Goal: Information Seeking & Learning: Learn about a topic

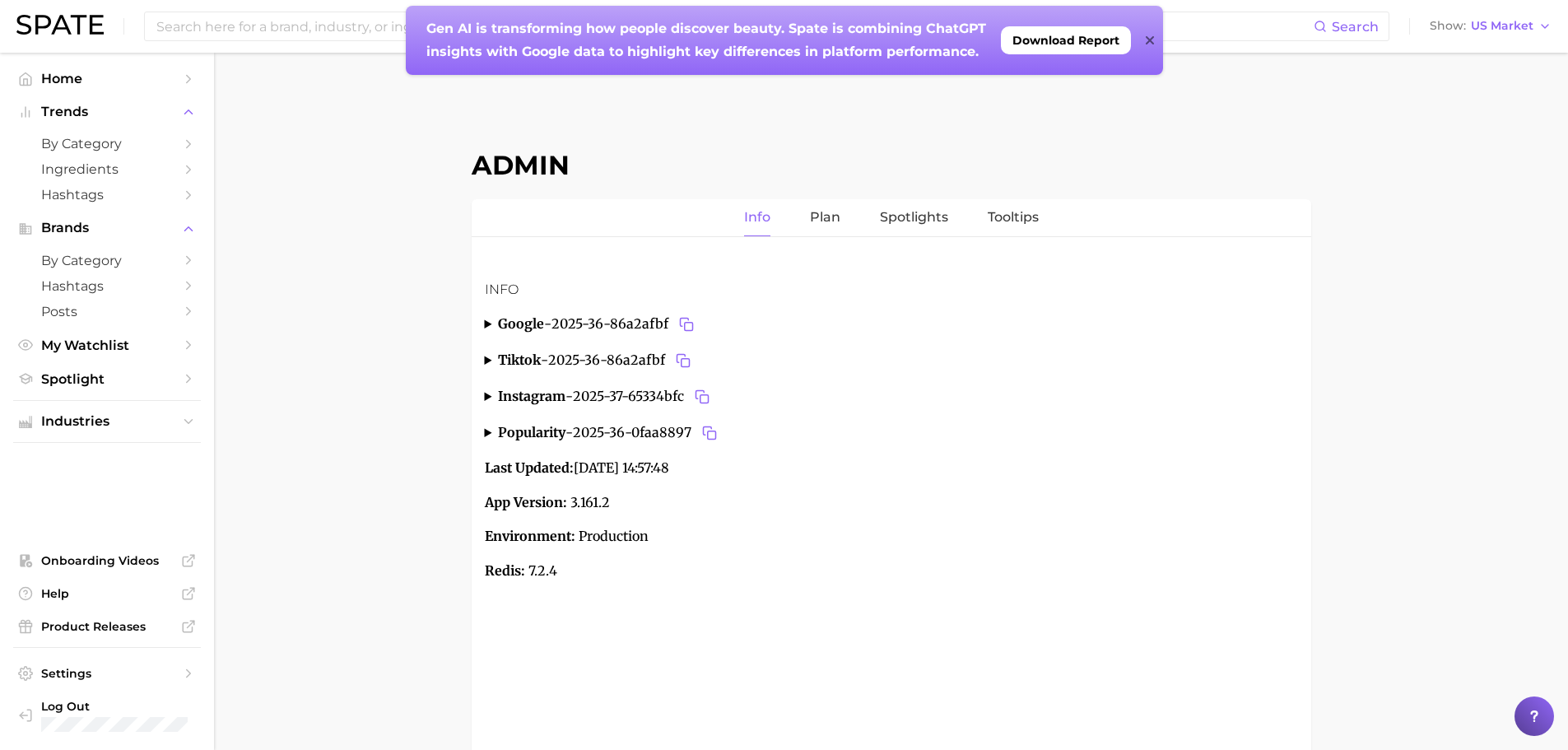
click at [1147, 43] on icon at bounding box center [1150, 41] width 8 height 8
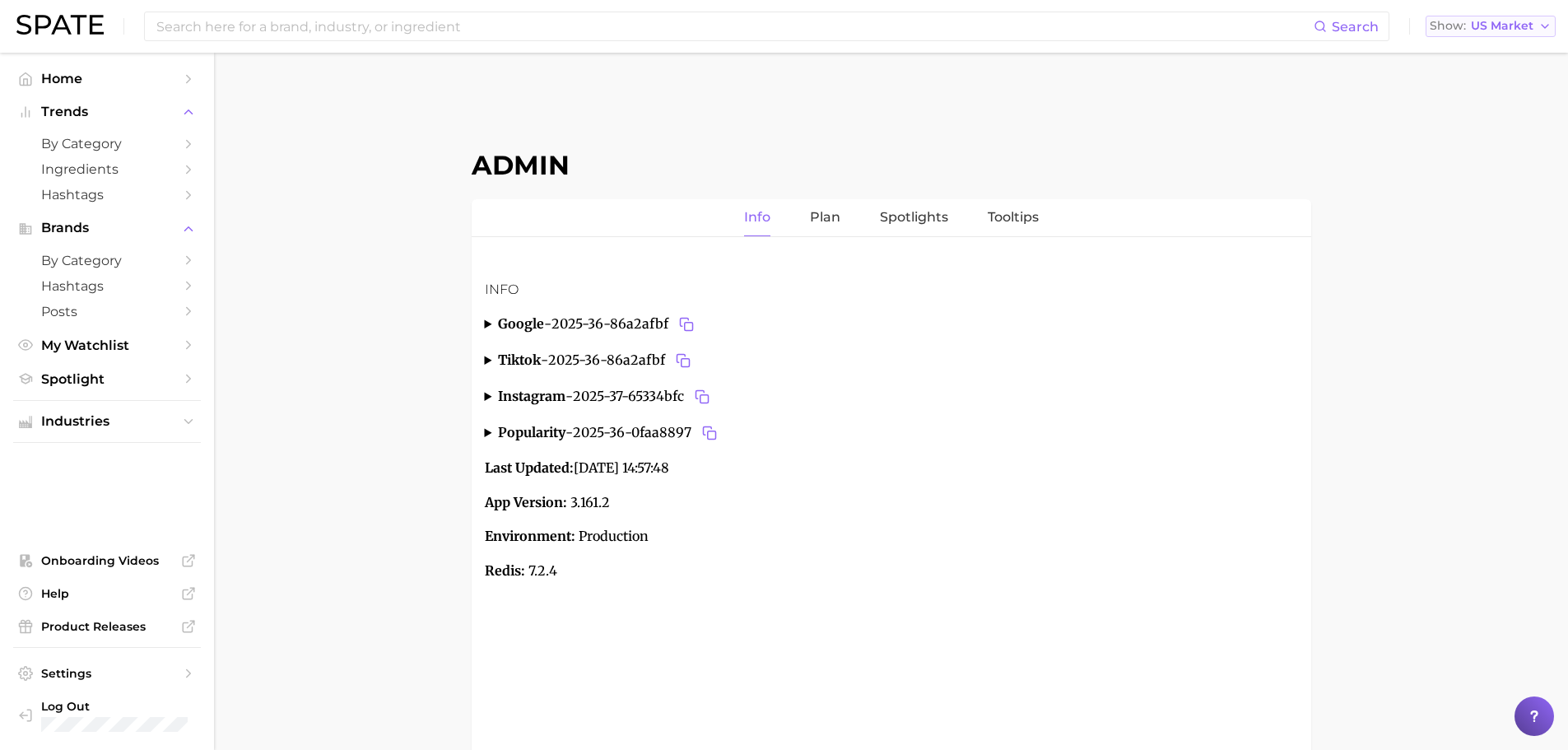
click at [1498, 27] on span "US Market" at bounding box center [1502, 26] width 62 height 9
click at [1473, 114] on span "France" at bounding box center [1498, 112] width 128 height 14
click at [102, 288] on span "Hashtags" at bounding box center [107, 286] width 132 height 16
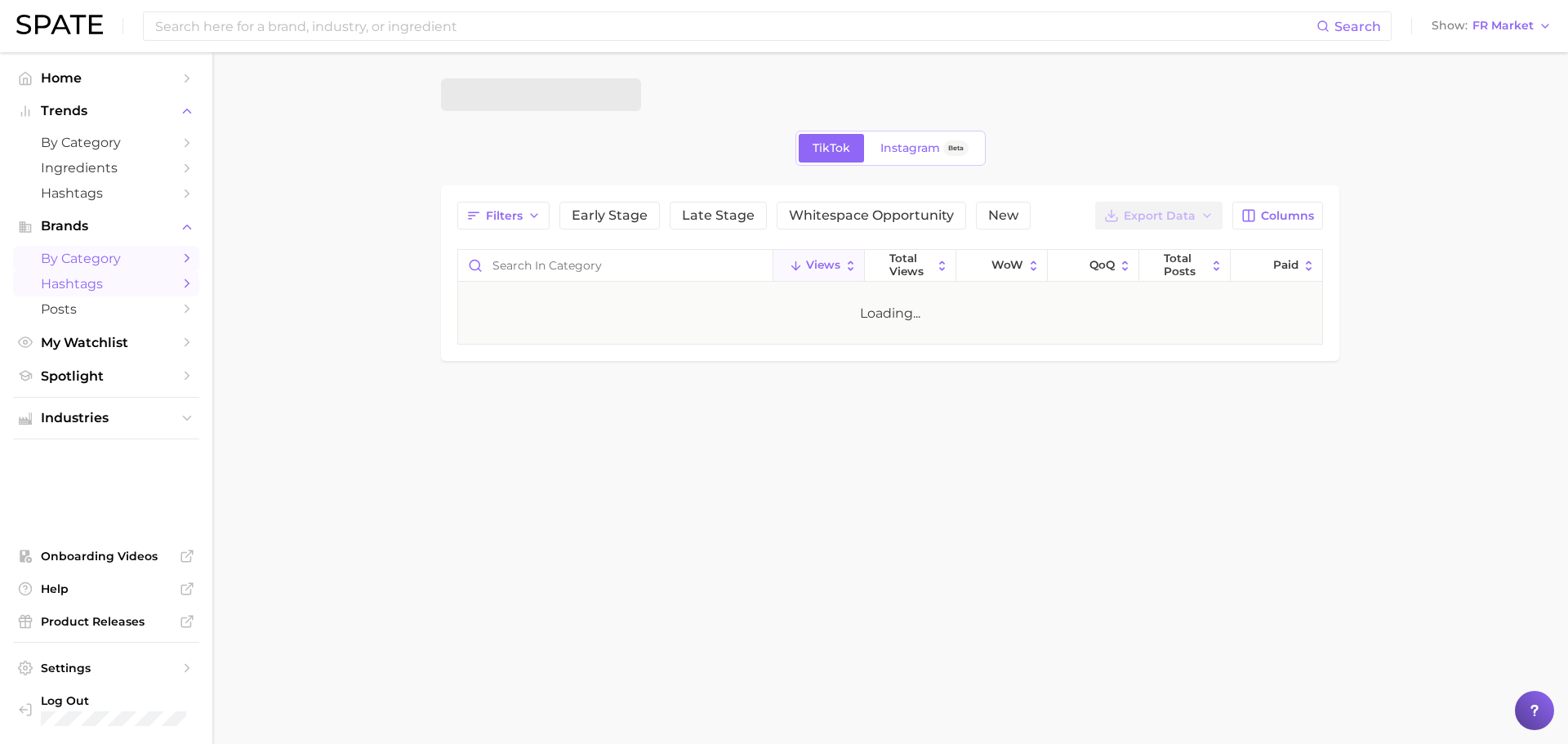
click at [98, 258] on span "by Category" at bounding box center [106, 258] width 131 height 16
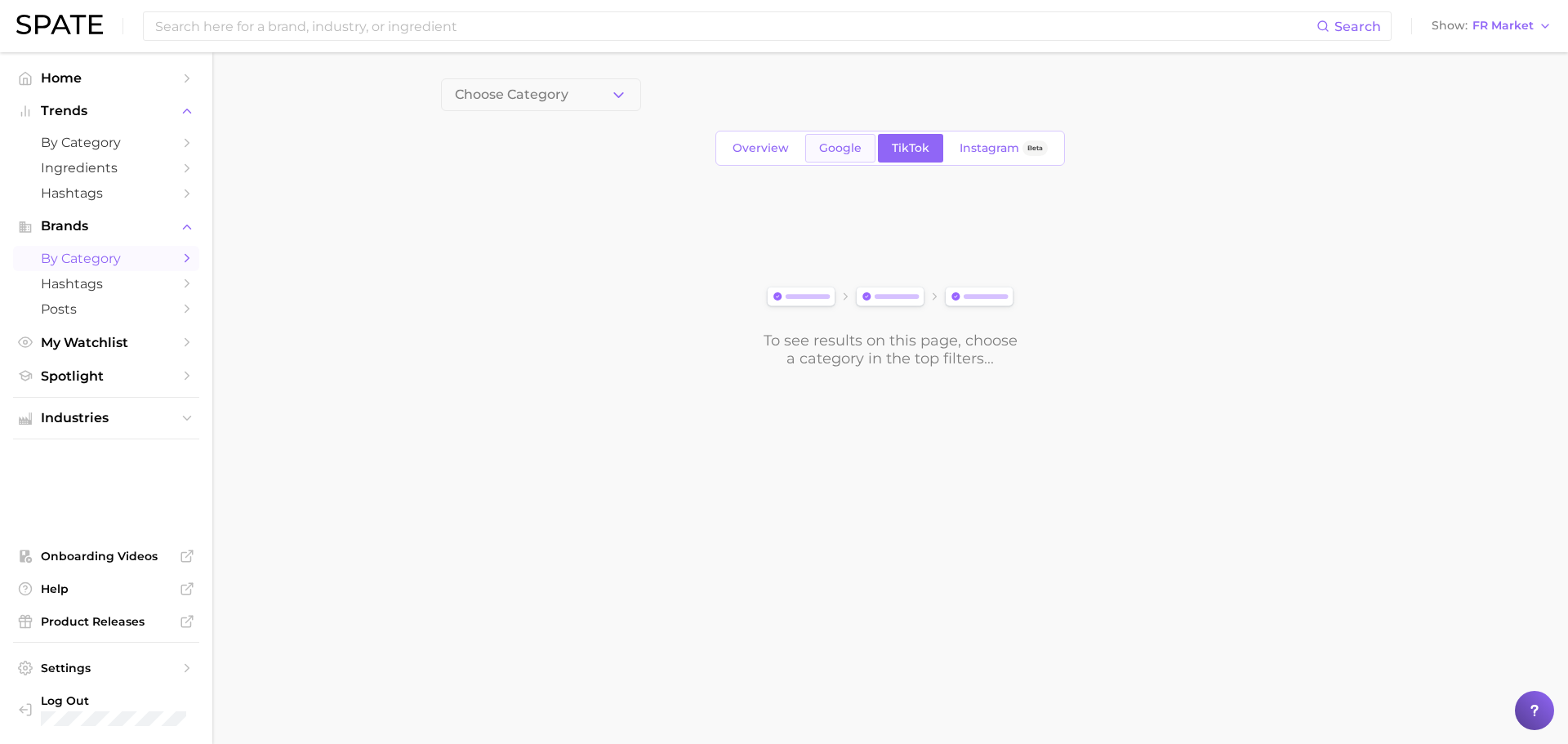
click at [844, 155] on span "Google" at bounding box center [840, 148] width 43 height 14
click at [594, 93] on button "1. Choose Category" at bounding box center [540, 95] width 200 height 33
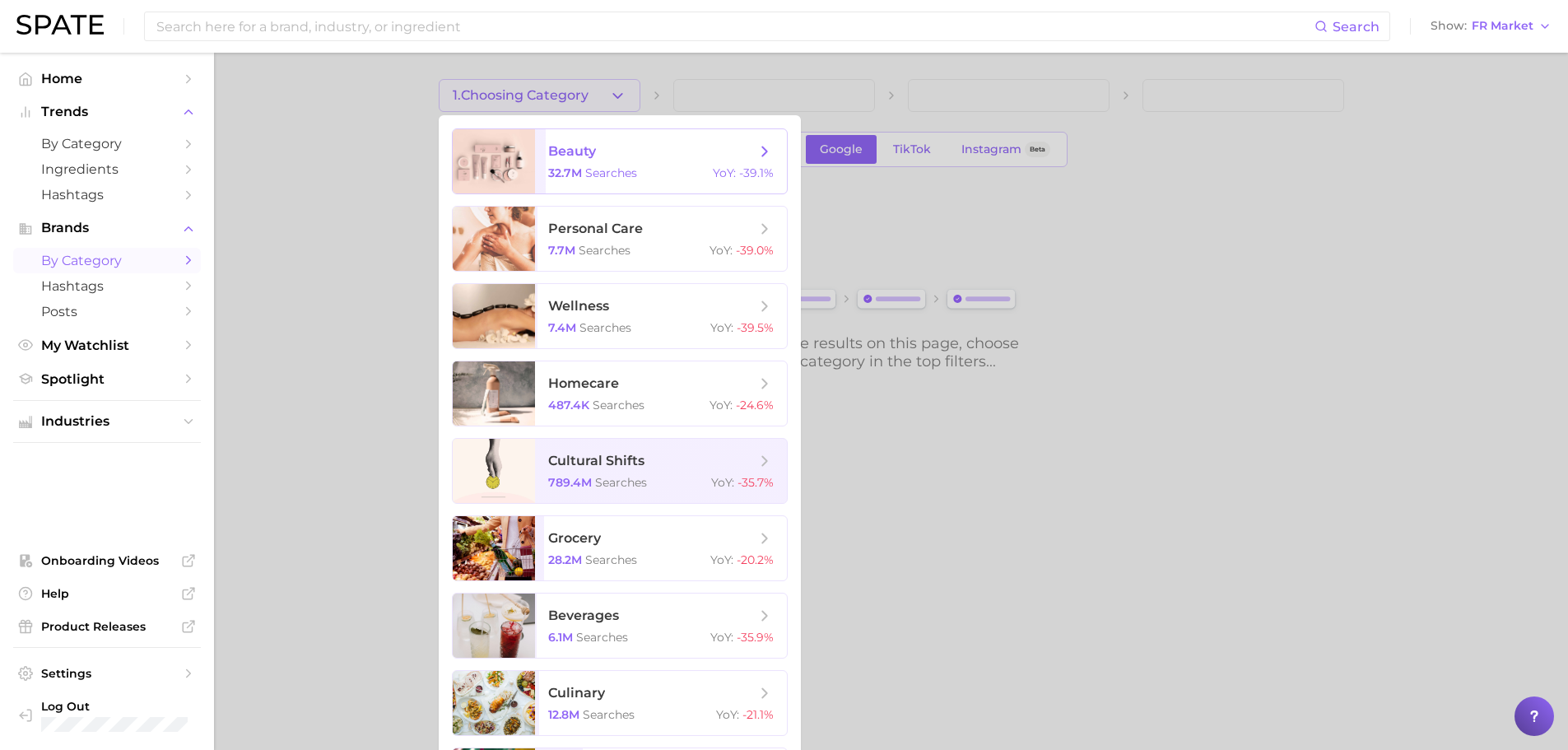
click at [576, 158] on span "beauty" at bounding box center [573, 151] width 48 height 16
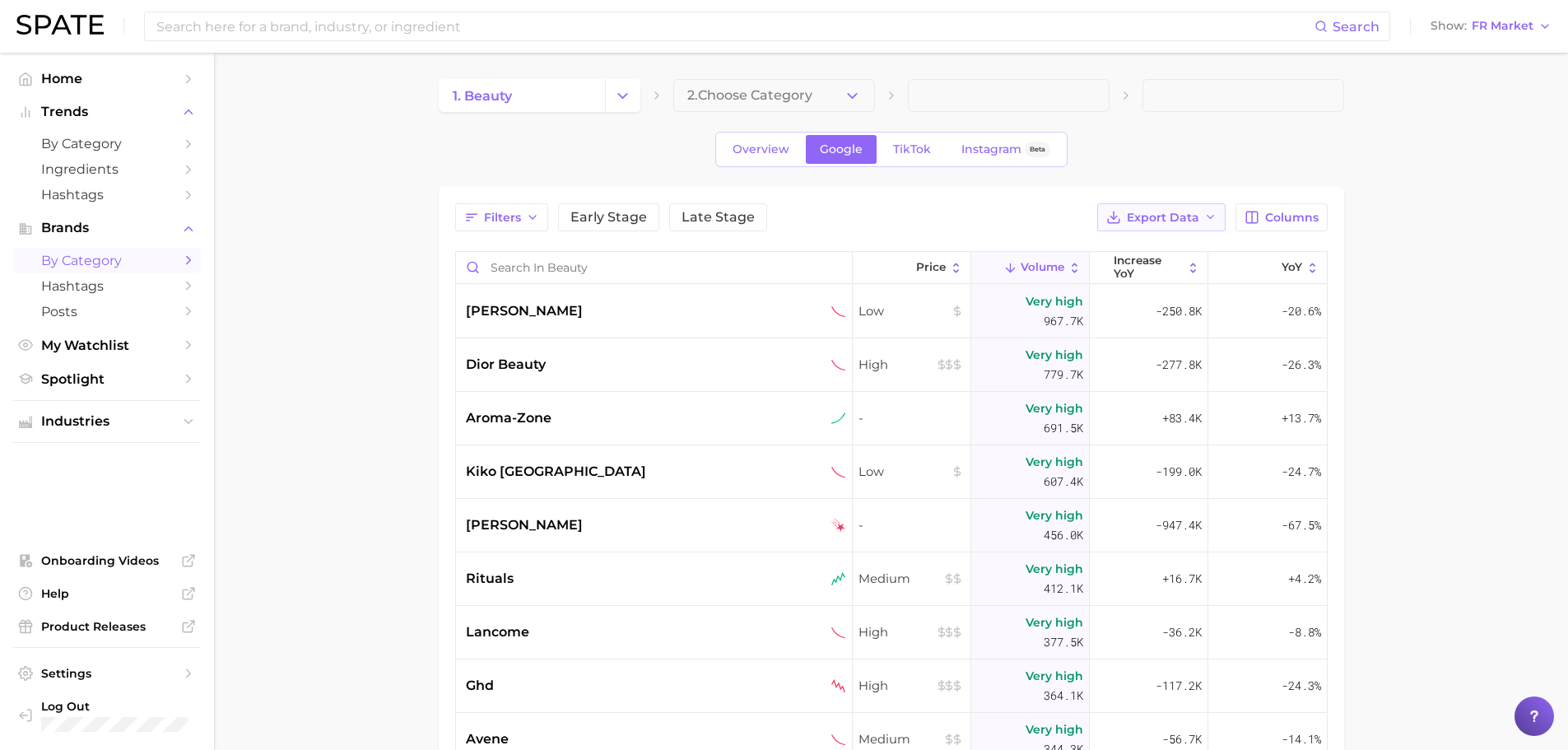
click at [1159, 220] on span "Export Data" at bounding box center [1163, 217] width 72 height 14
click at [1149, 251] on span "Card Data CSV" at bounding box center [1116, 248] width 86 height 14
click at [480, 35] on input at bounding box center [735, 27] width 1160 height 28
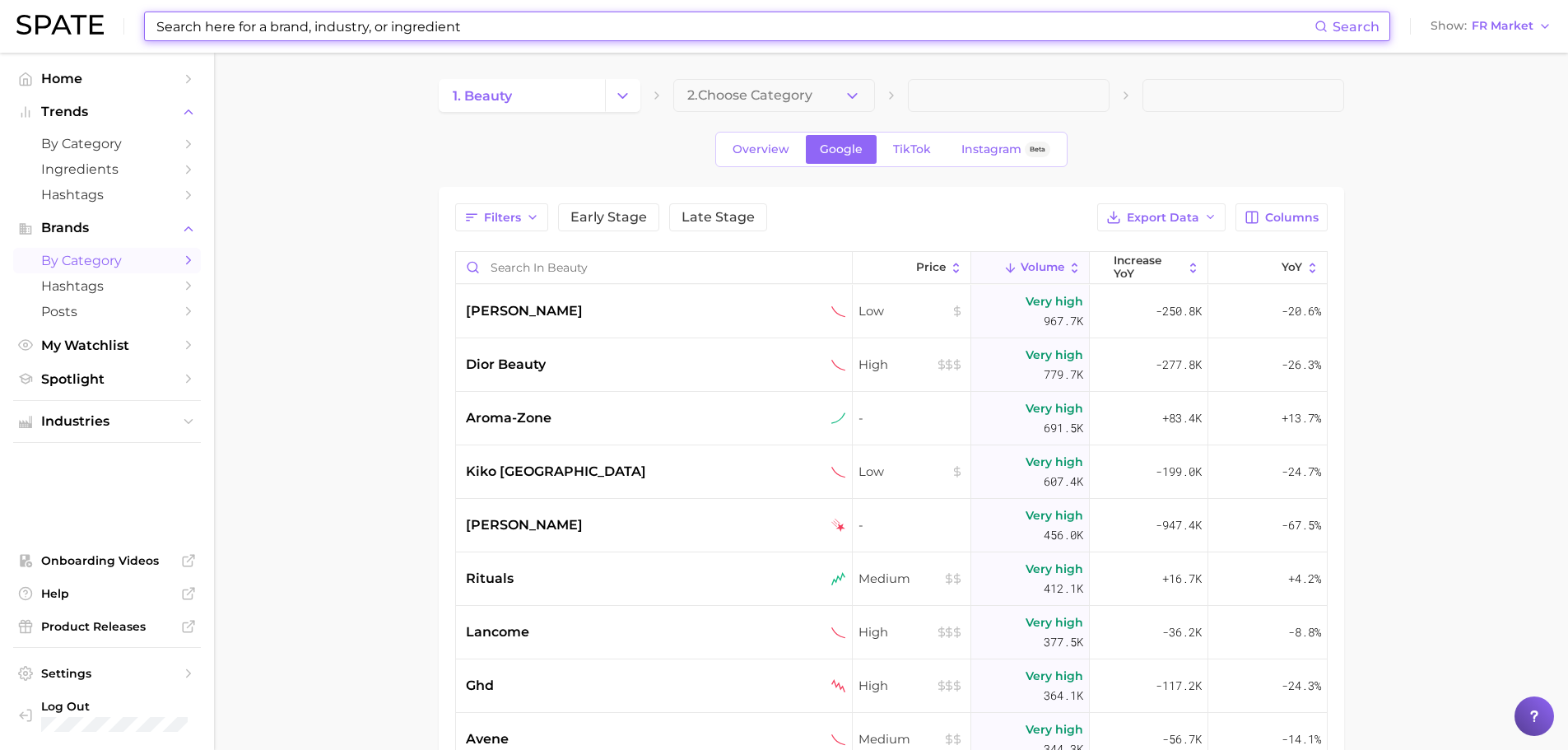
paste input "lifevantage"
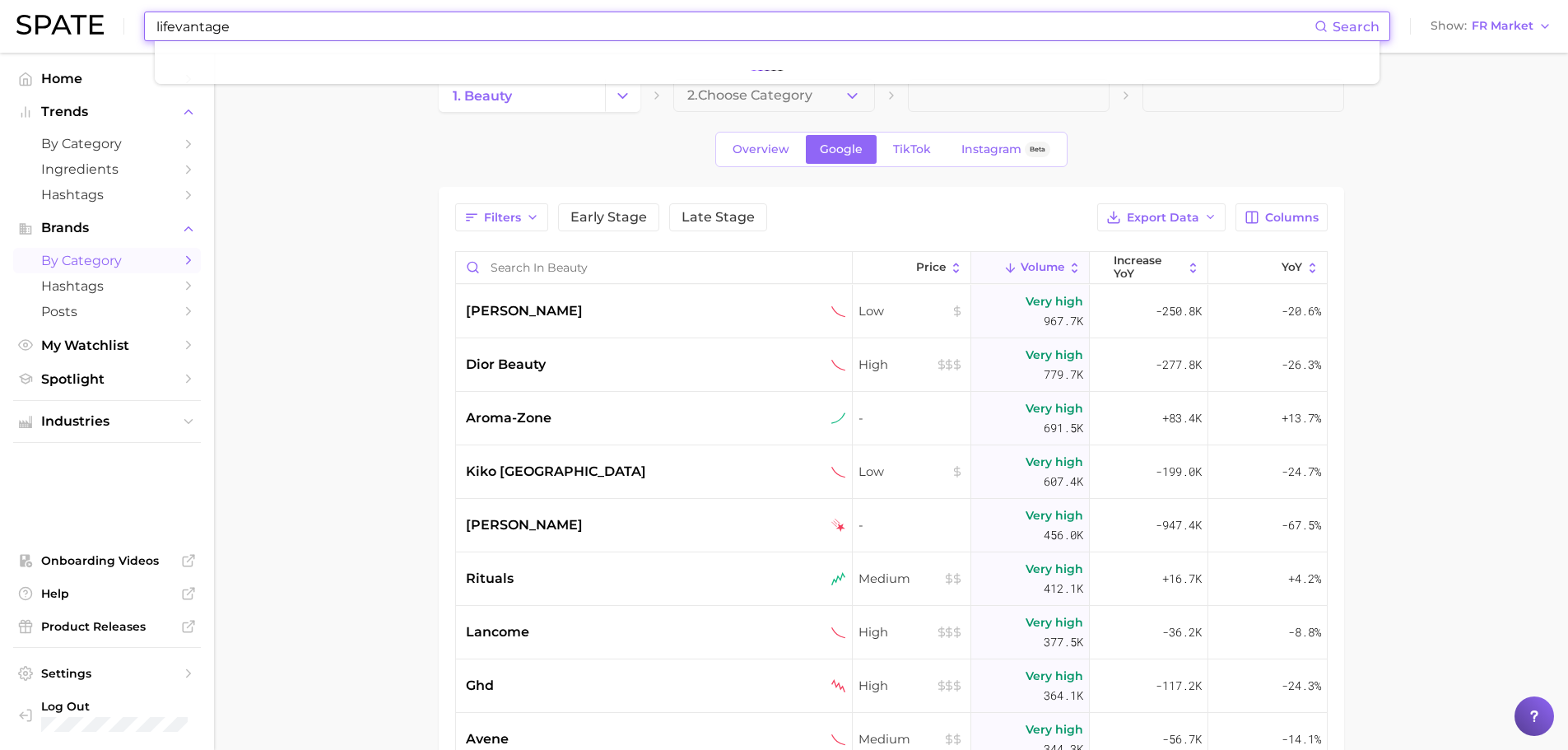
type input "lifevantage"
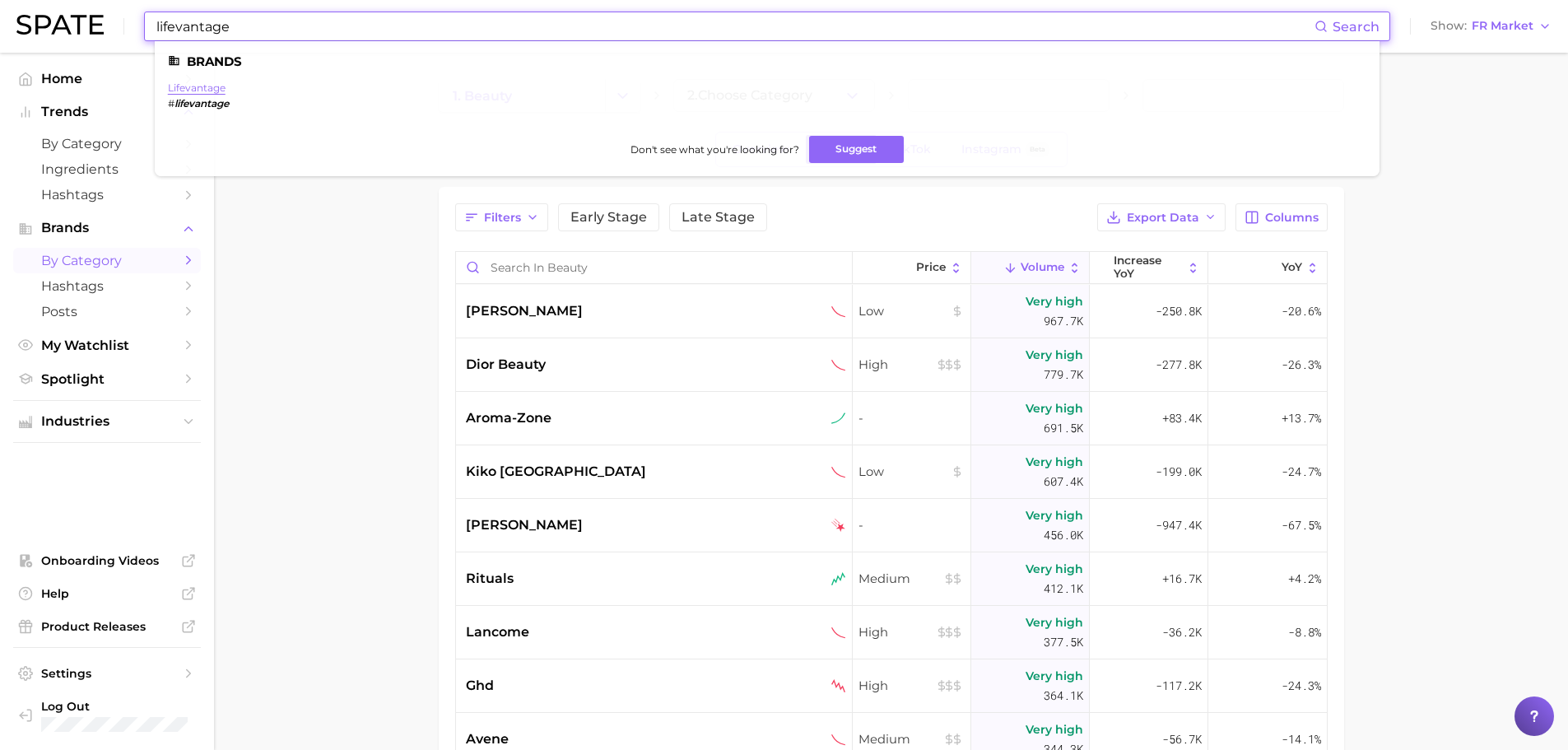
click at [203, 85] on link "lifevantage" at bounding box center [197, 87] width 58 height 12
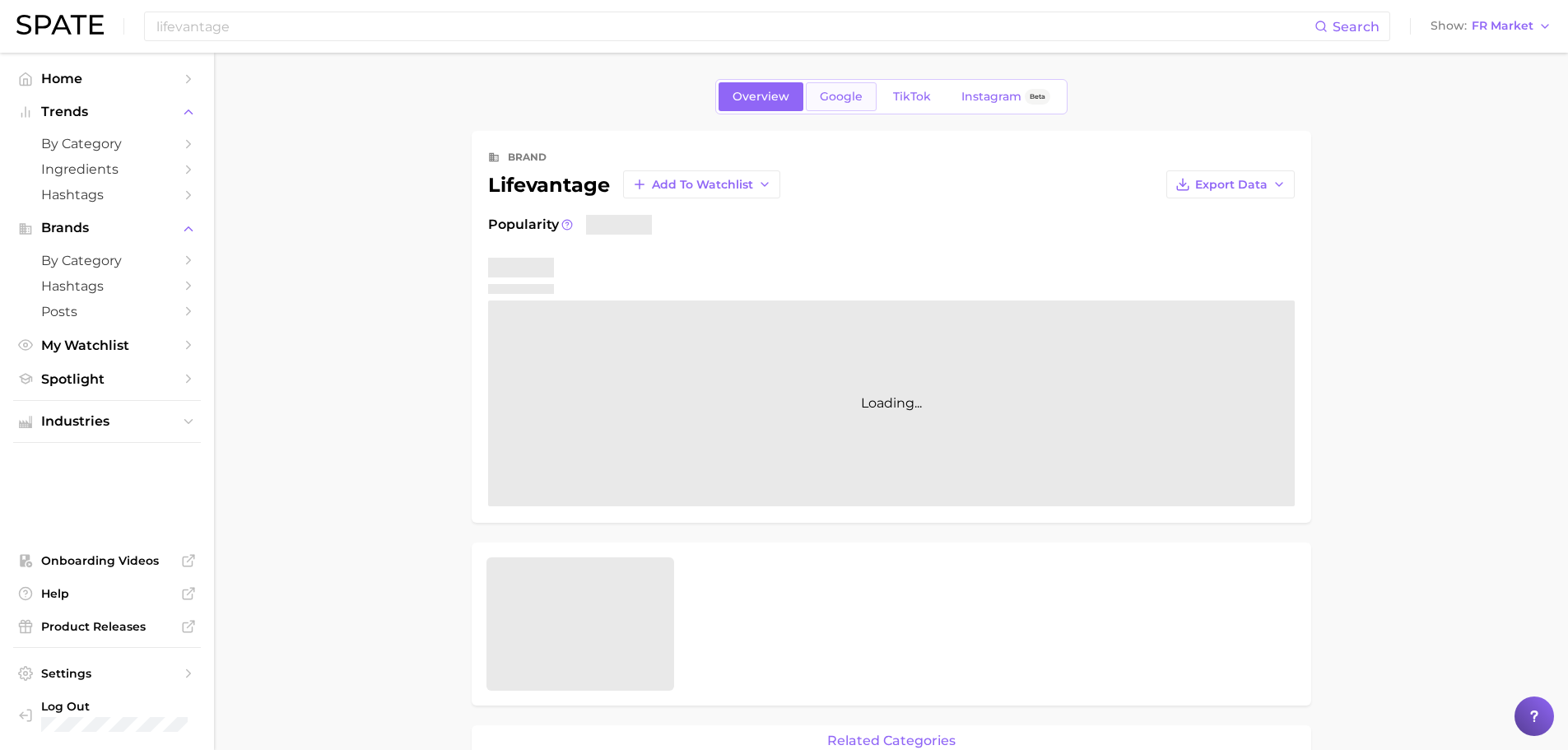
click at [850, 93] on span "Google" at bounding box center [841, 96] width 43 height 14
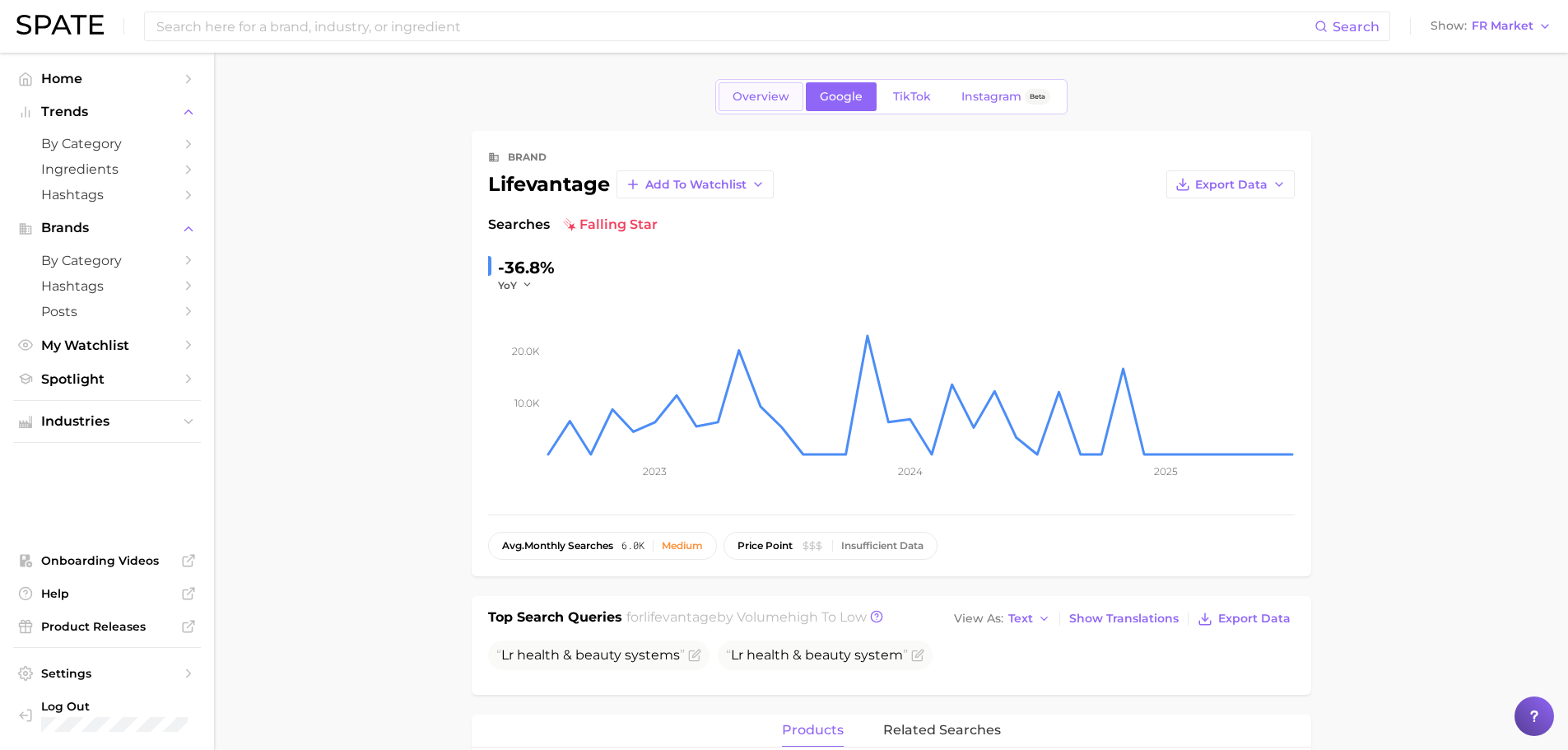
click at [768, 106] on link "Overview" at bounding box center [761, 96] width 85 height 29
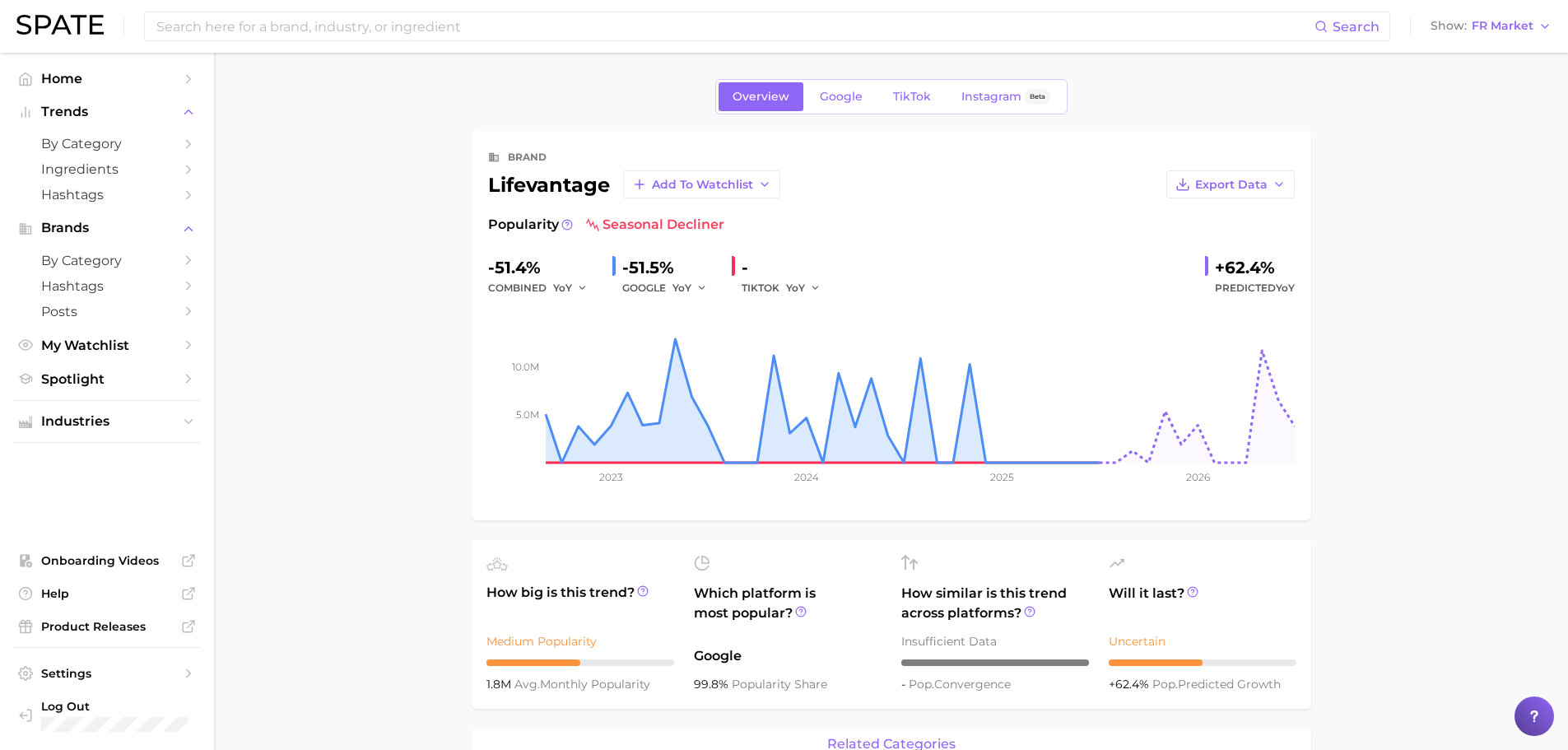
click at [547, 187] on div "lifevantage Add to Watchlist" at bounding box center [634, 185] width 293 height 28
copy div "lifevantage"
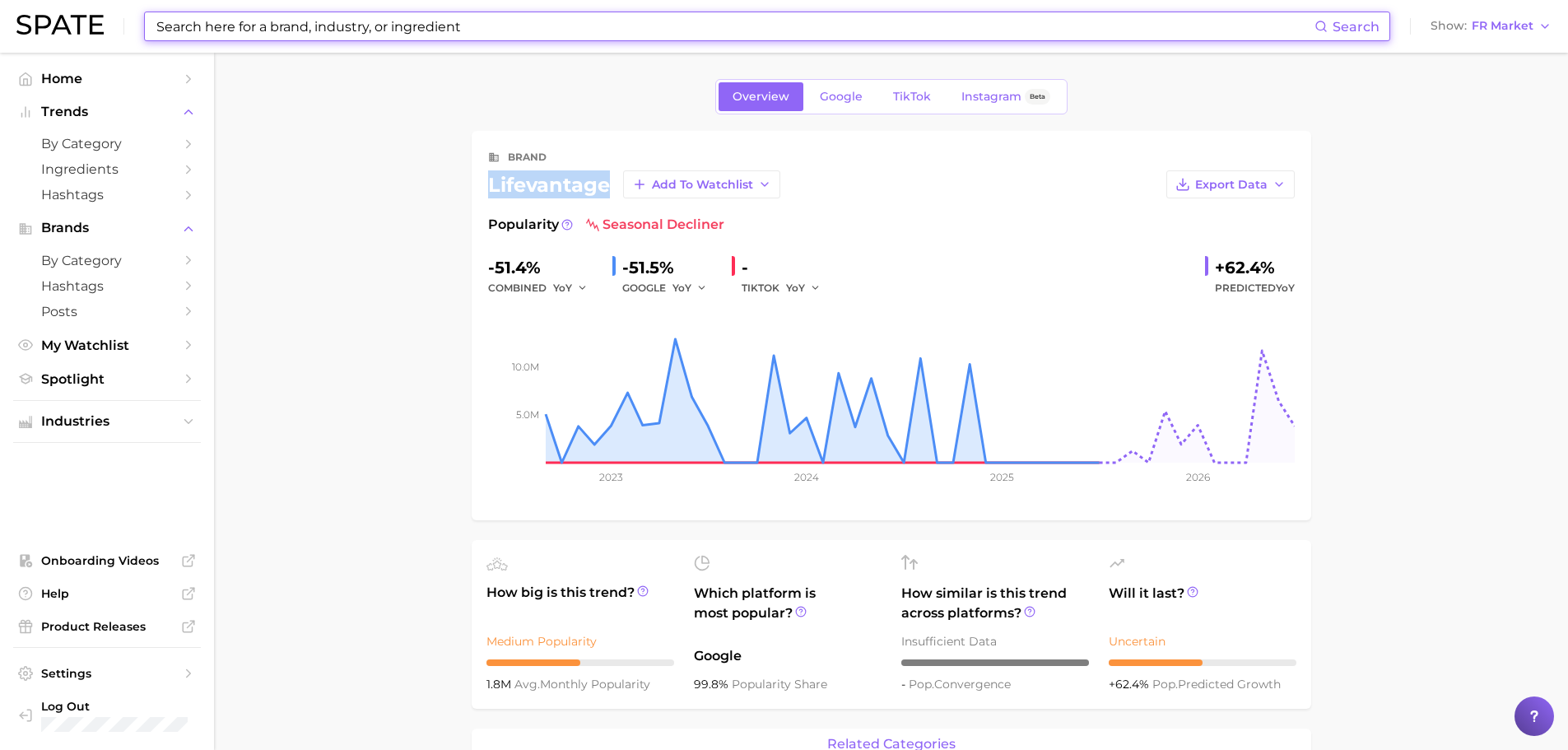
click at [382, 22] on input at bounding box center [735, 27] width 1160 height 28
paste input "coscelia"
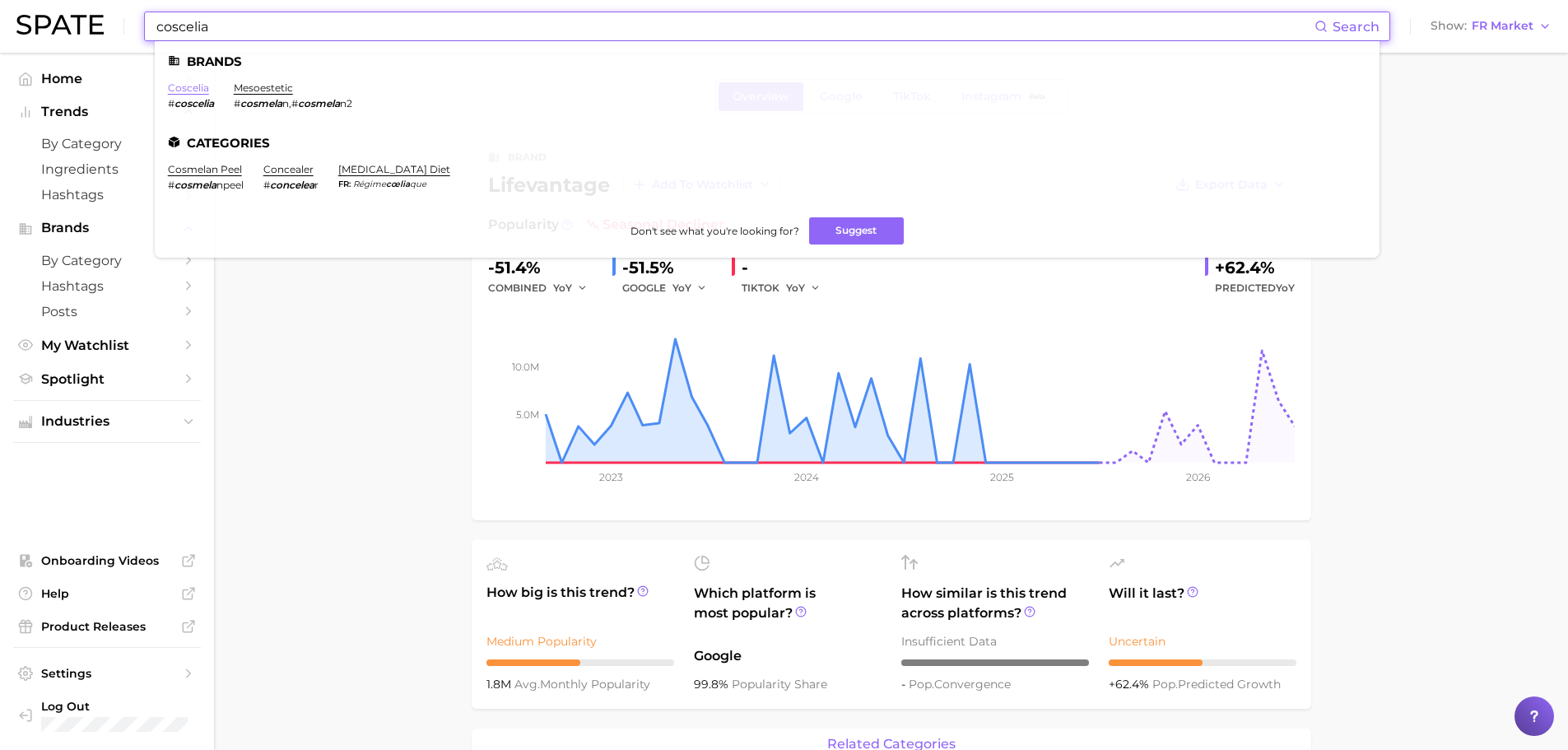
click at [196, 86] on link "coscelia" at bounding box center [189, 87] width 41 height 12
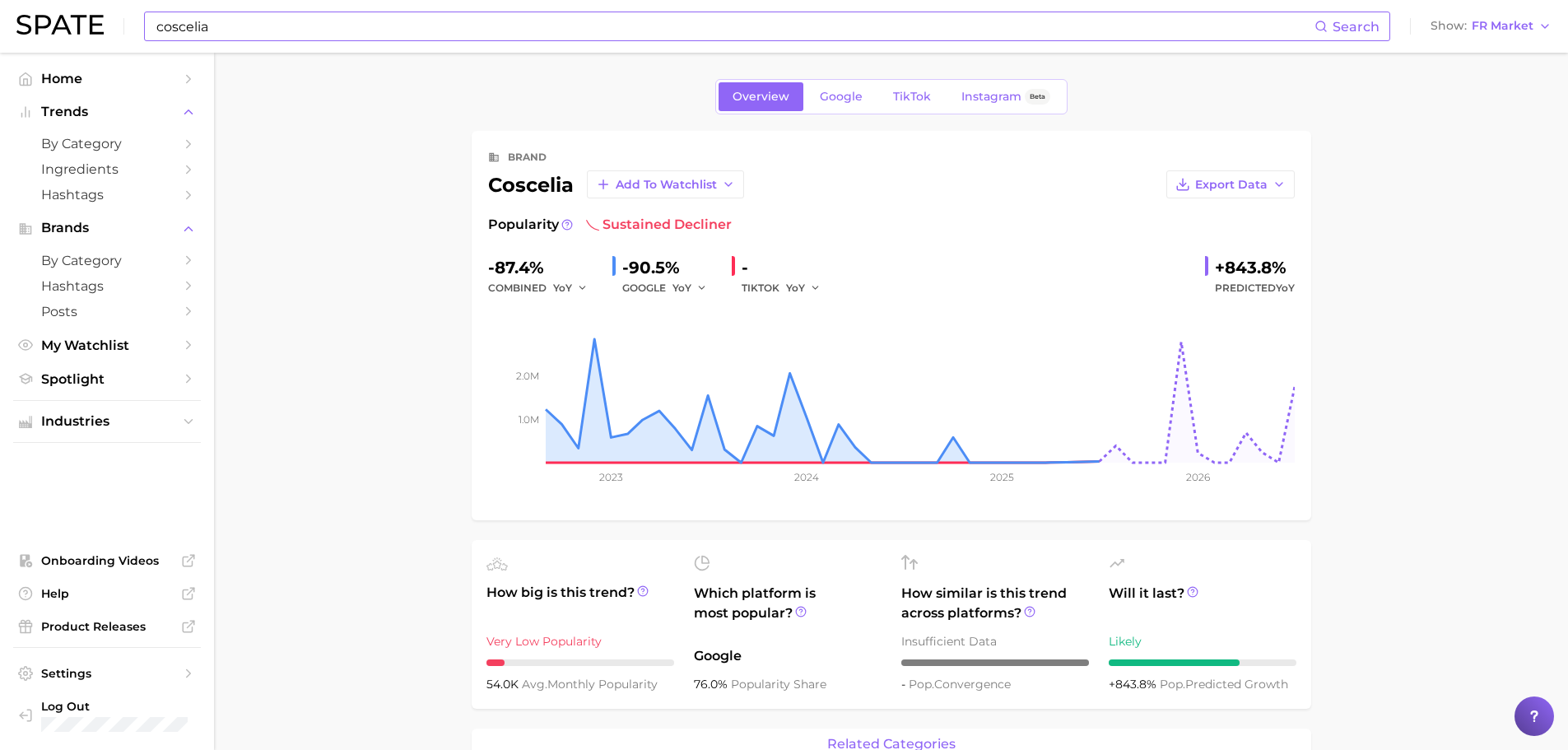
click at [367, 13] on input "coscelia" at bounding box center [735, 27] width 1160 height 28
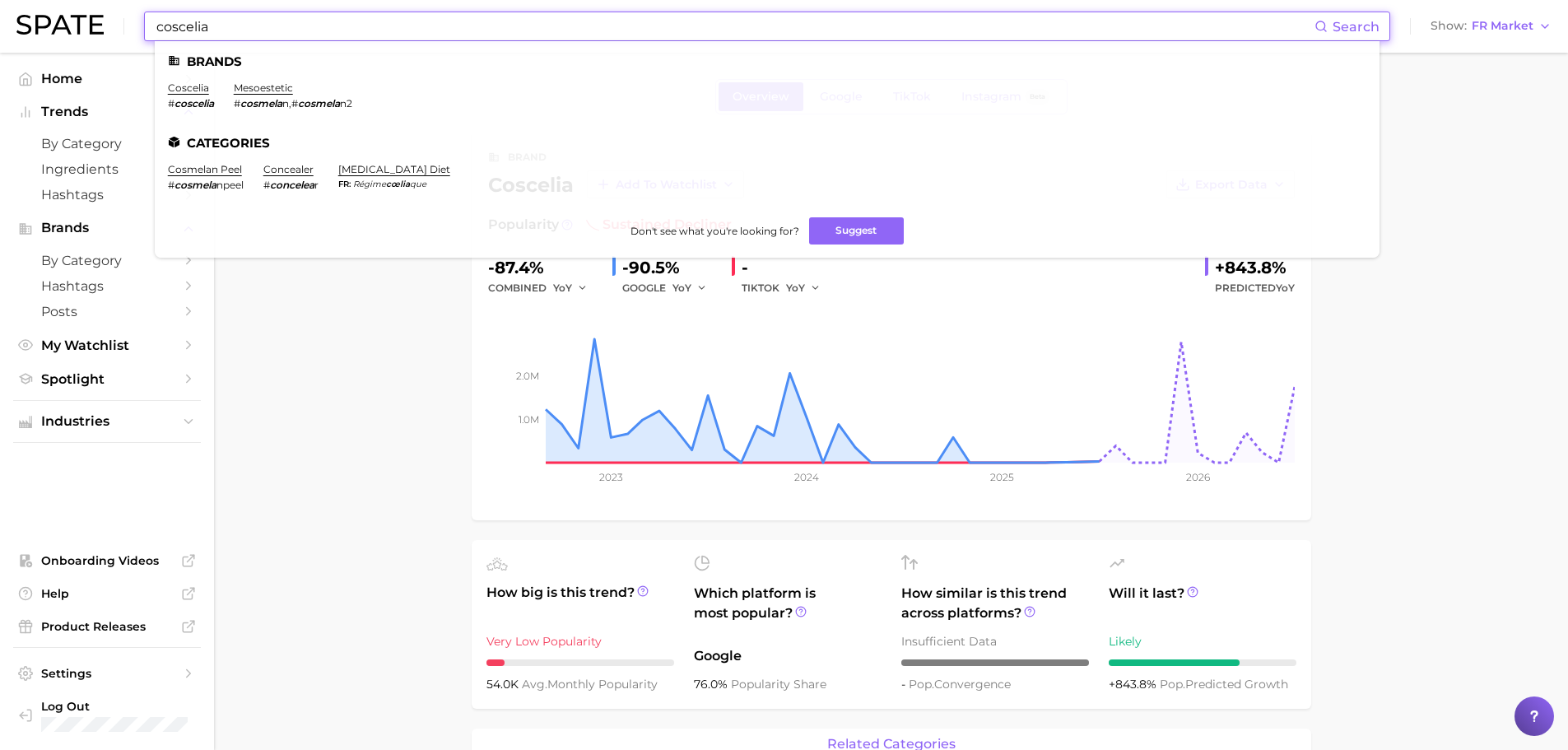
click at [367, 13] on input "coscelia" at bounding box center [735, 27] width 1160 height 28
paste input "sally hansen"
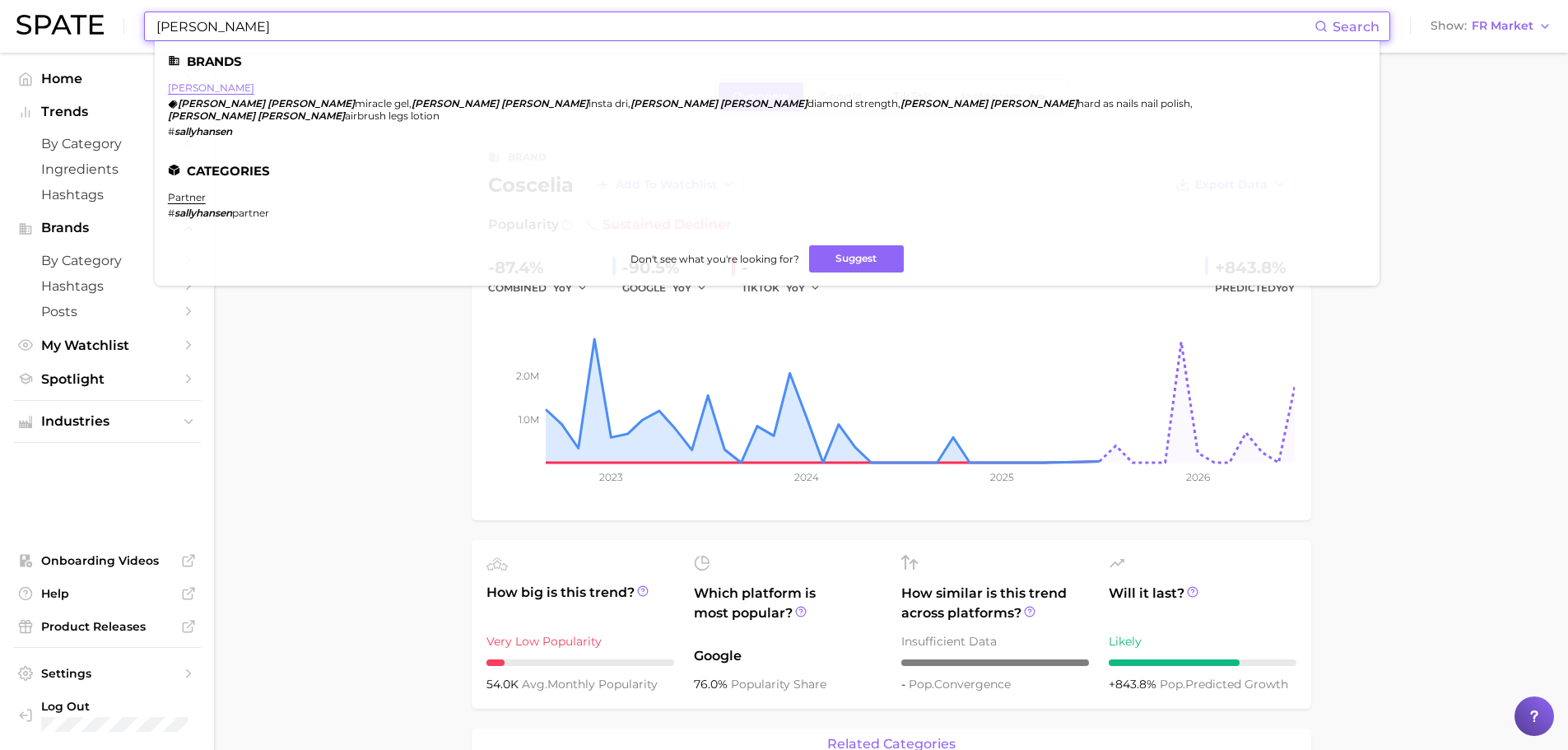
click at [212, 91] on link "sally hansen" at bounding box center [211, 87] width 86 height 12
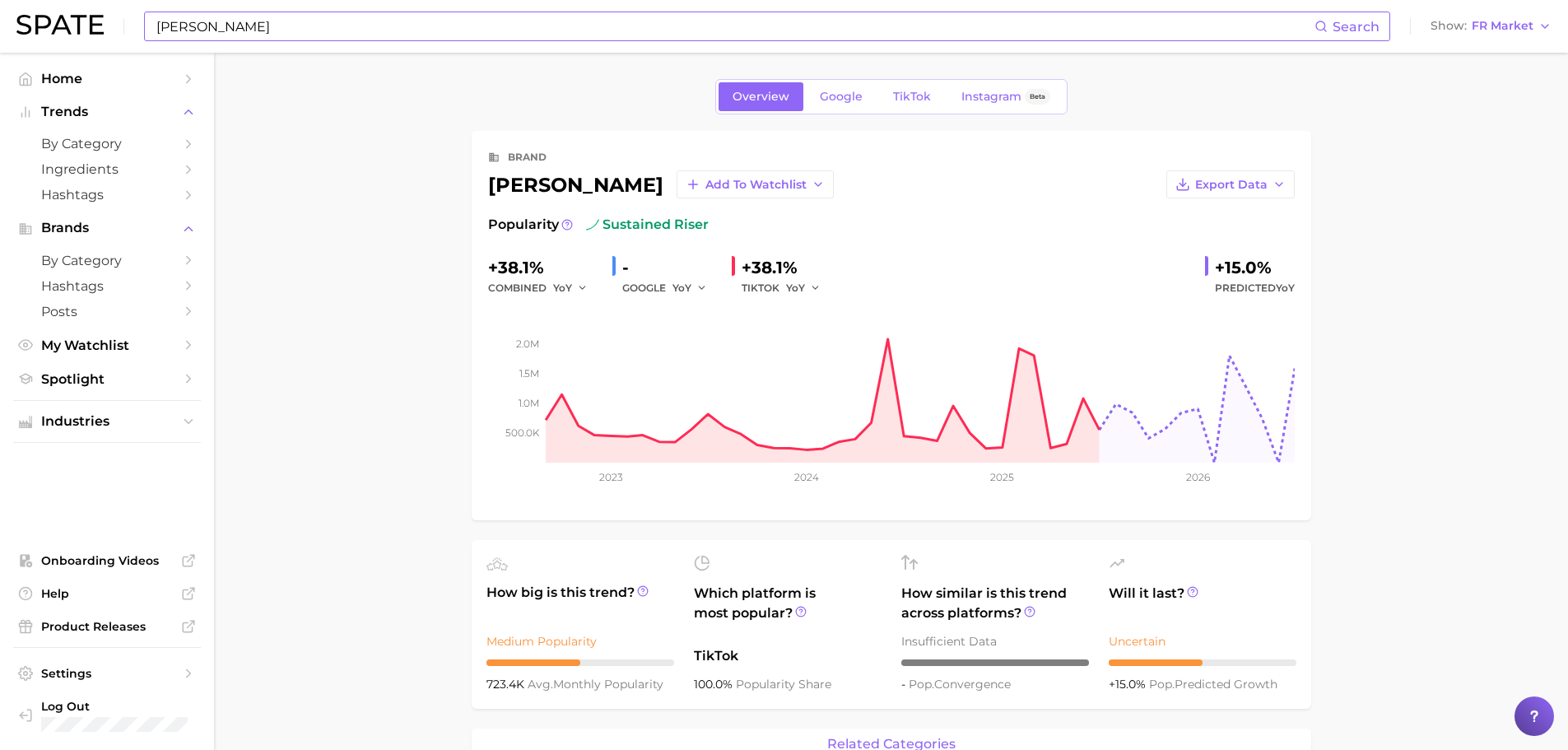
click at [237, 21] on input "sally hansen" at bounding box center [735, 27] width 1160 height 28
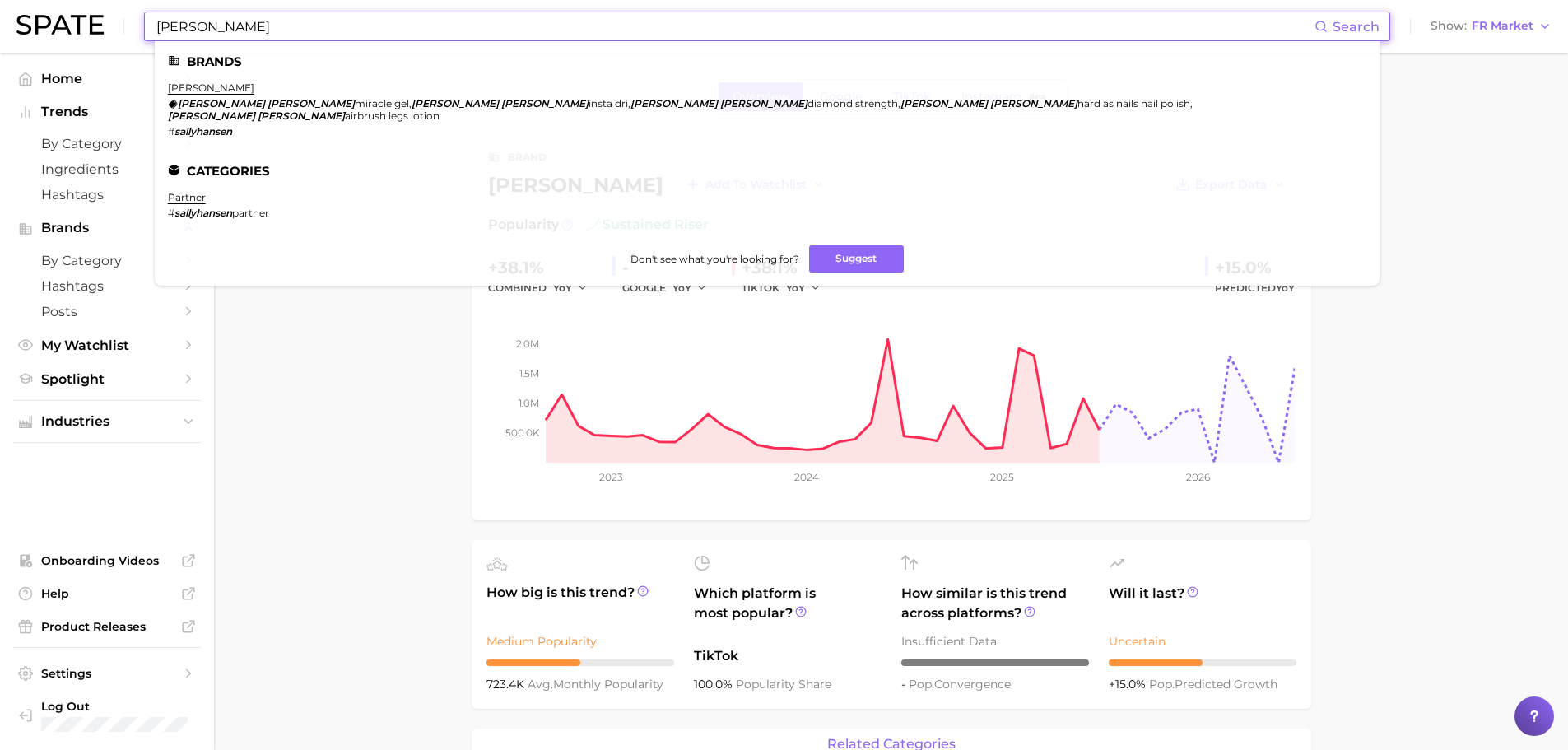
click at [237, 21] on input "sally hansen" at bounding box center [735, 27] width 1160 height 28
paste input "o'keeffe's"
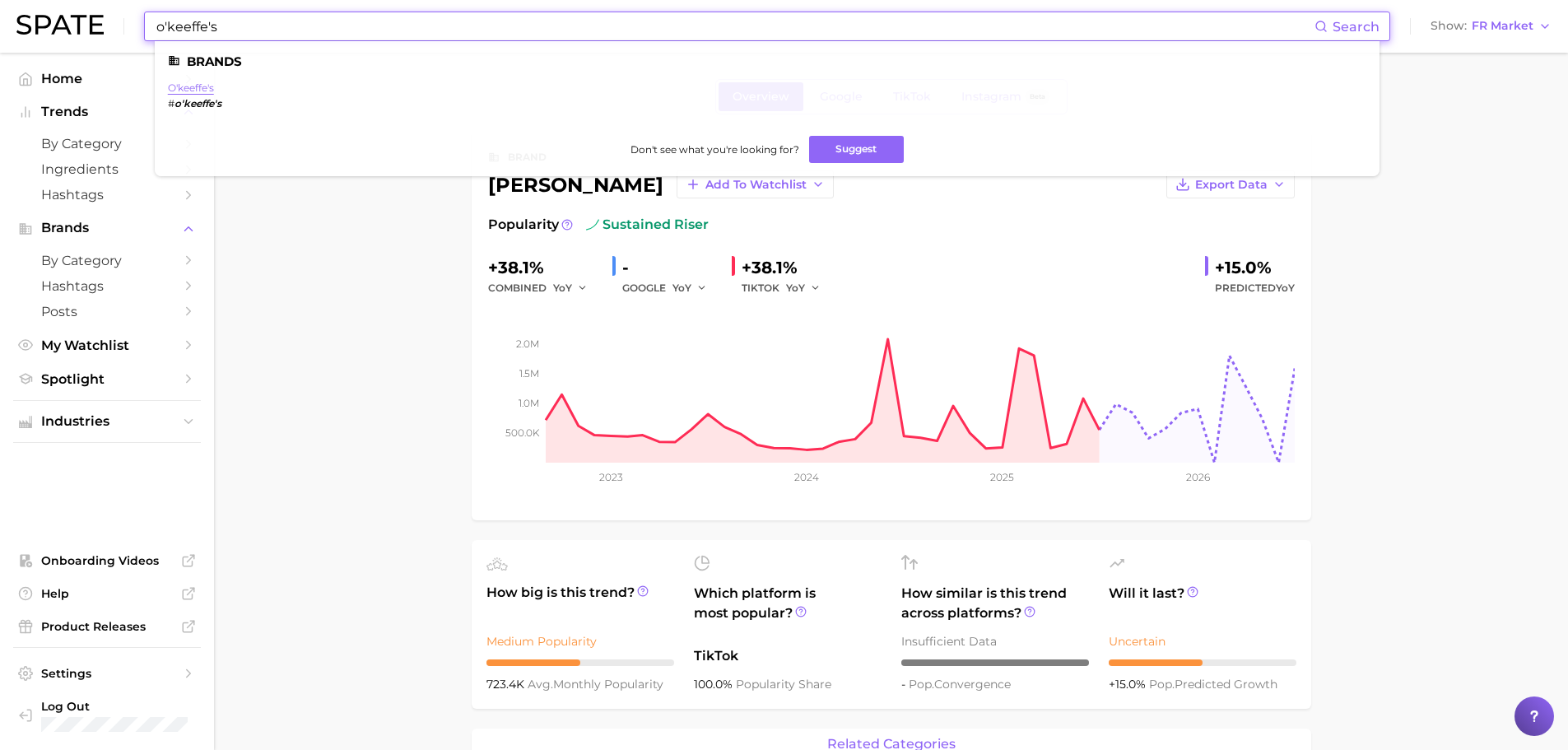
click at [188, 85] on link "o'keeffe's" at bounding box center [191, 87] width 46 height 12
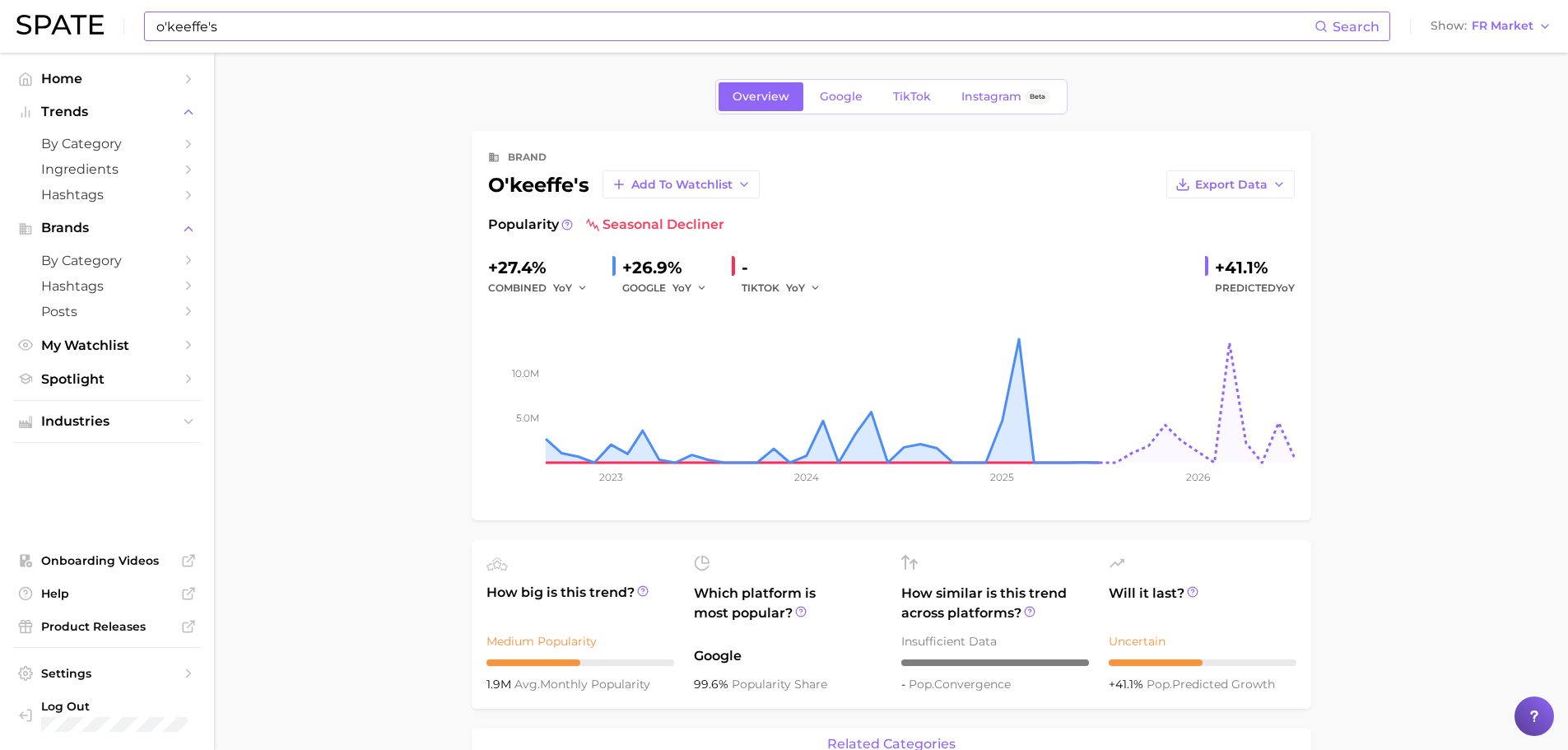
click at [342, 27] on input "o'keeffe's" at bounding box center [735, 27] width 1160 height 28
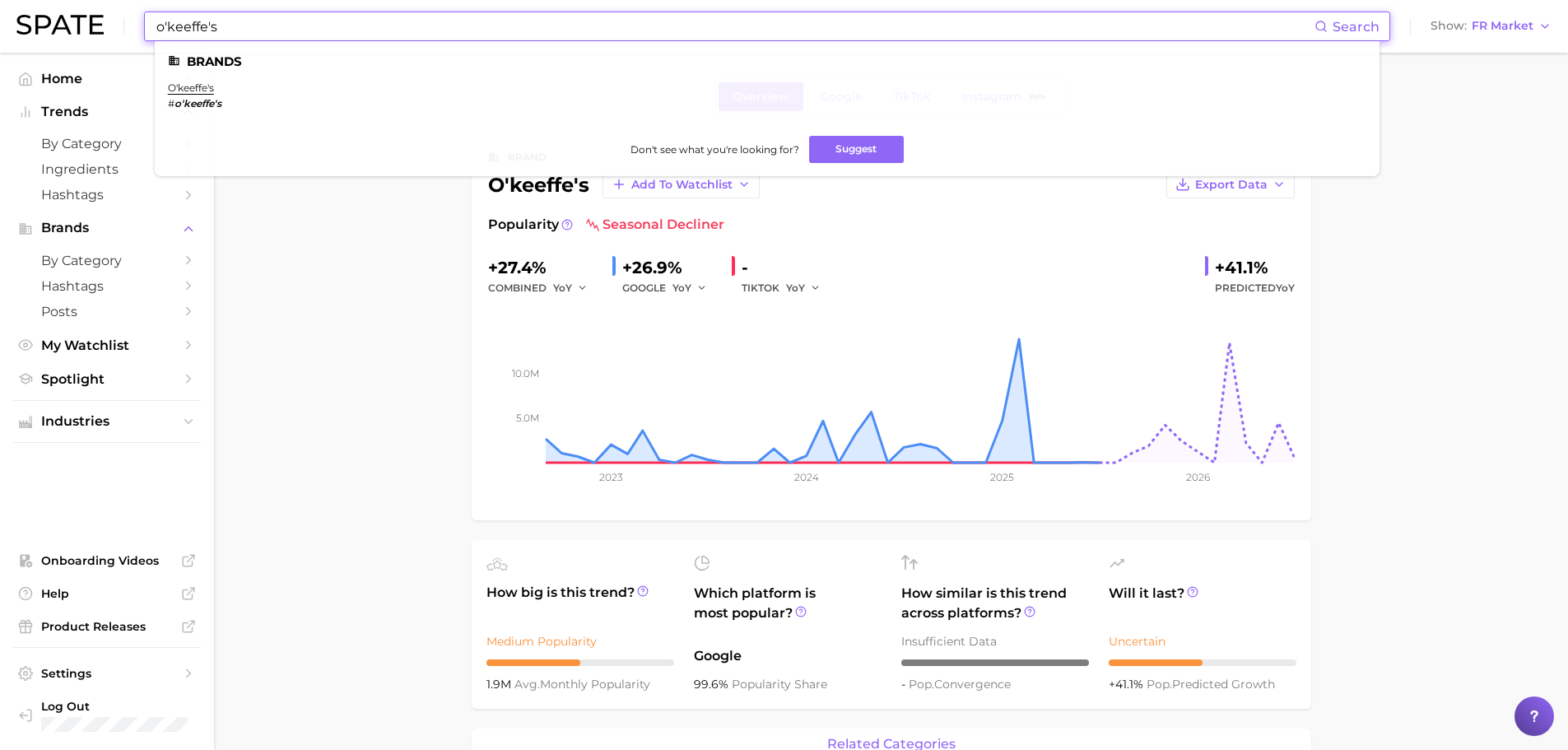
click at [342, 27] on input "o'keeffe's" at bounding box center [735, 27] width 1160 height 28
paste input "coqui coqui"
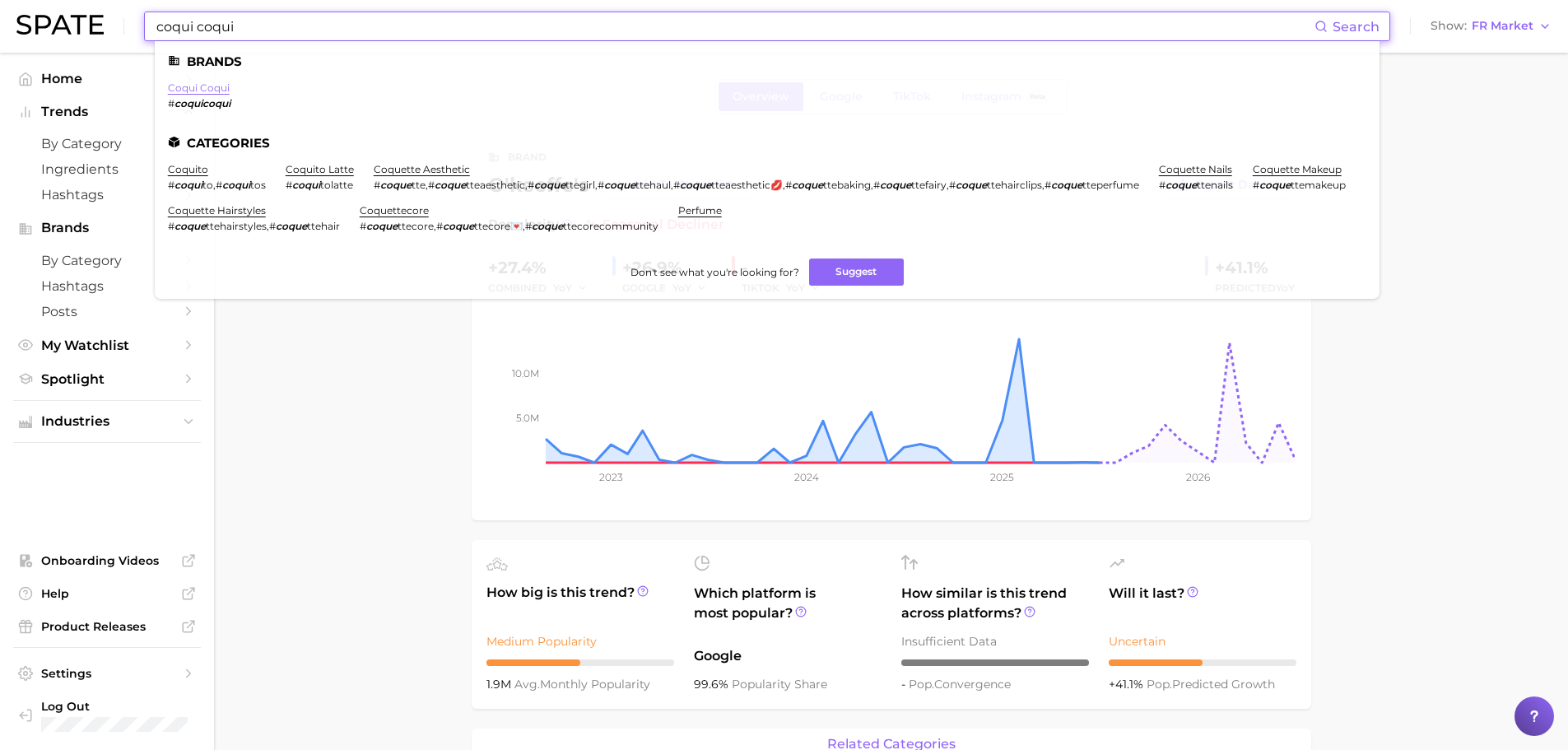
click at [209, 88] on link "coqui coqui" at bounding box center [199, 87] width 62 height 12
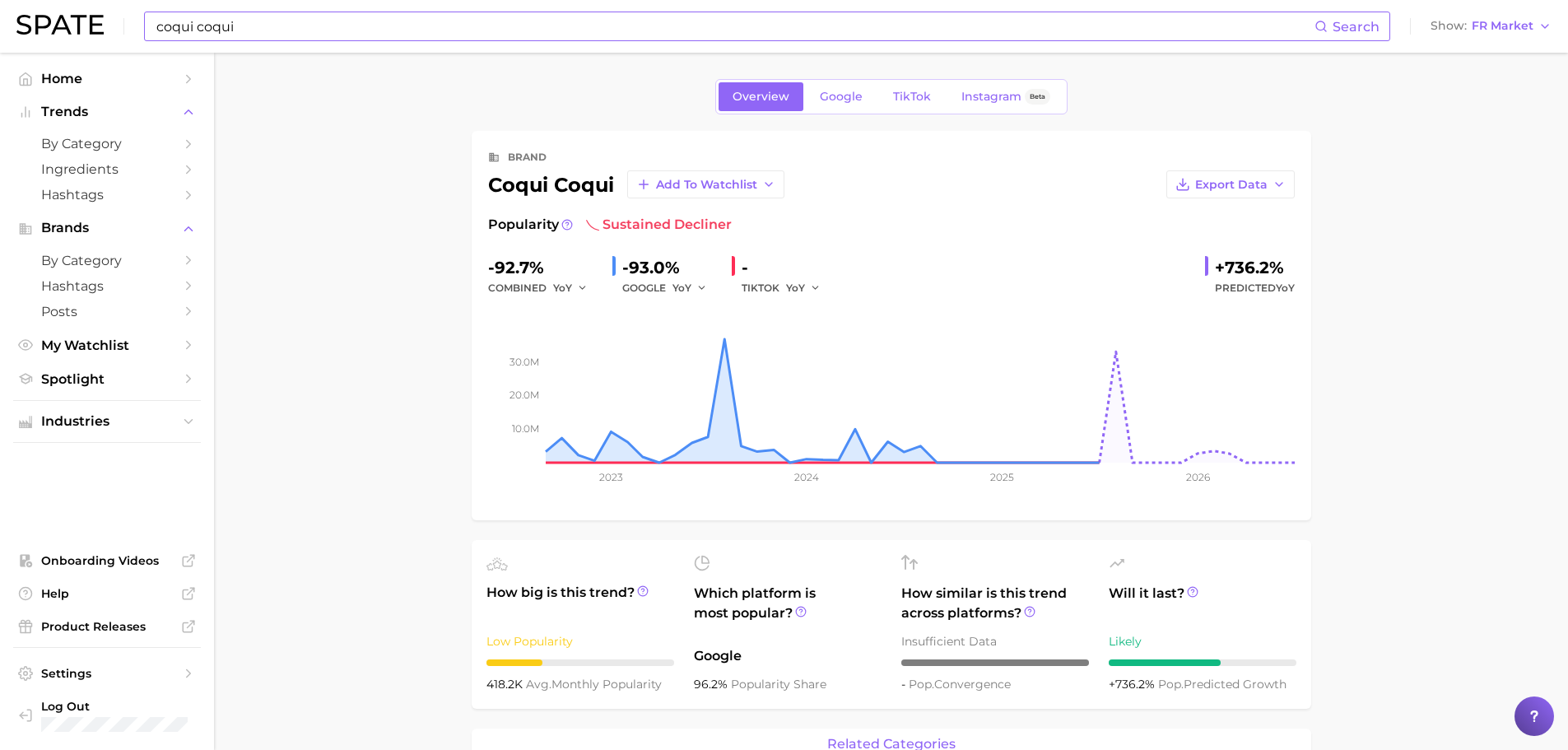
click at [265, 29] on input "coqui coqui" at bounding box center [735, 27] width 1160 height 28
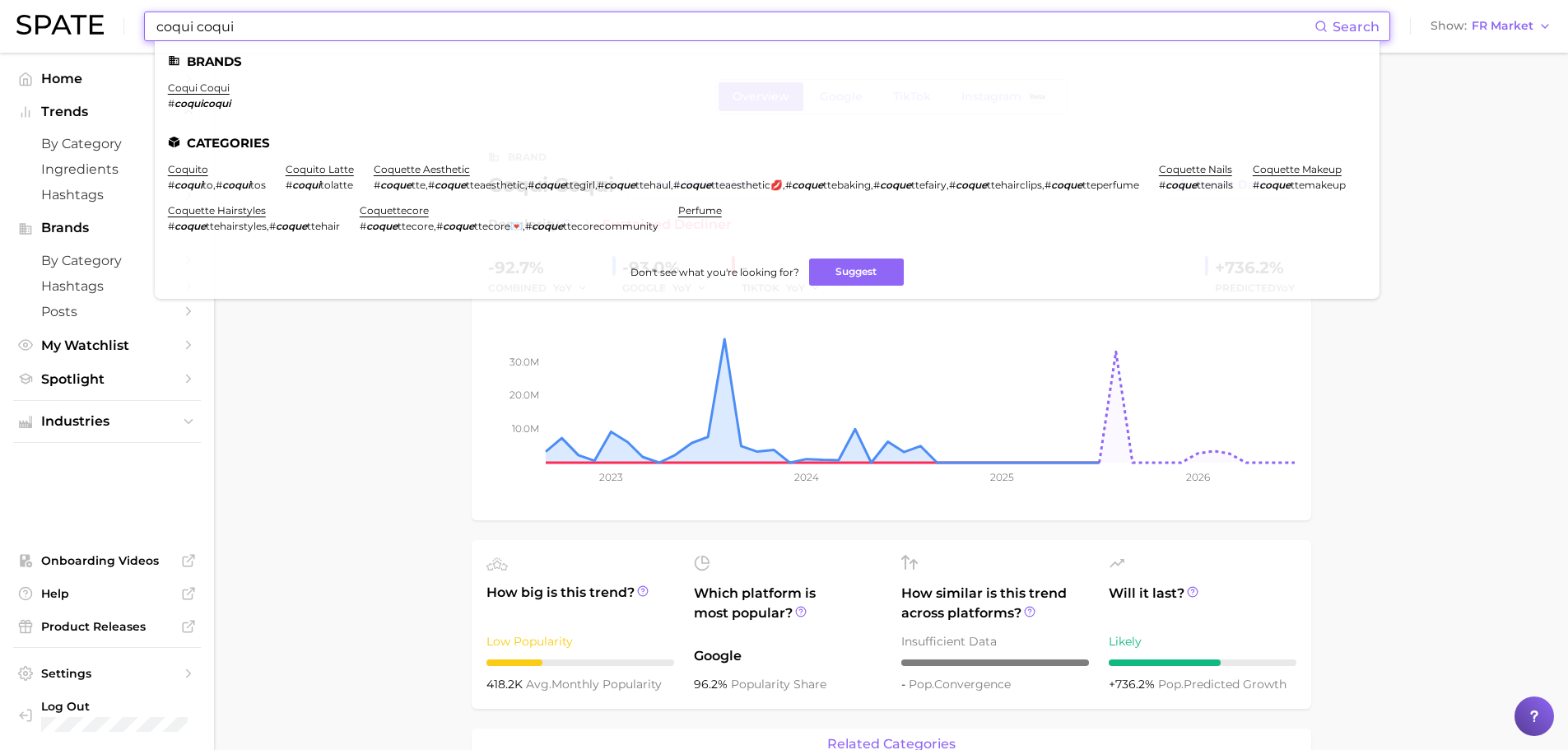
click at [265, 29] on input "coqui coqui" at bounding box center [735, 27] width 1160 height 28
click at [302, 31] on input "coqui coqui" at bounding box center [735, 27] width 1160 height 28
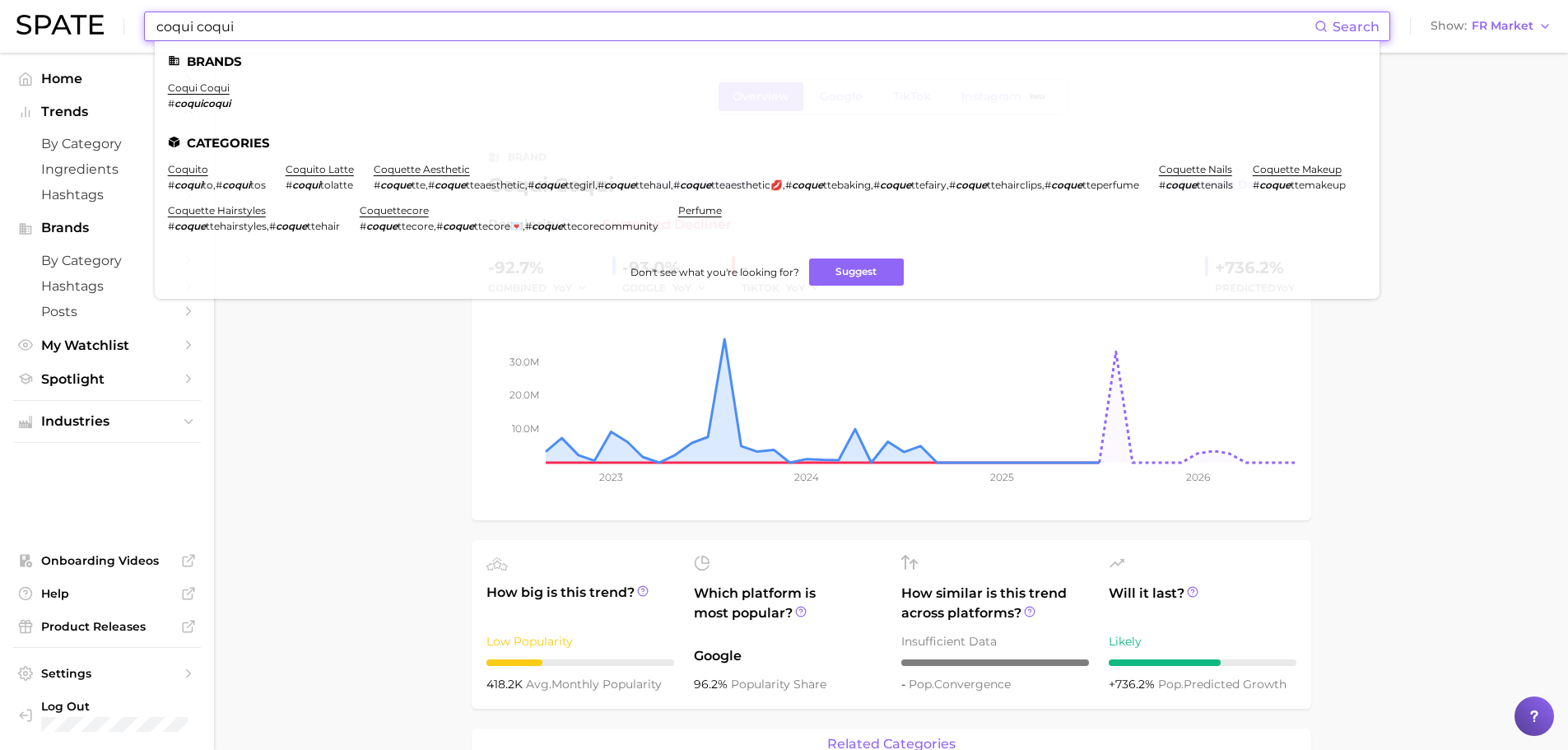
paste input "kipoz"
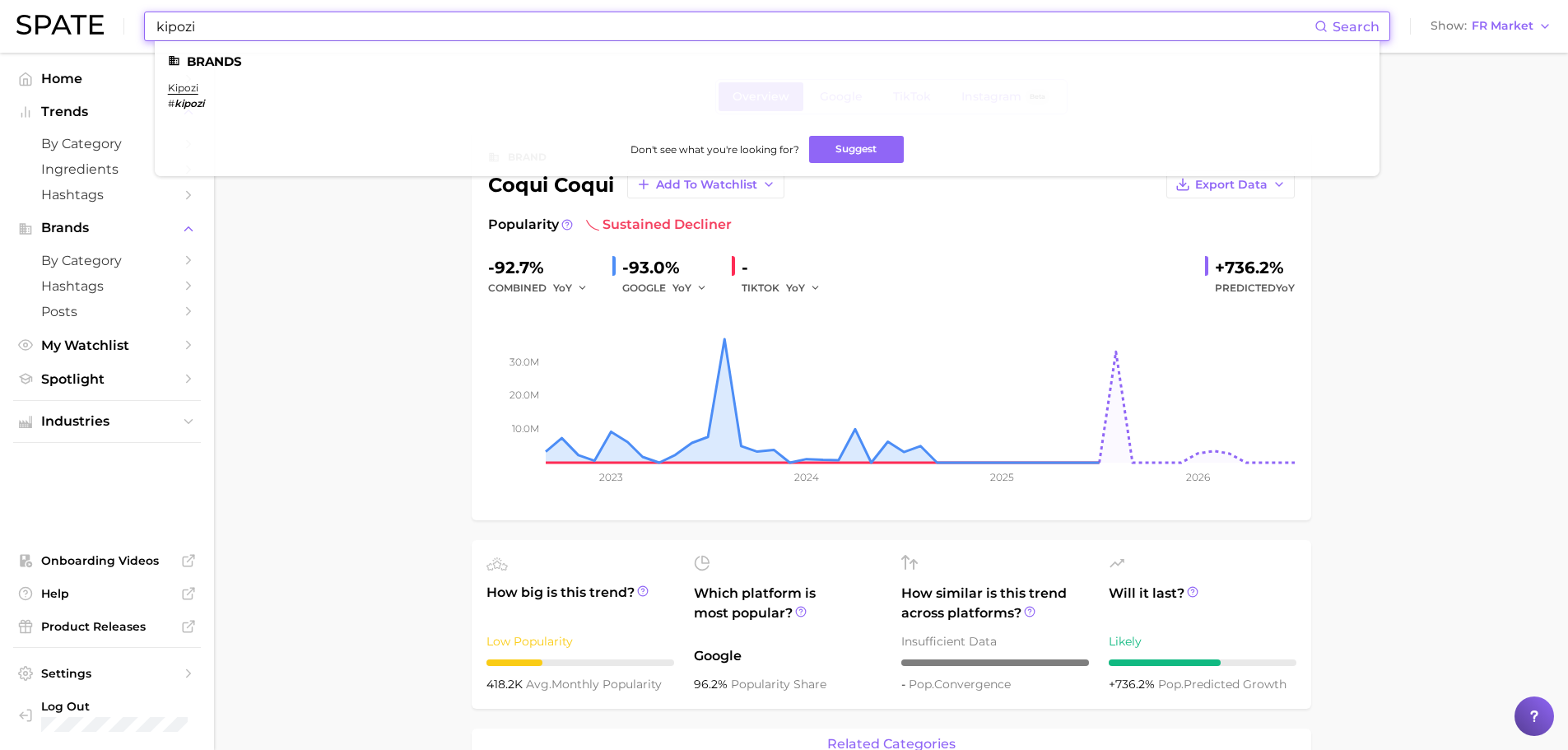
click at [189, 80] on ul "Brands kipozi # kipozi Don't see what you're looking for? Suggest" at bounding box center [767, 109] width 1225 height 135
click at [187, 85] on link "kipozi" at bounding box center [183, 87] width 31 height 12
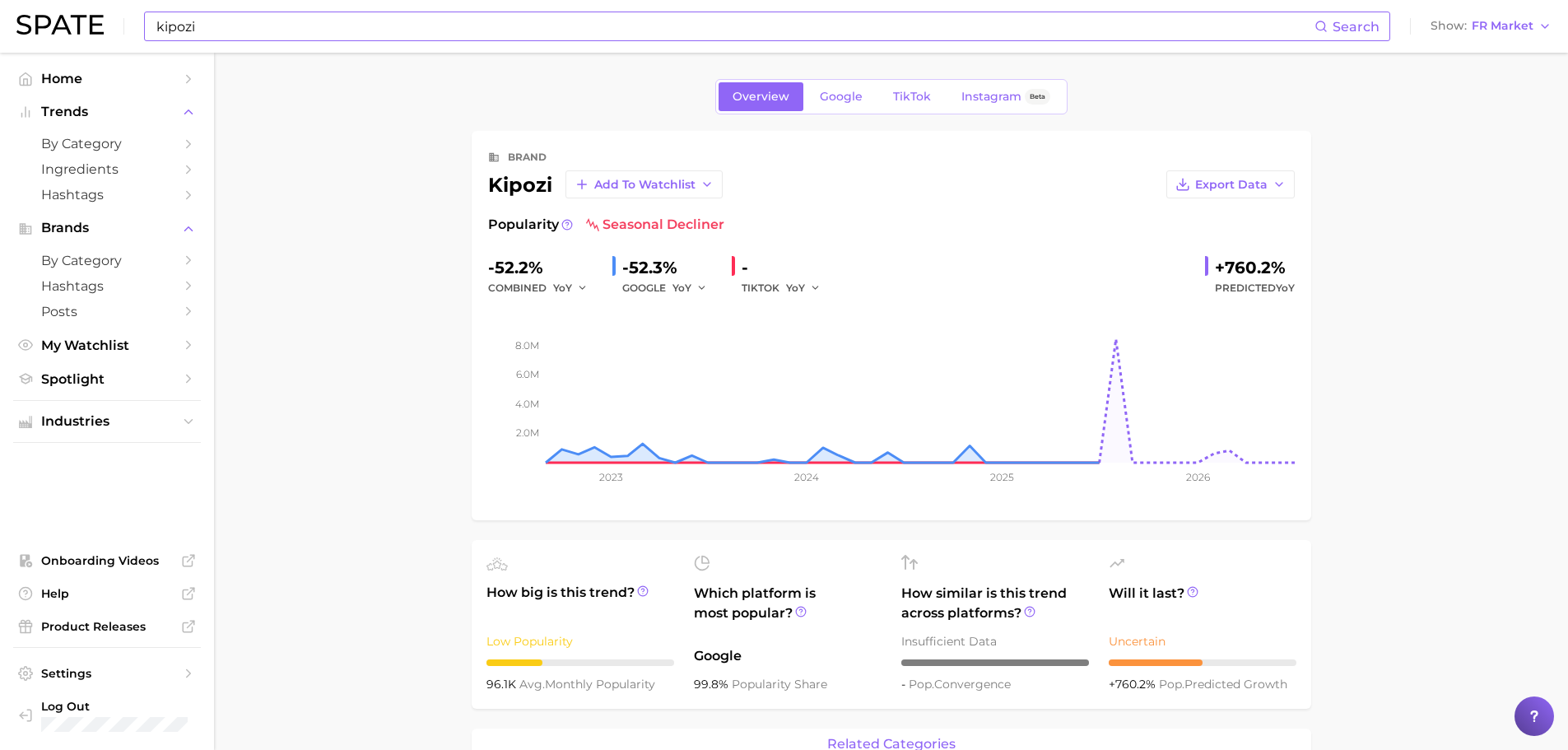
click at [304, 27] on input "kipozi" at bounding box center [735, 27] width 1160 height 28
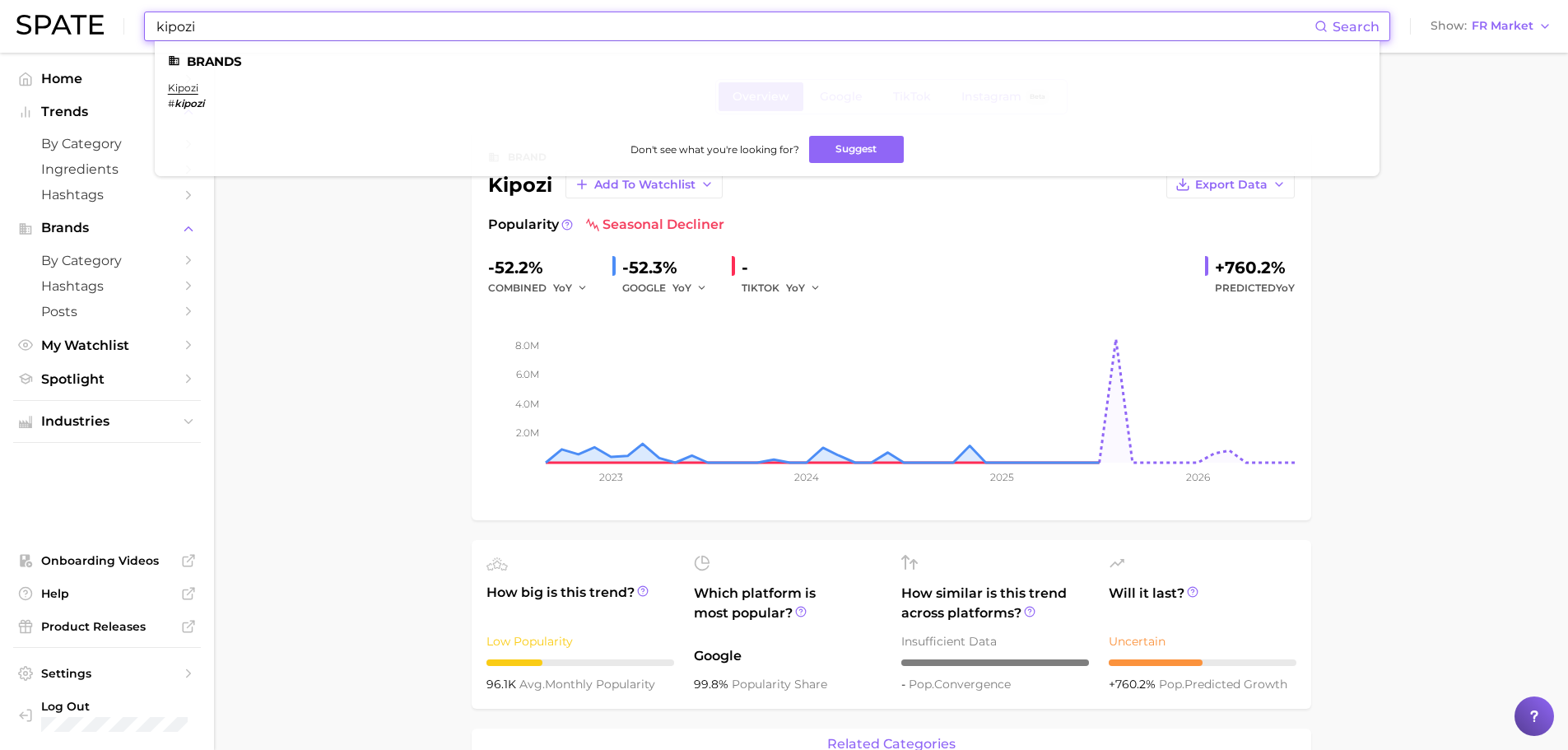
click at [304, 27] on input "kipozi" at bounding box center [735, 27] width 1160 height 28
paste input "poosh"
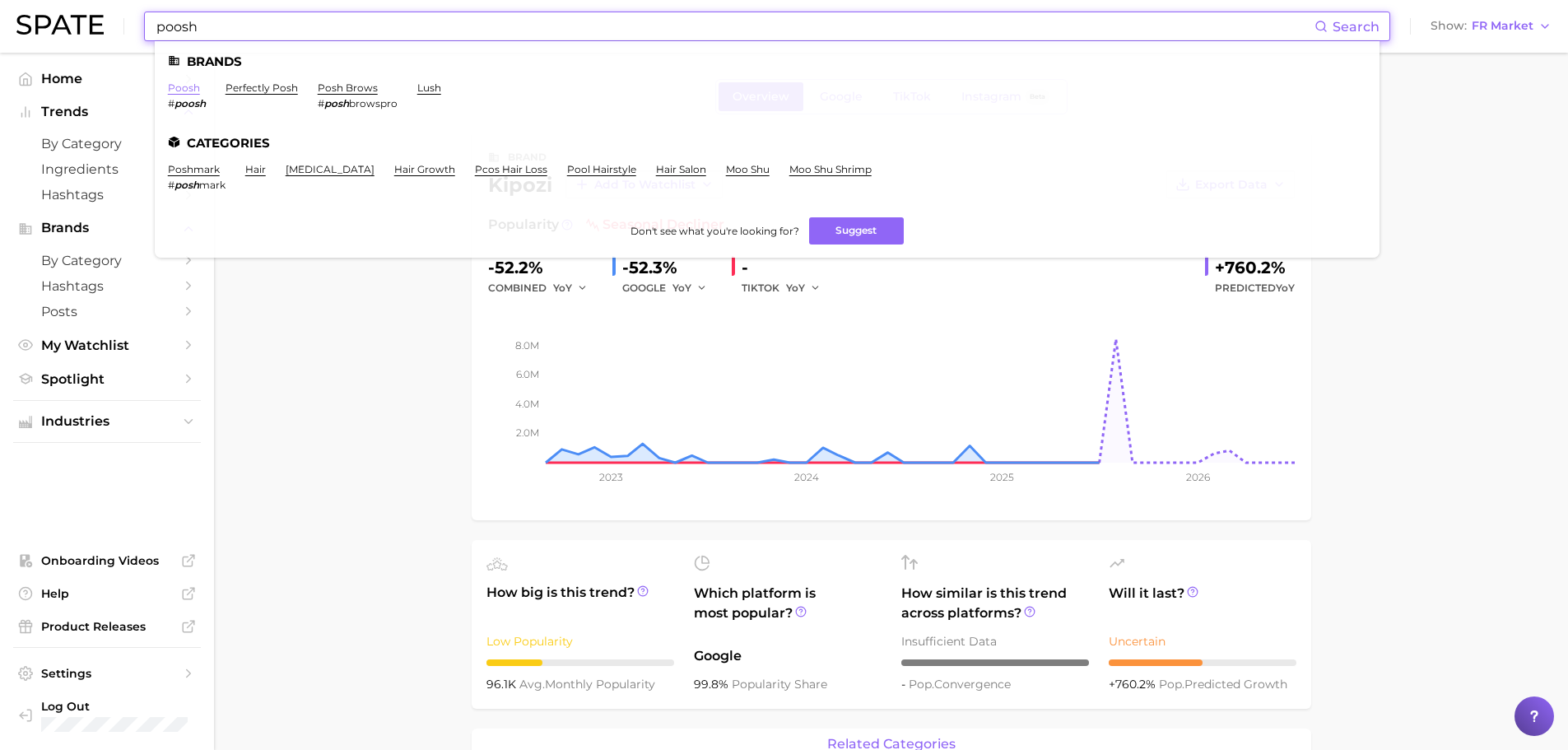
click at [177, 86] on link "poosh" at bounding box center [184, 87] width 32 height 12
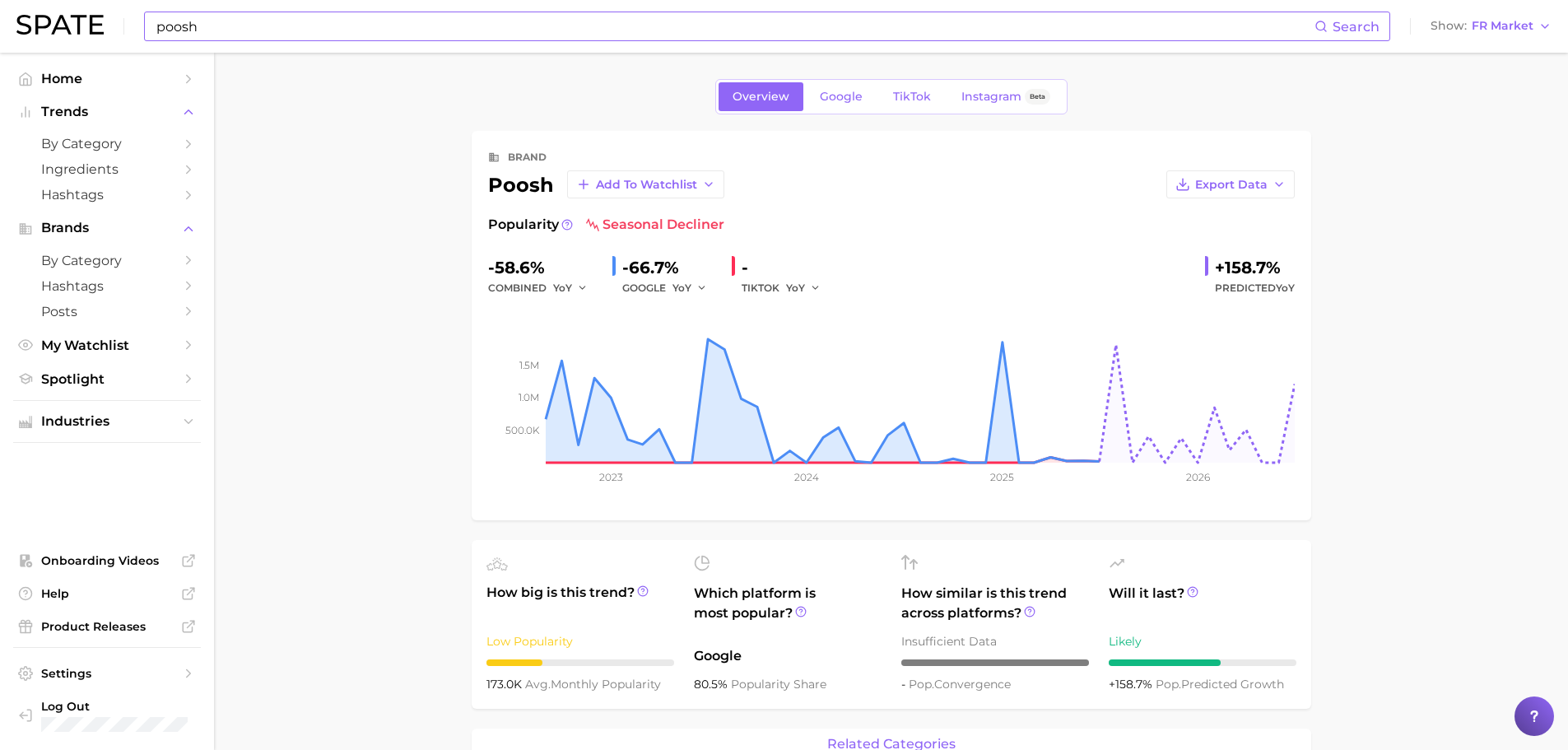
click at [409, 24] on input "poosh" at bounding box center [735, 27] width 1160 height 28
type input "p"
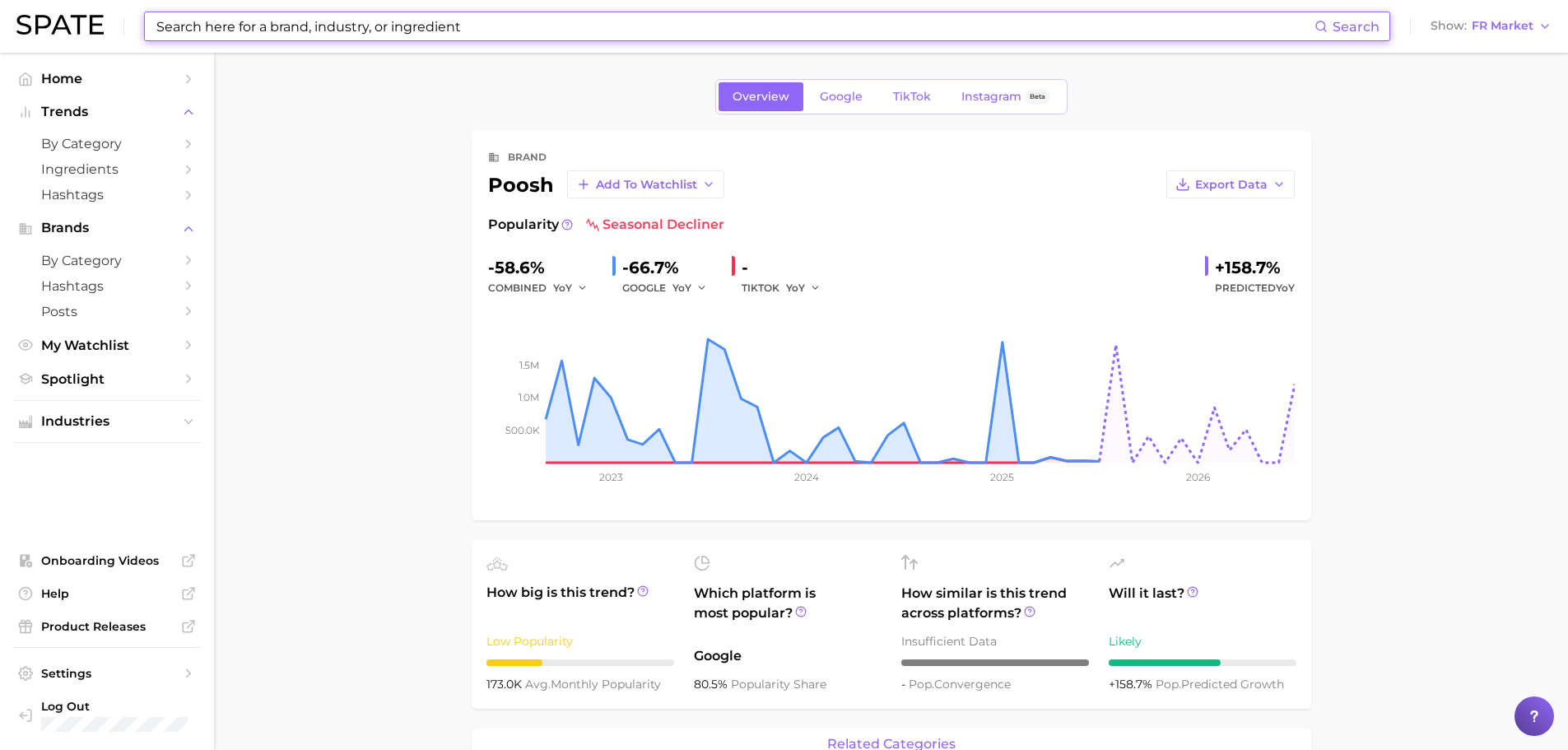
paste input "babe original"
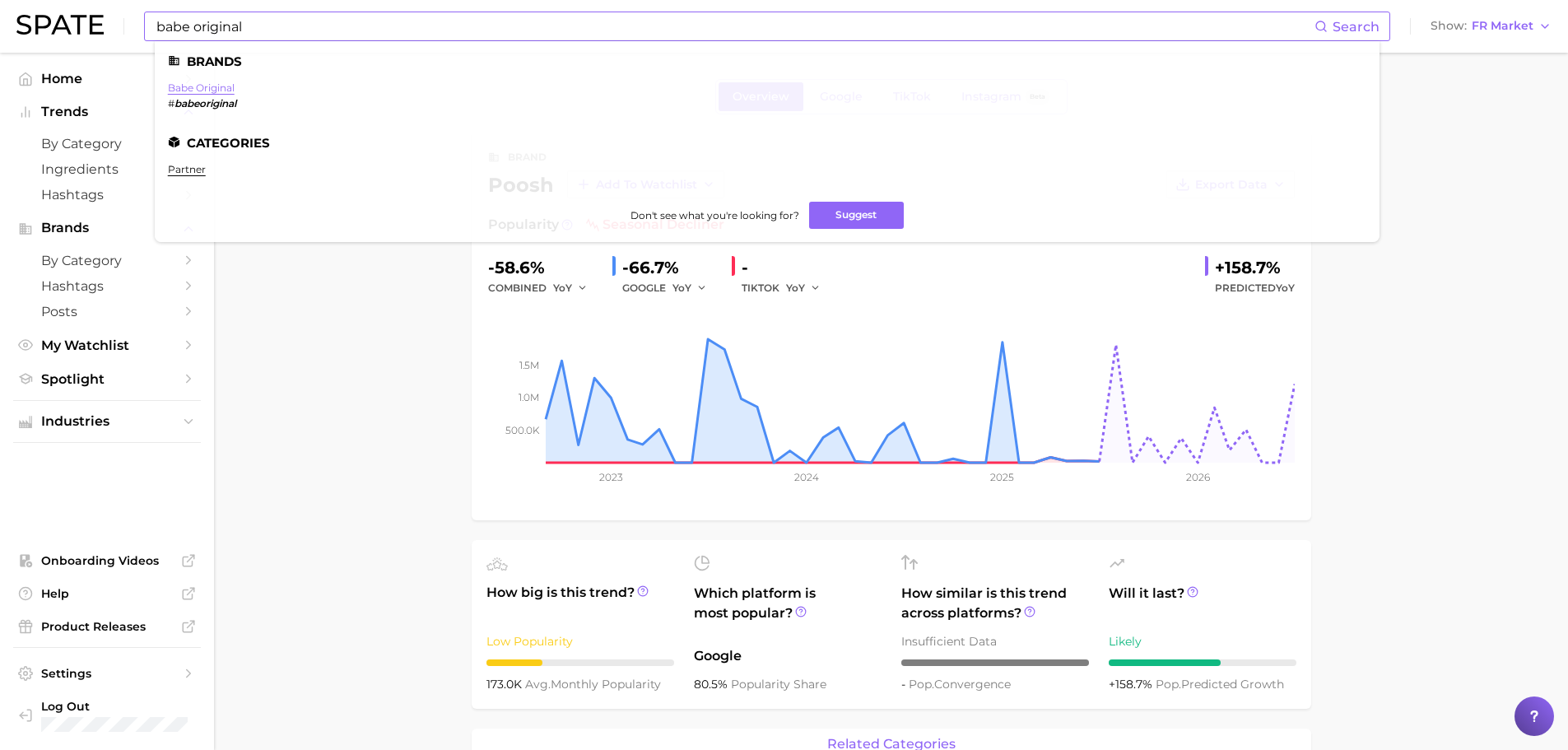
click at [221, 85] on link "babe original" at bounding box center [201, 87] width 66 height 12
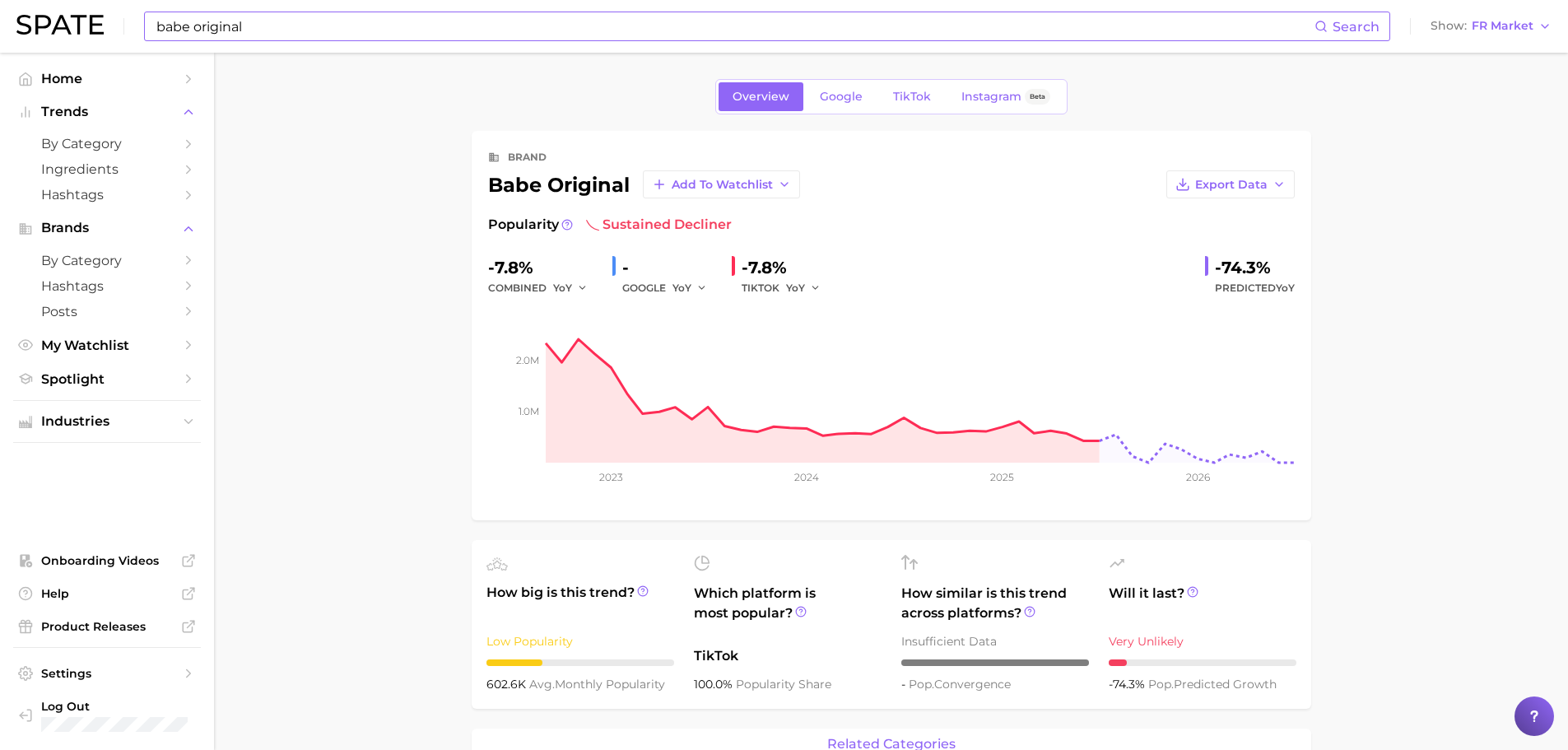
click at [314, 32] on input "babe original" at bounding box center [735, 27] width 1160 height 28
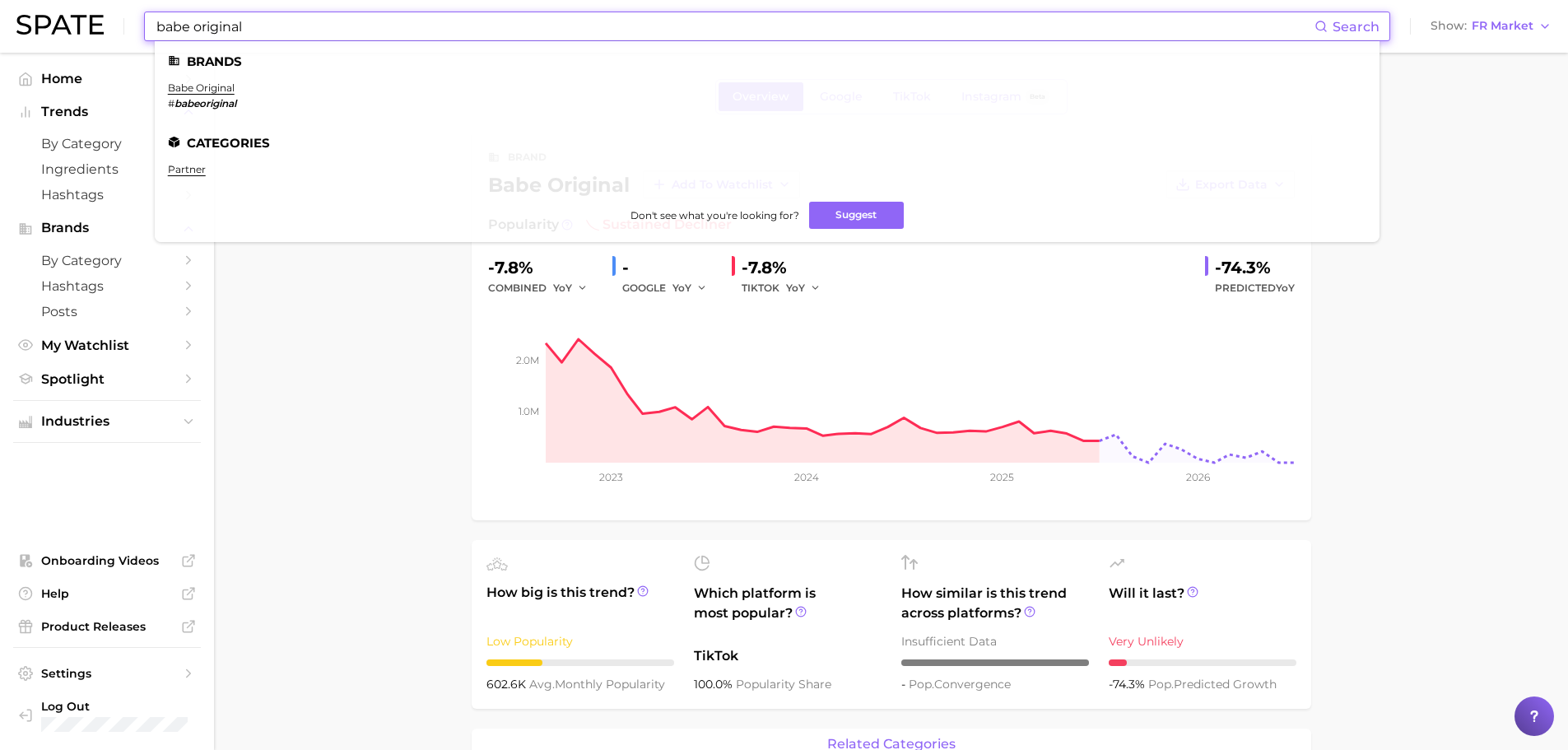
click at [314, 32] on input "babe original" at bounding box center [735, 27] width 1160 height 28
paste input "moroccanoi"
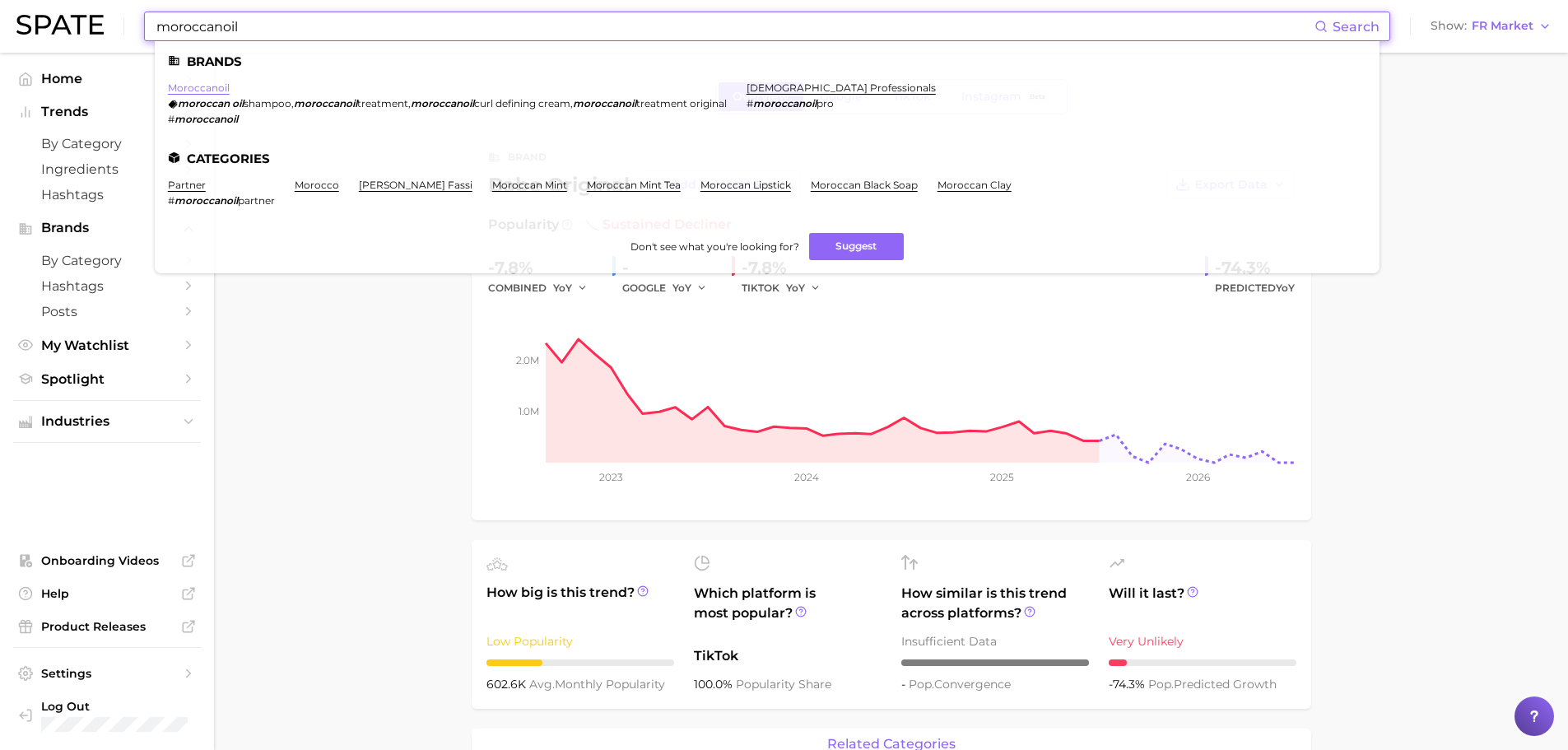
click at [210, 85] on link "moroccanoil" at bounding box center [199, 87] width 62 height 12
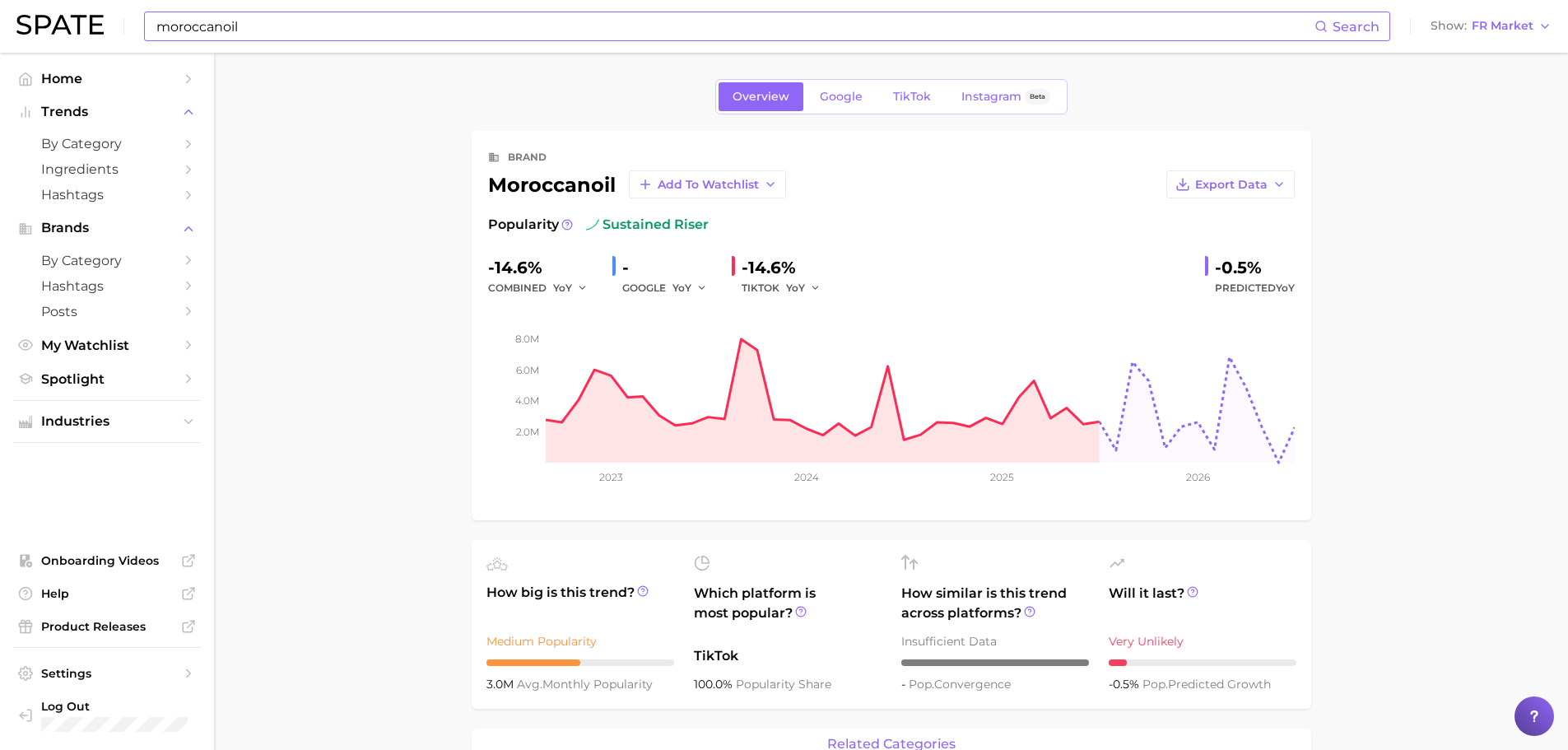
click at [284, 28] on input "moroccanoil" at bounding box center [735, 27] width 1160 height 28
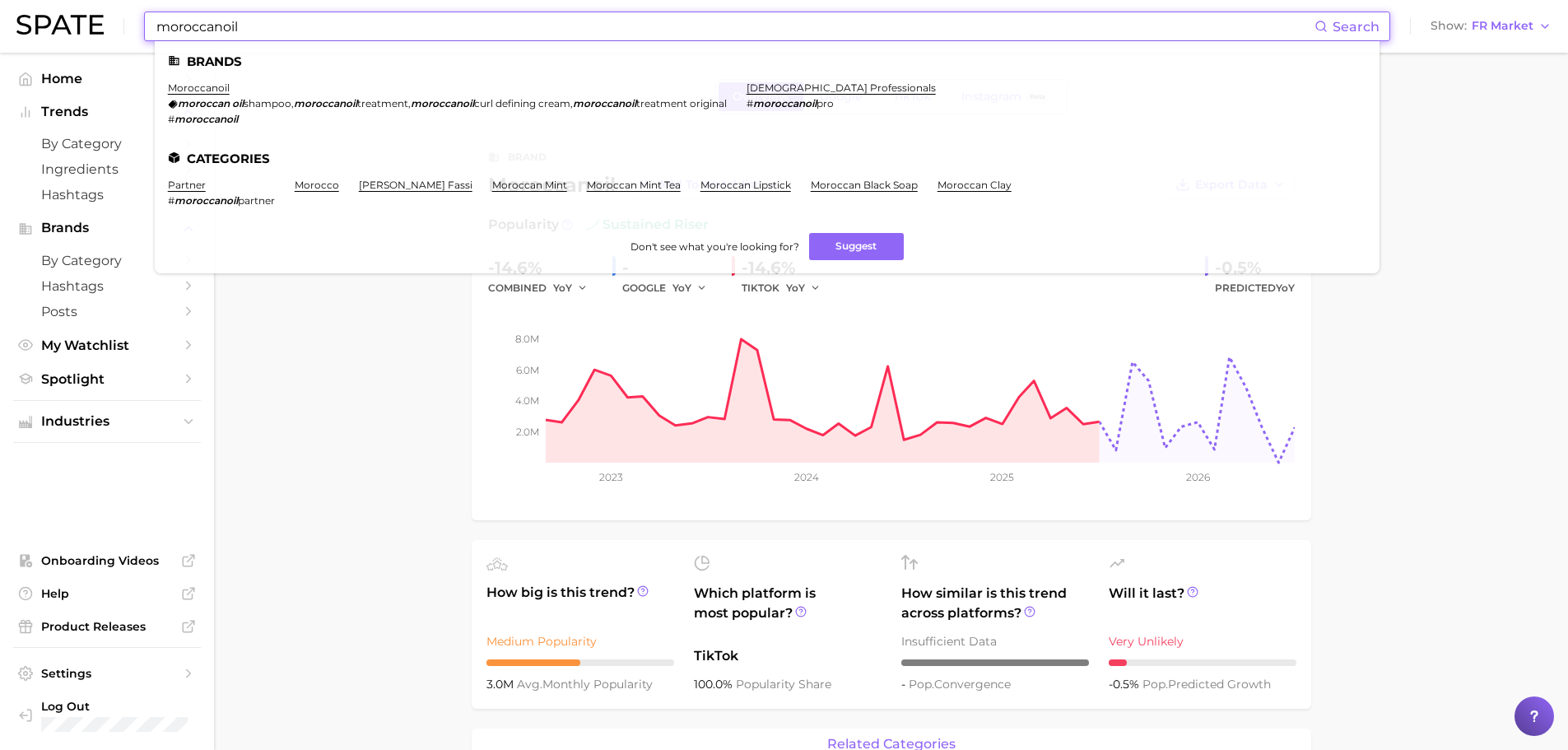
click at [284, 28] on input "moroccanoil" at bounding box center [735, 27] width 1160 height 28
paste input "issha"
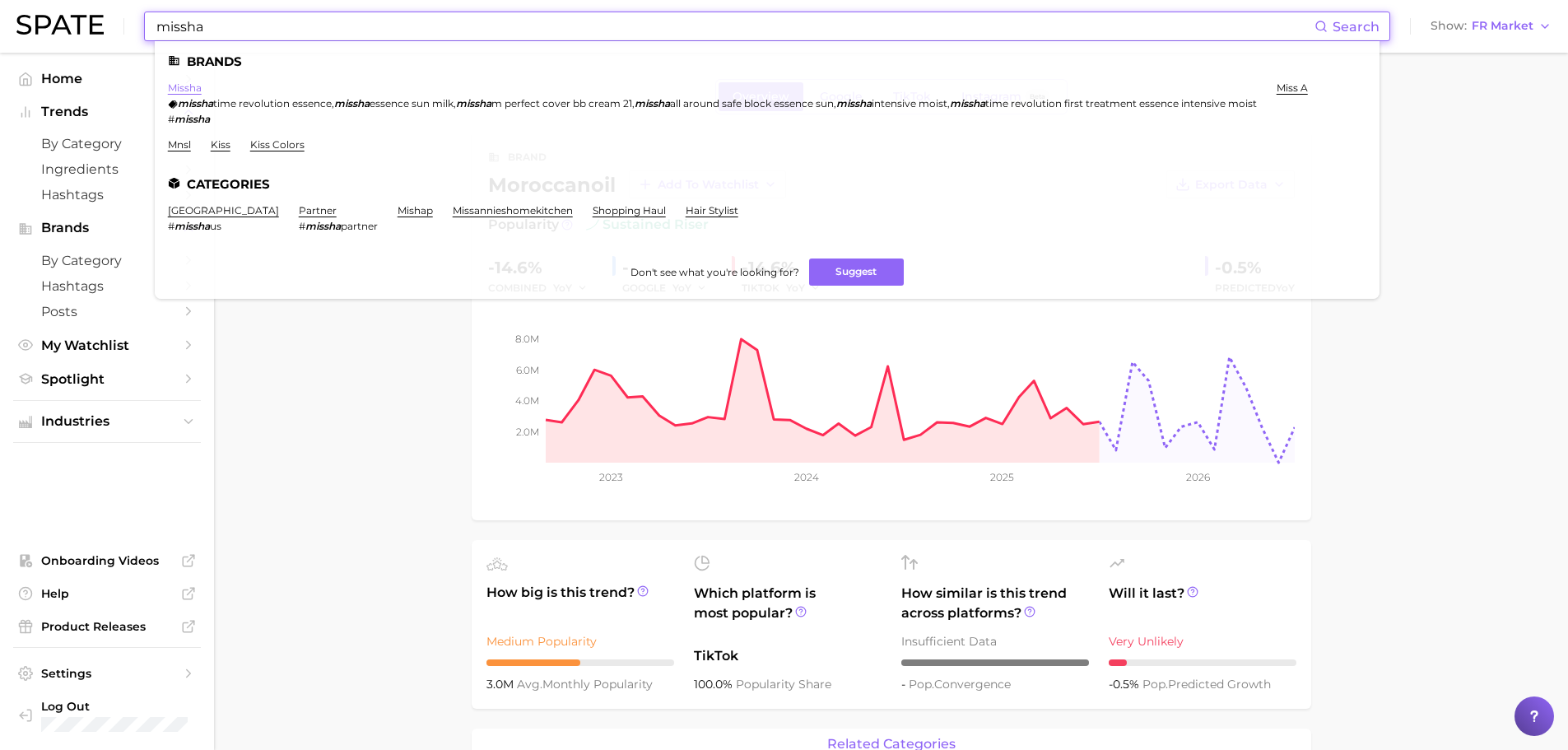
click at [187, 90] on link "missha" at bounding box center [185, 87] width 34 height 12
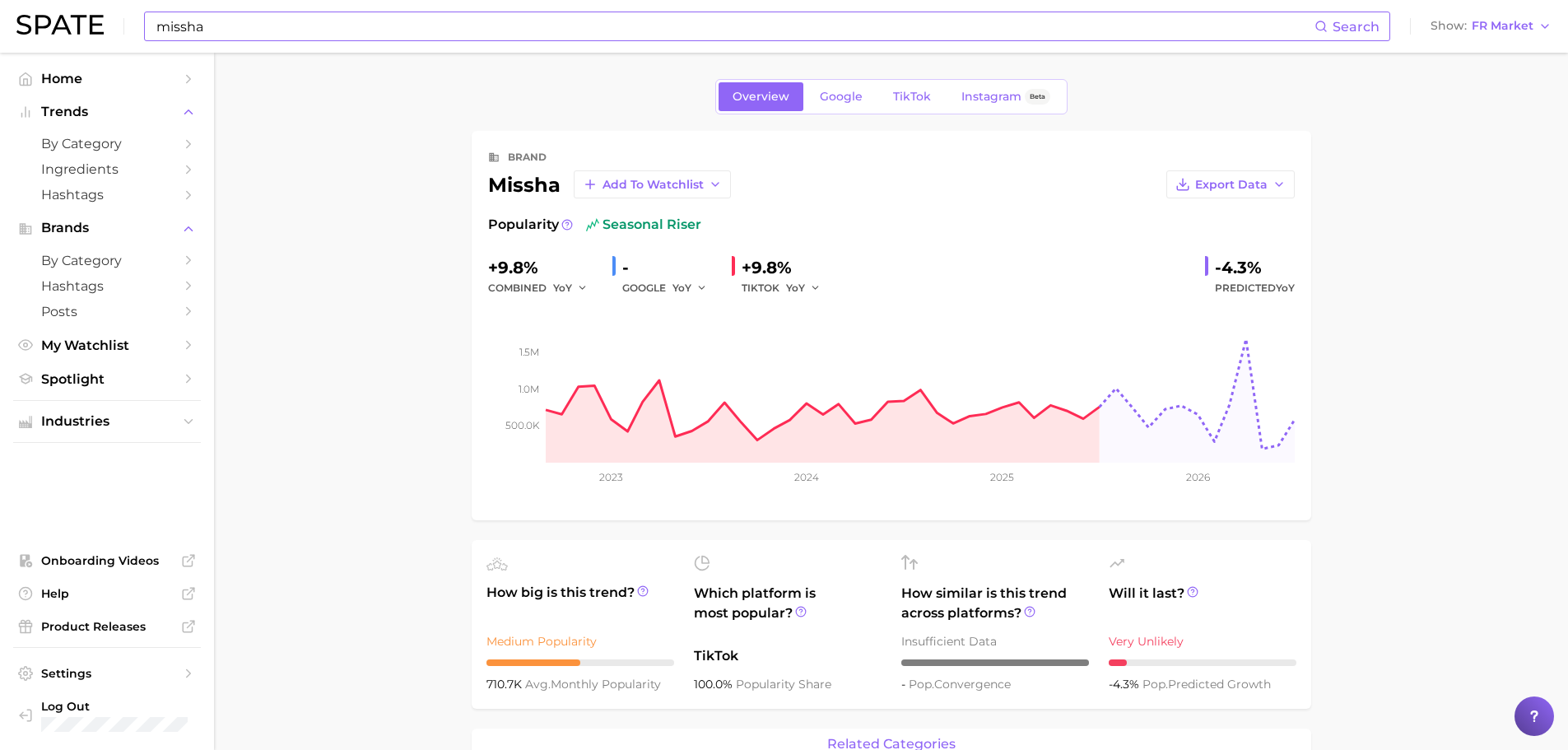
click at [320, 22] on input "missha" at bounding box center [735, 27] width 1160 height 28
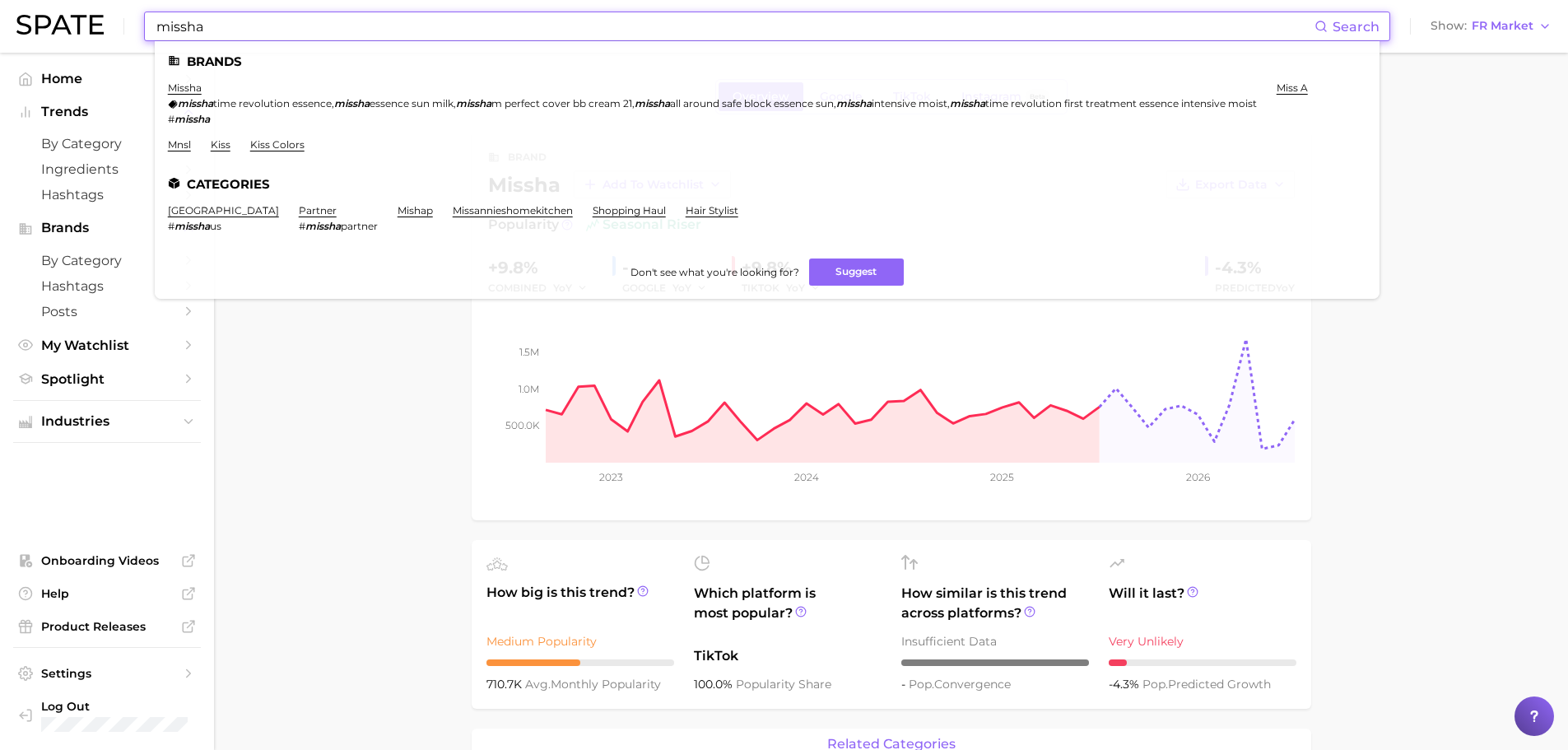
click at [320, 22] on input "missha" at bounding box center [735, 27] width 1160 height 28
paste input "dafni"
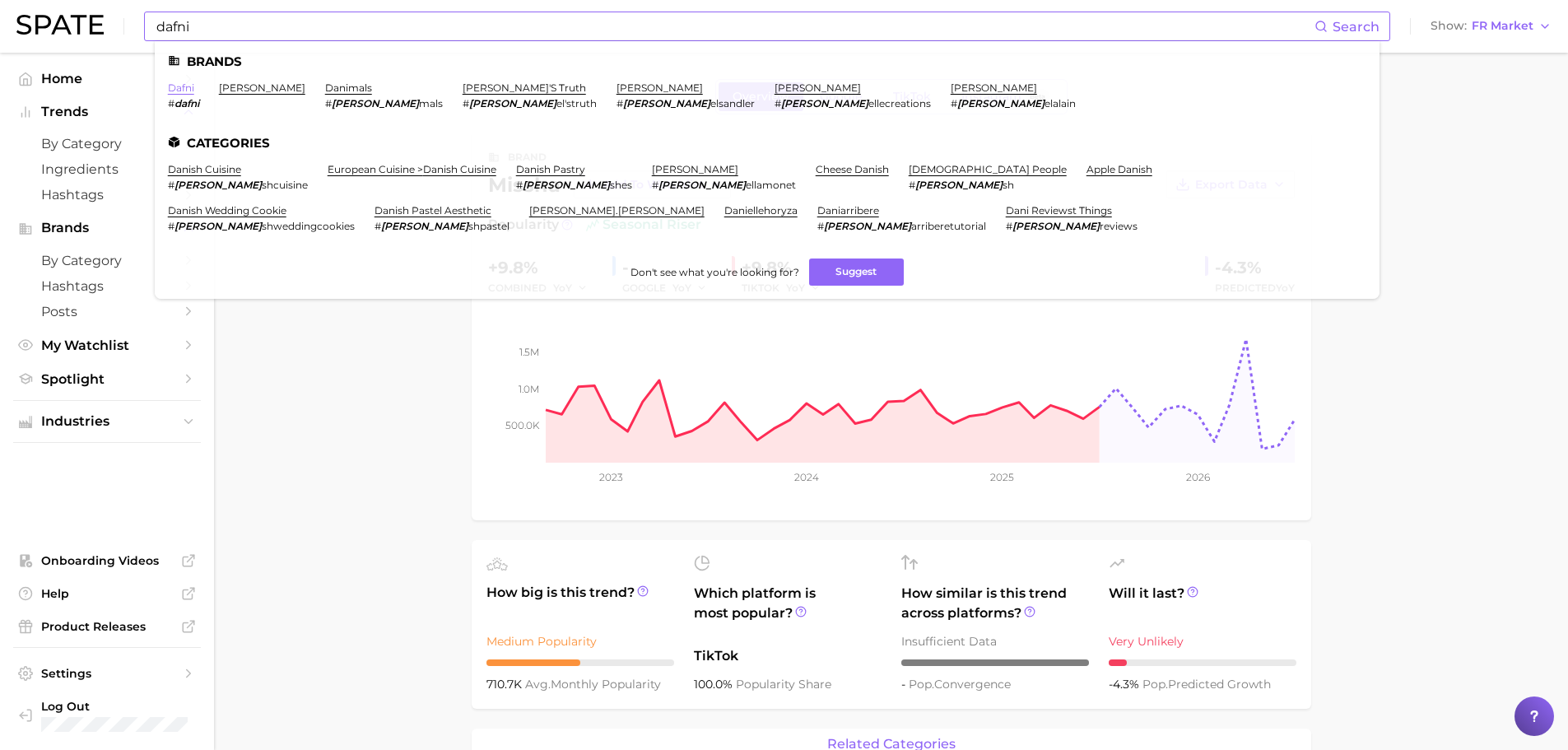
click at [186, 87] on link "dafni" at bounding box center [181, 87] width 27 height 12
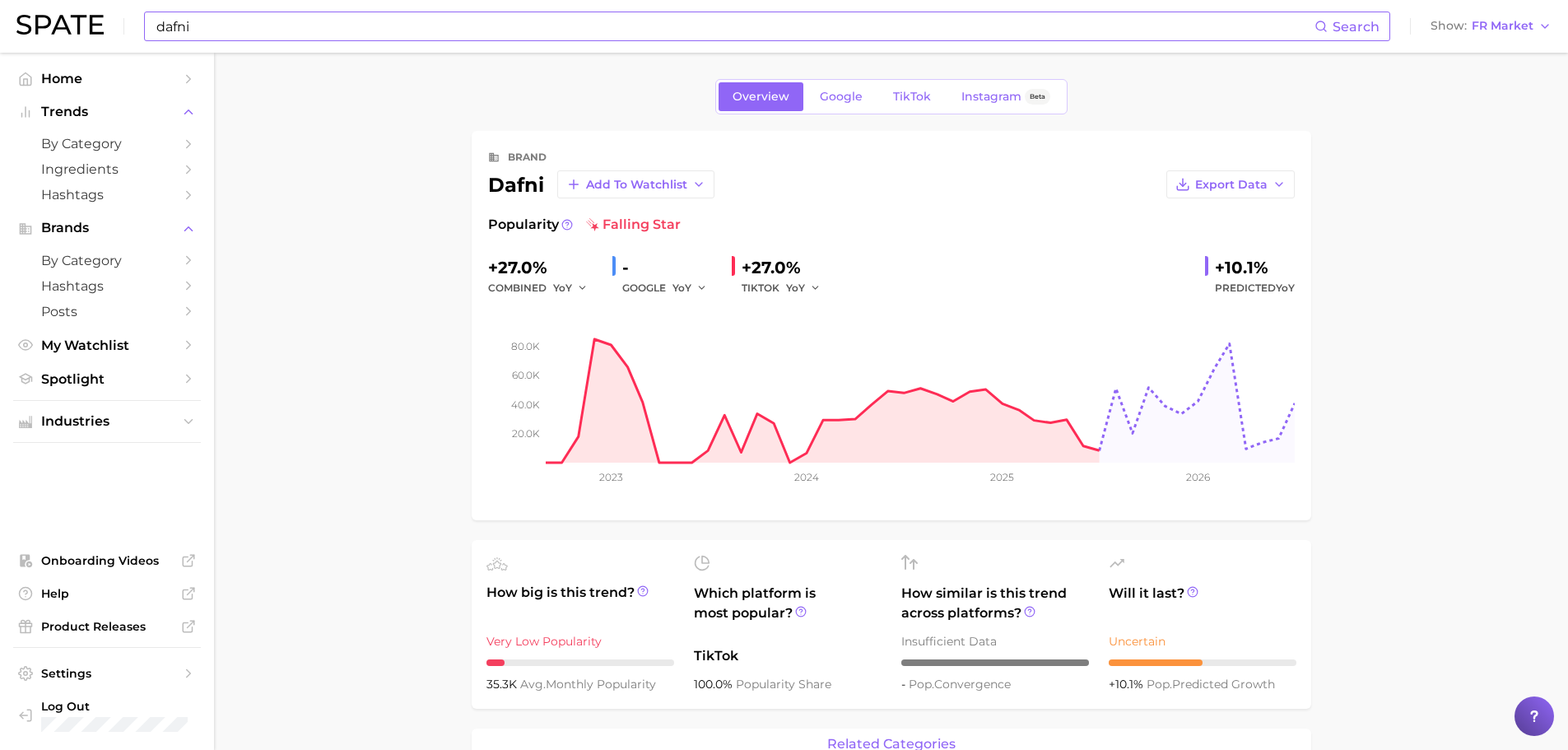
click at [232, 31] on input "dafni" at bounding box center [735, 27] width 1160 height 28
type input "d"
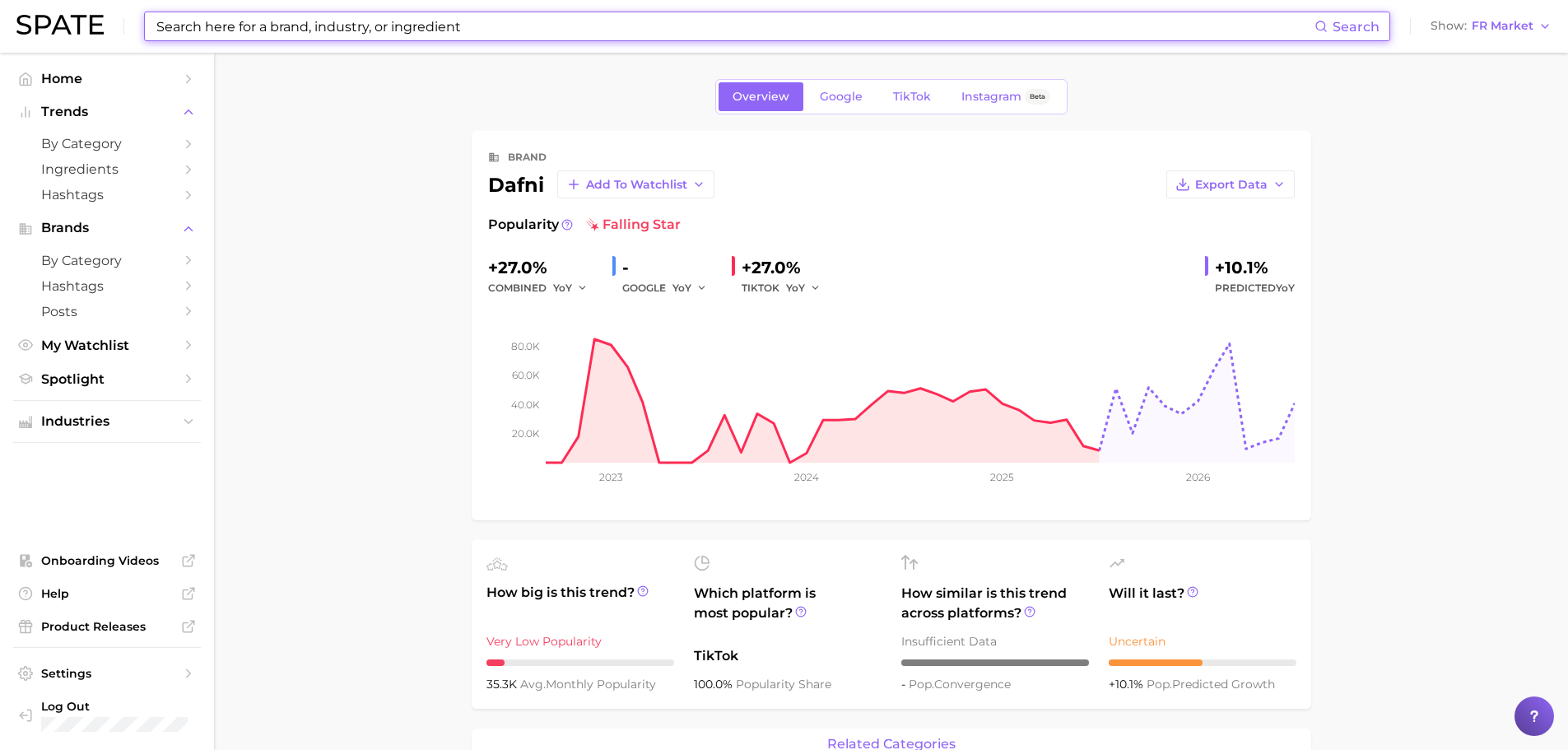
paste input "sunuv"
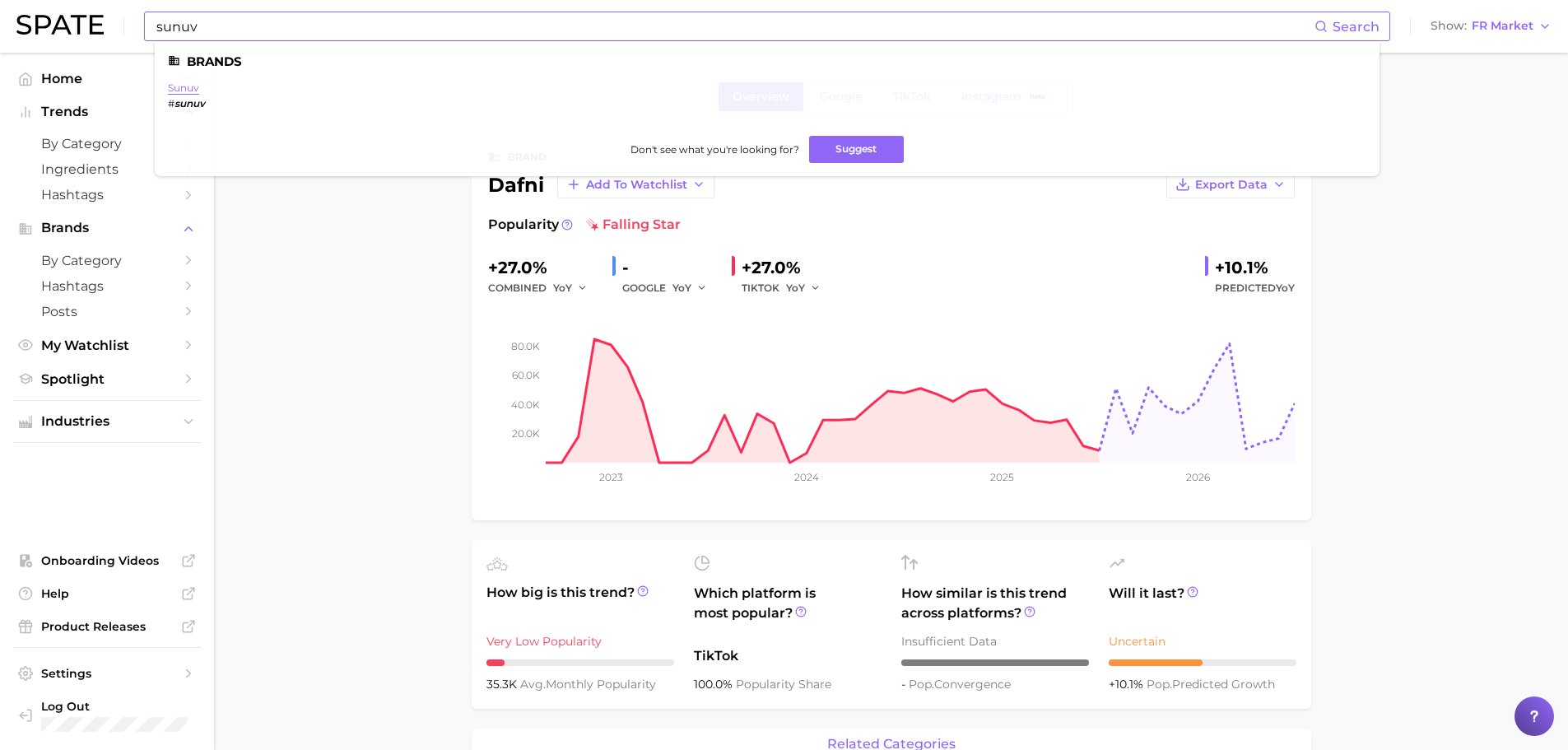
click at [186, 90] on link "sunuv" at bounding box center [184, 87] width 31 height 12
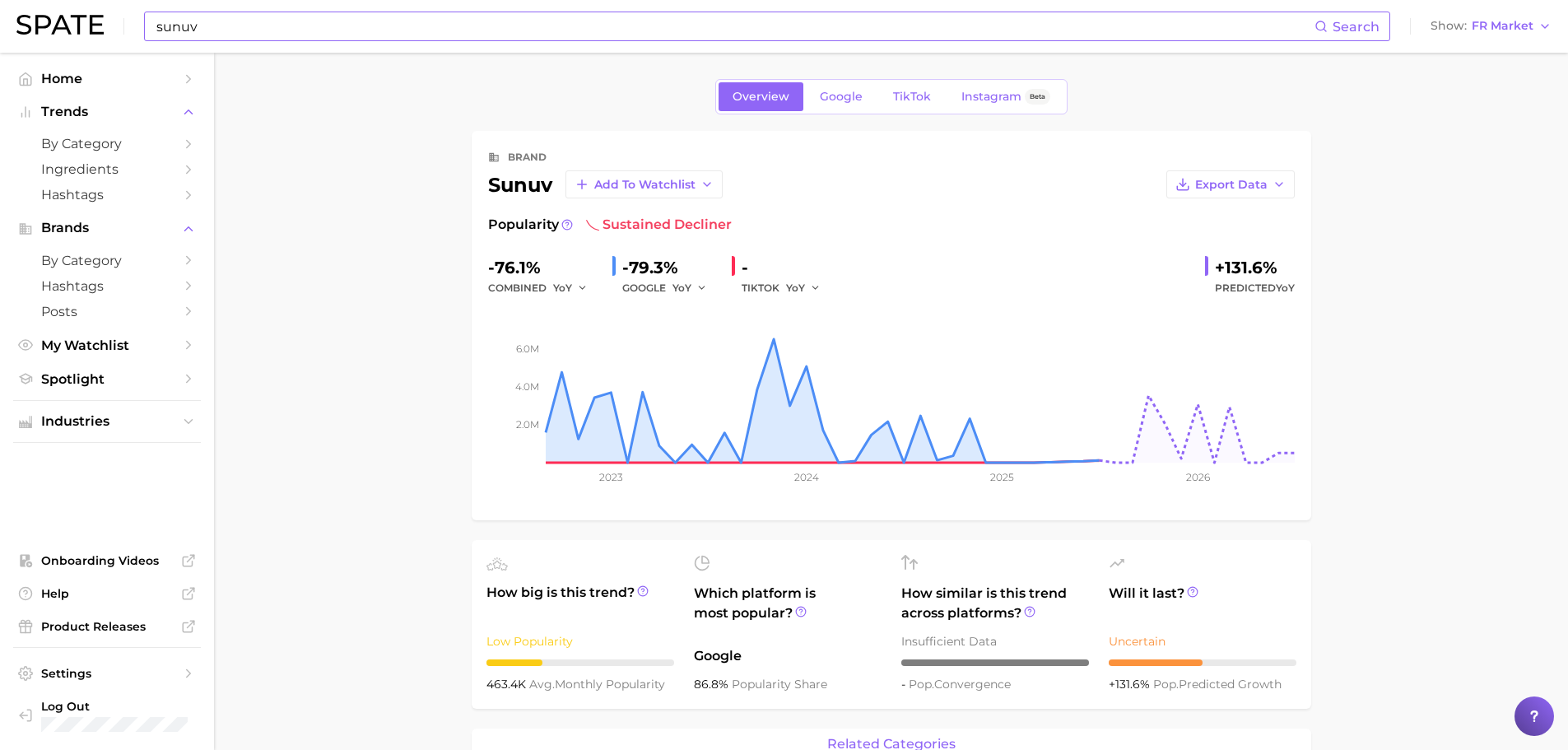
click at [207, 24] on input "sunuv" at bounding box center [735, 27] width 1160 height 28
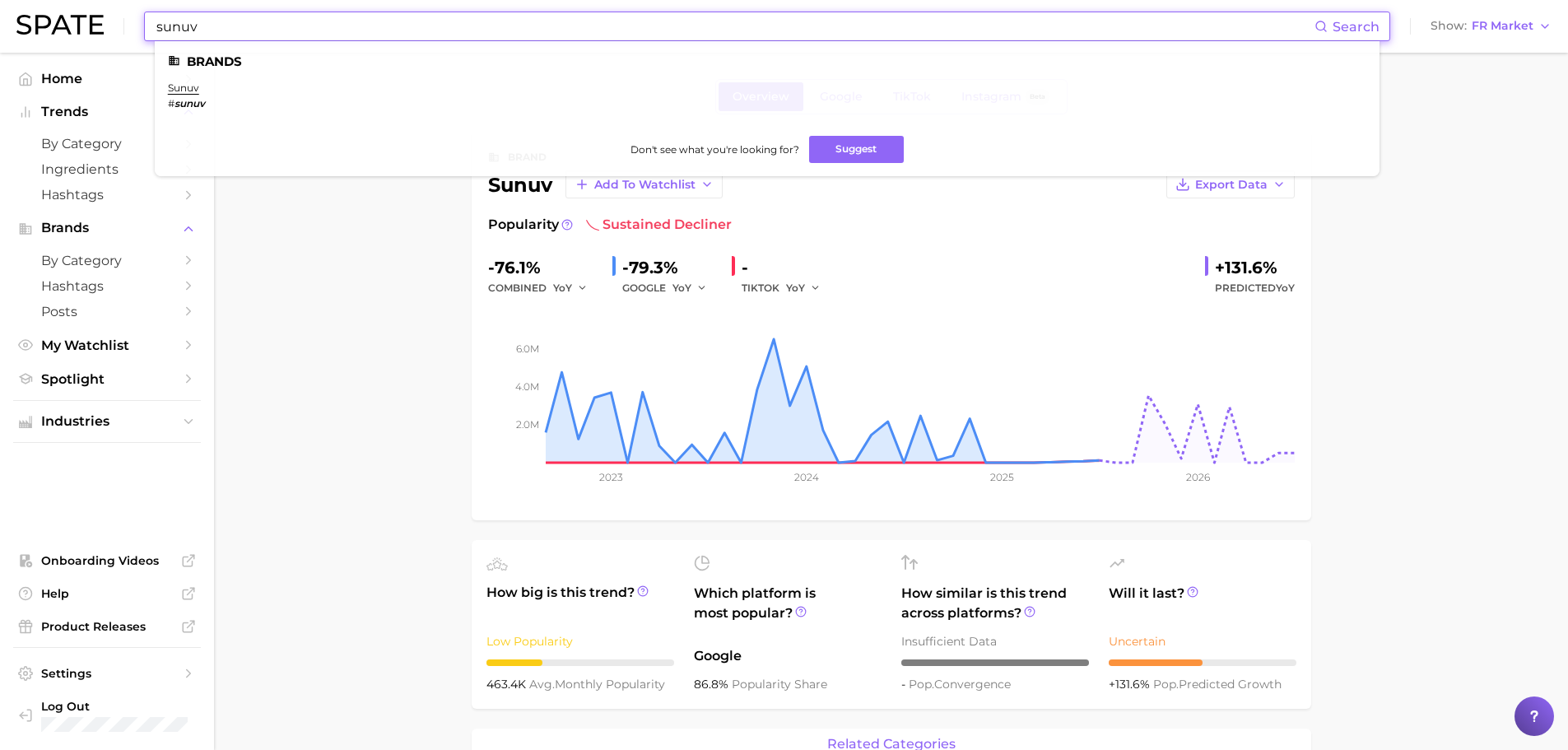
click at [207, 24] on input "sunuv" at bounding box center [735, 27] width 1160 height 28
click at [240, 27] on input "sunuv" at bounding box center [735, 27] width 1160 height 28
paste input "dafni"
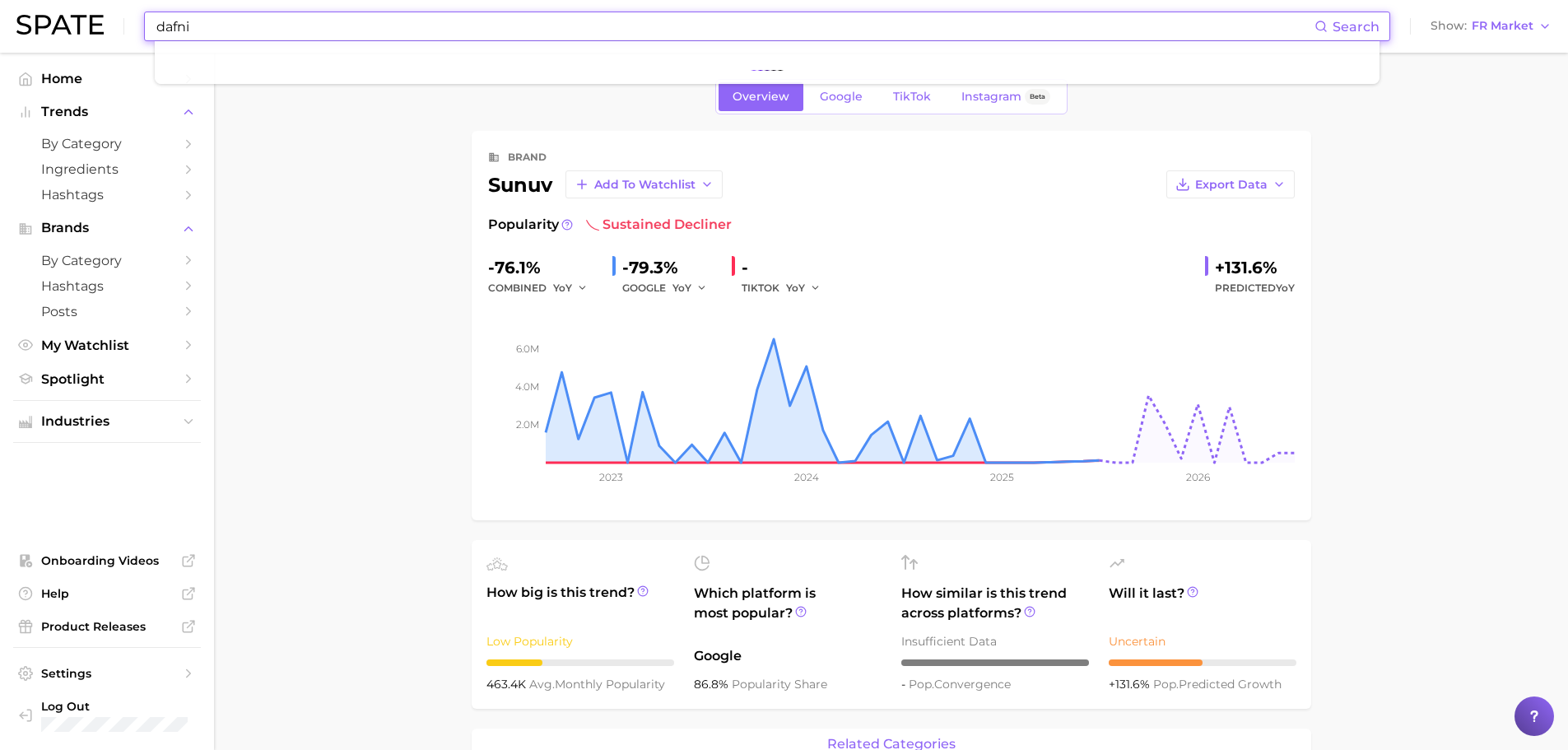
type input "dafni"
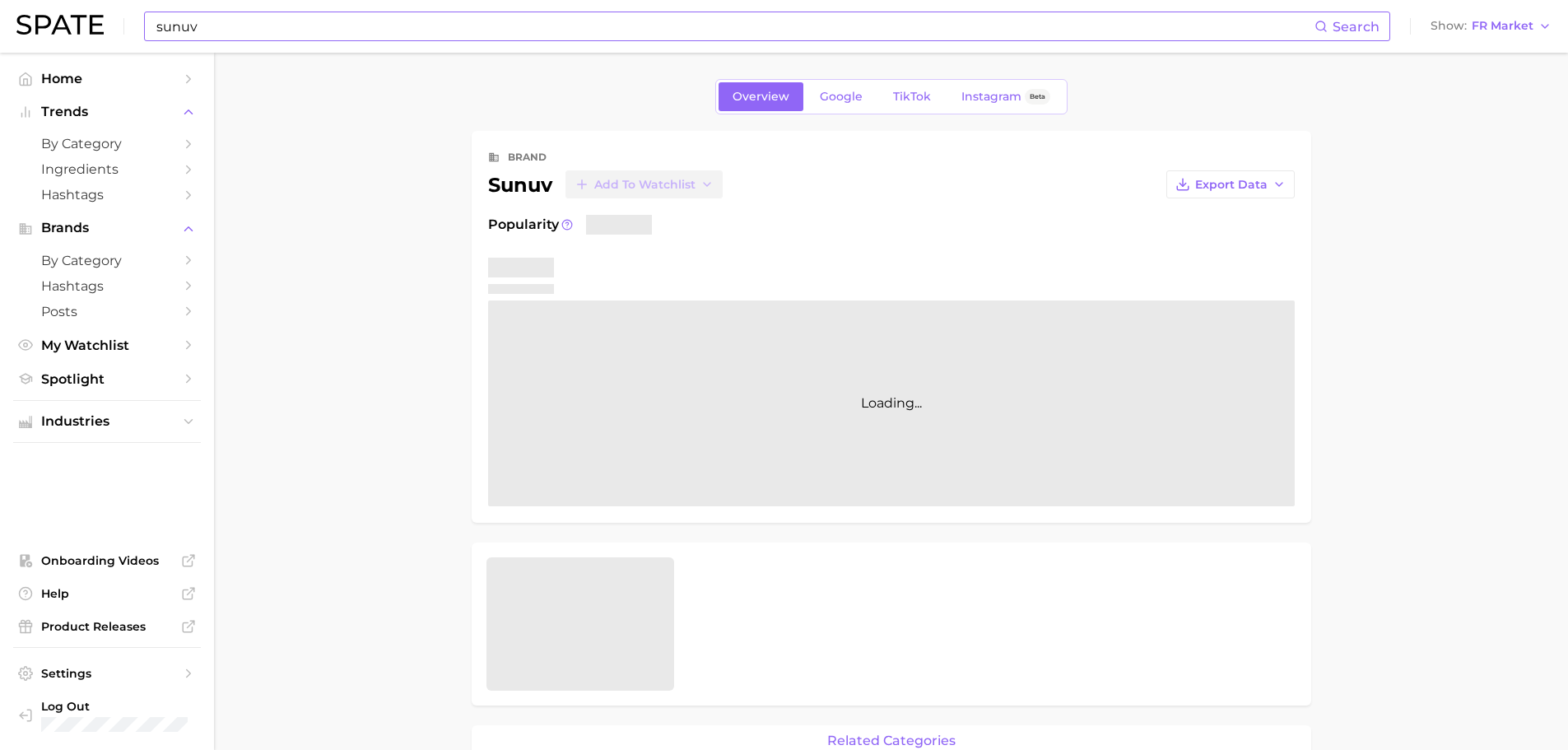
click at [220, 32] on input "sunuv" at bounding box center [735, 27] width 1160 height 28
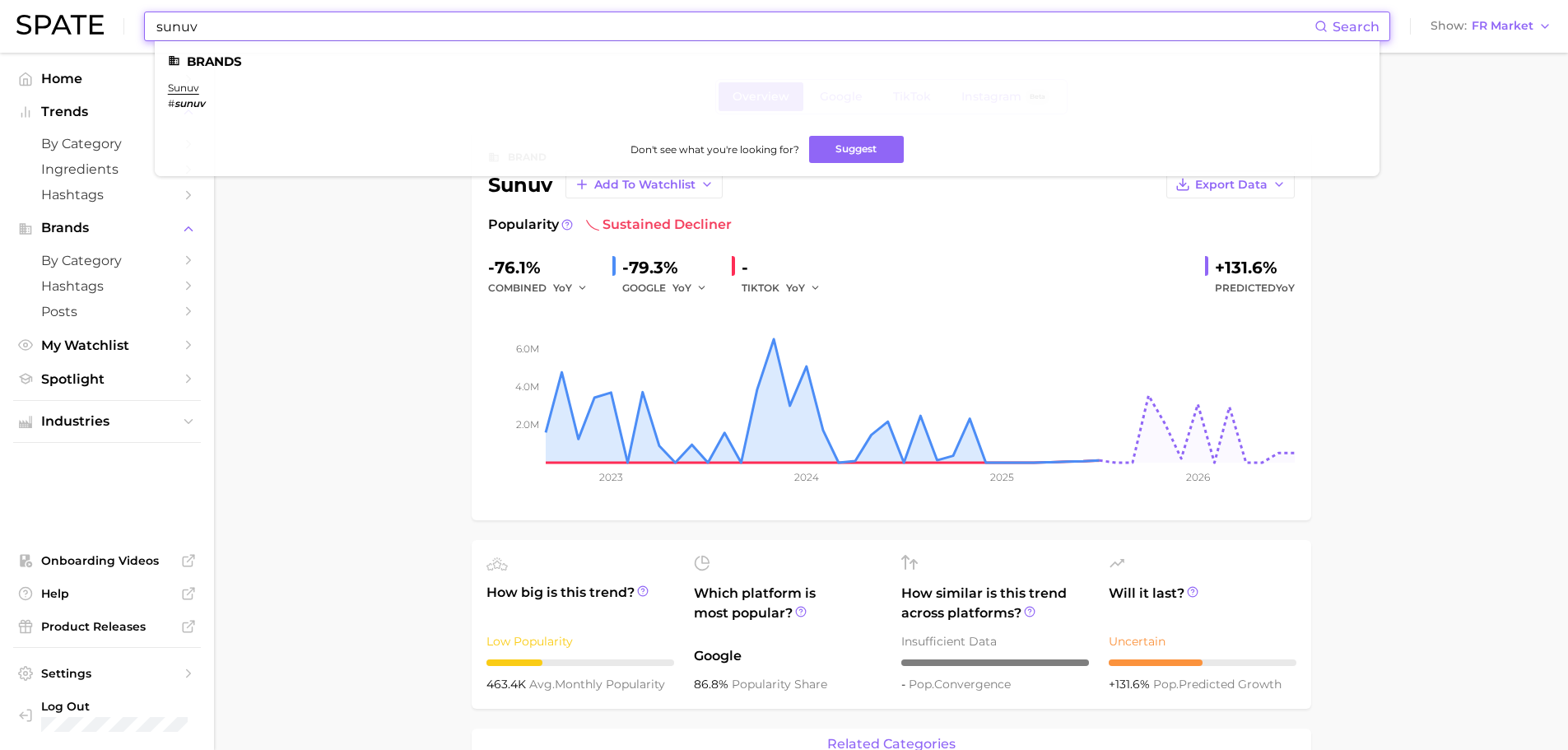
click at [220, 32] on input "sunuv" at bounding box center [735, 27] width 1160 height 28
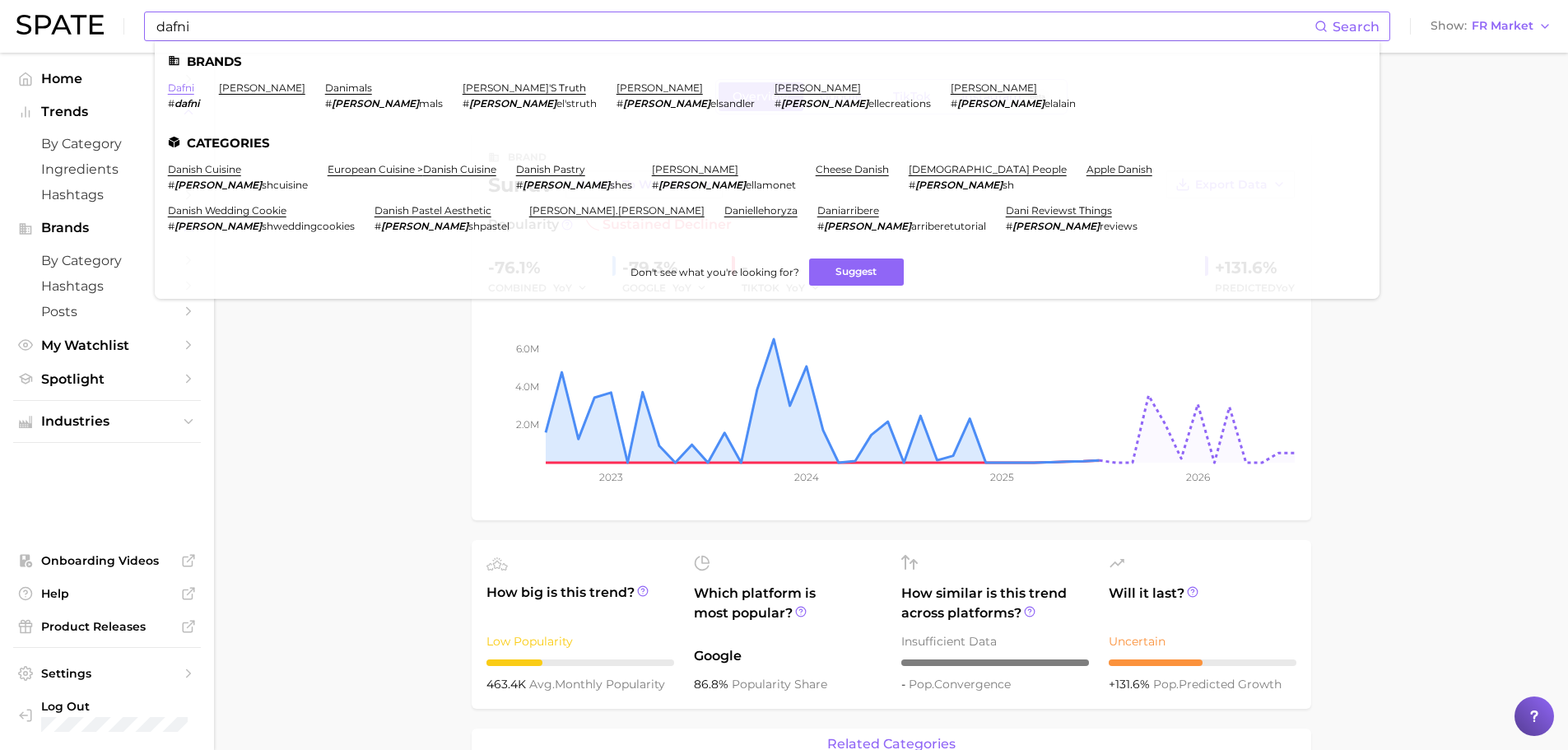
click at [174, 89] on link "dafni" at bounding box center [181, 87] width 27 height 12
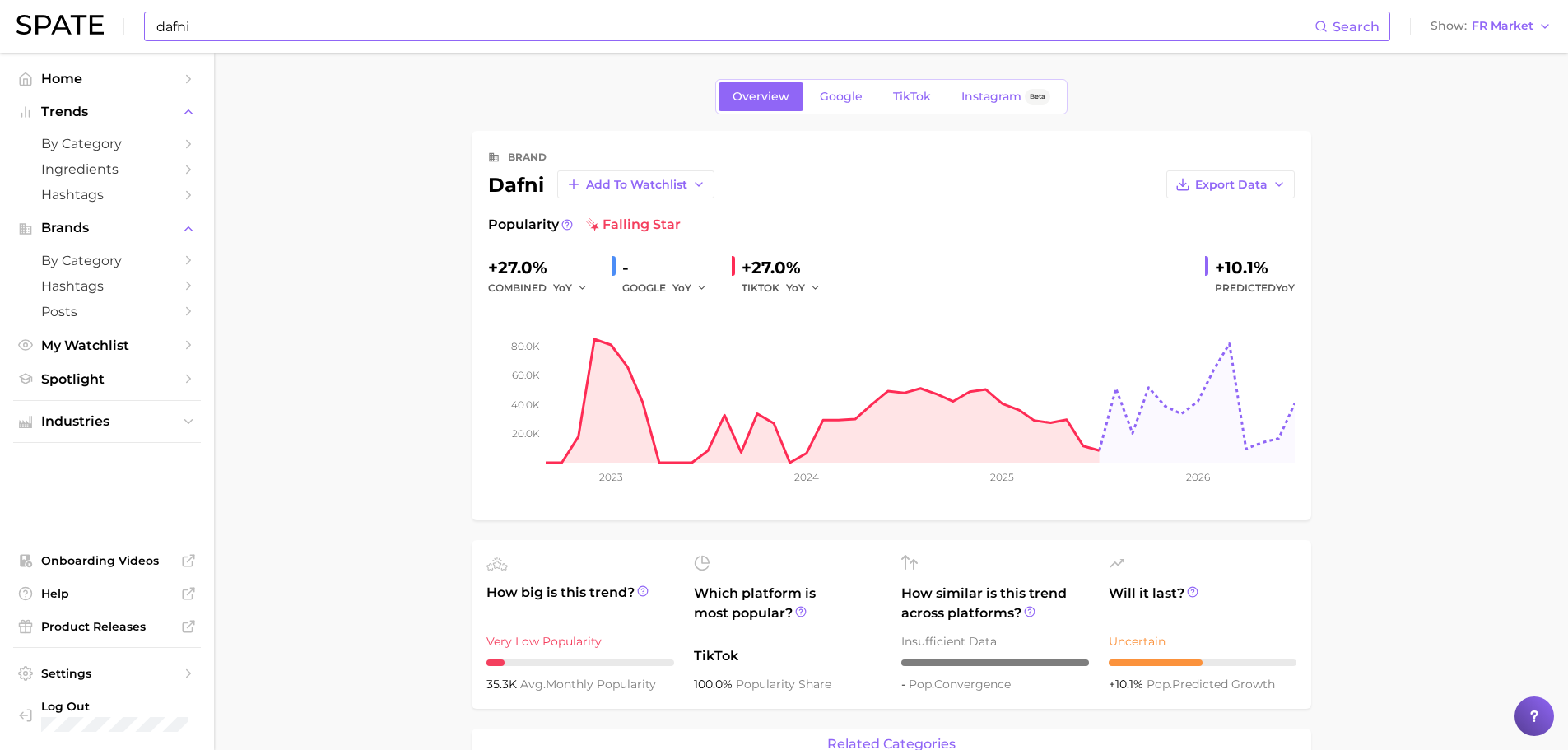
click at [299, 20] on input "dafni" at bounding box center [735, 27] width 1160 height 28
type input "d"
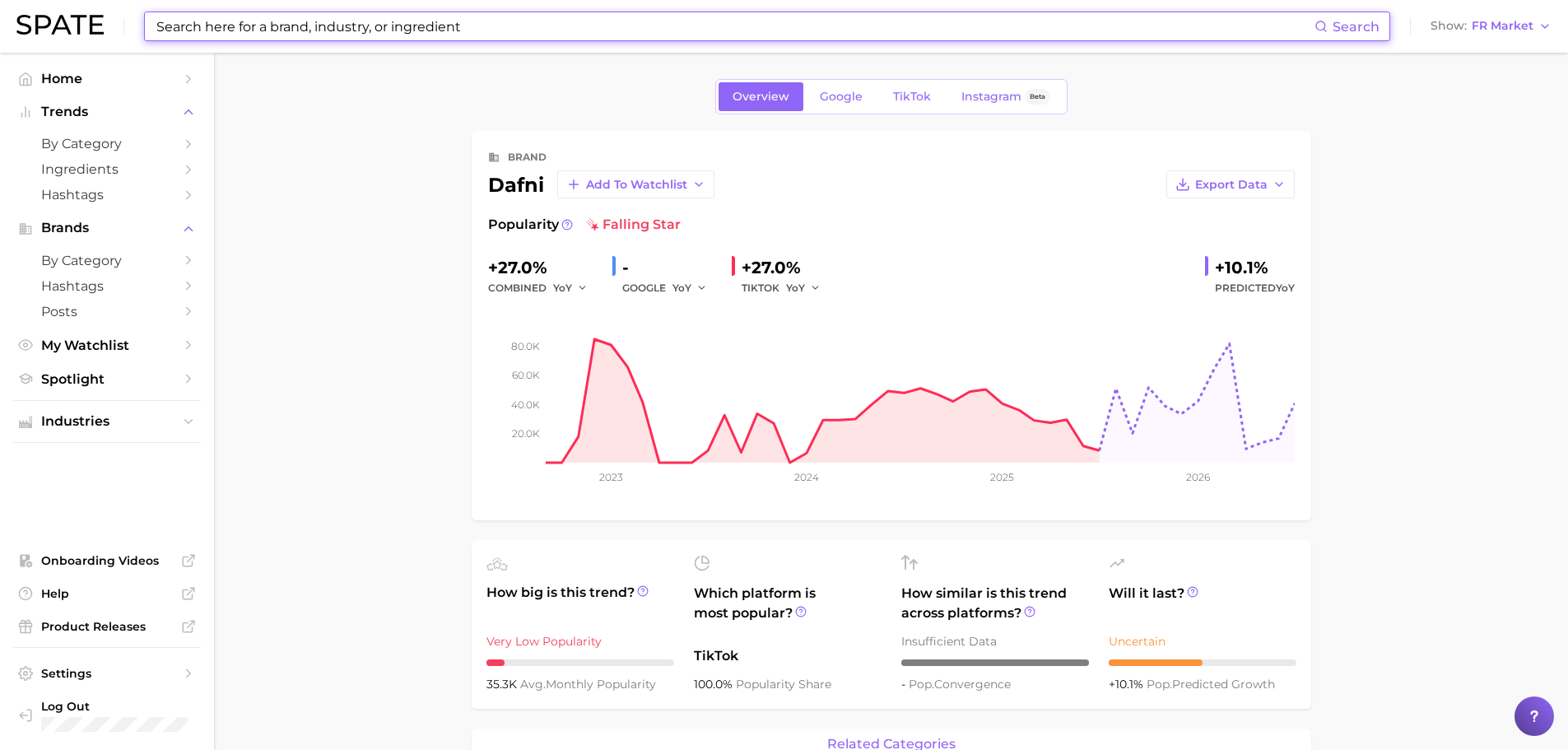
paste input "kenzoki"
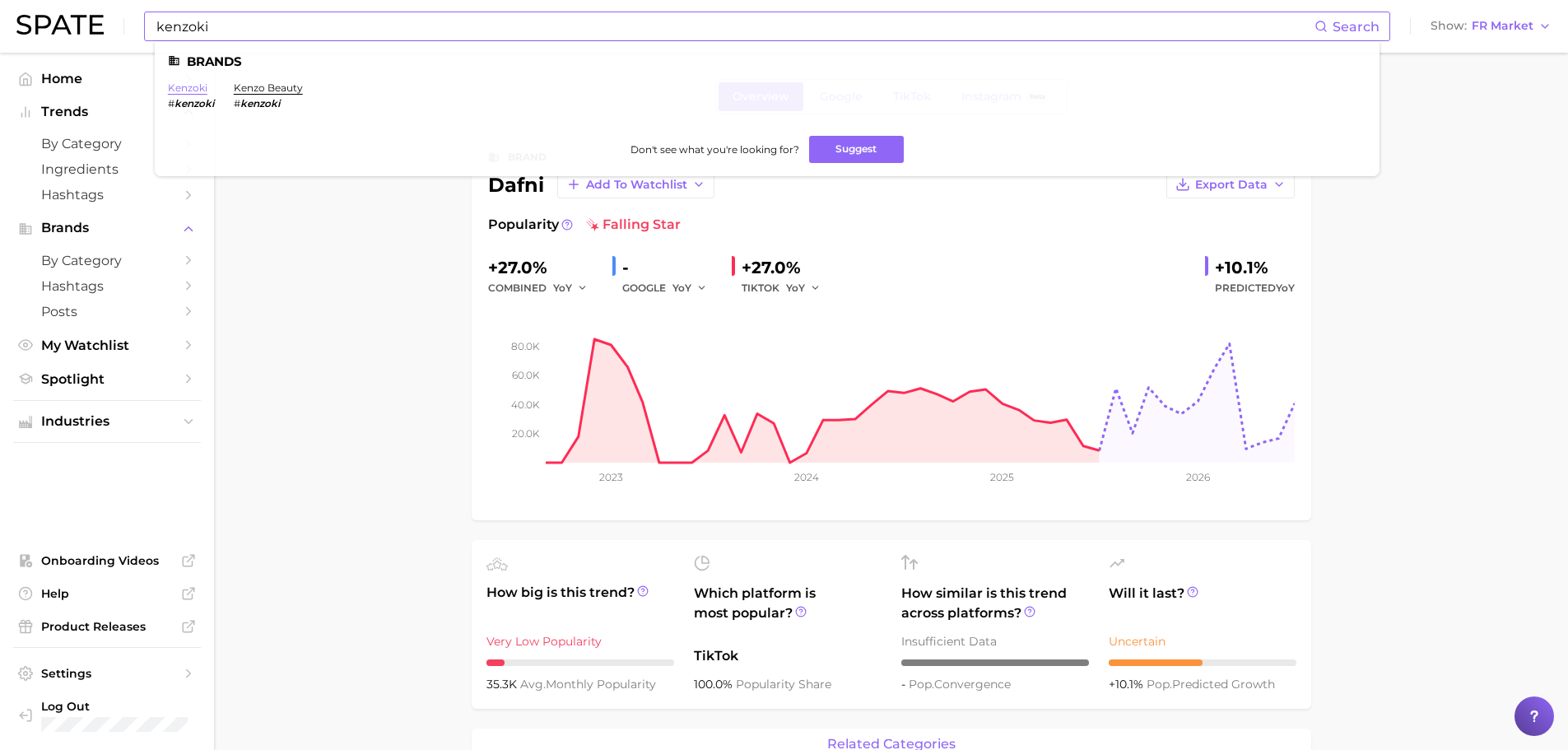
click at [194, 85] on link "kenzoki" at bounding box center [188, 87] width 40 height 12
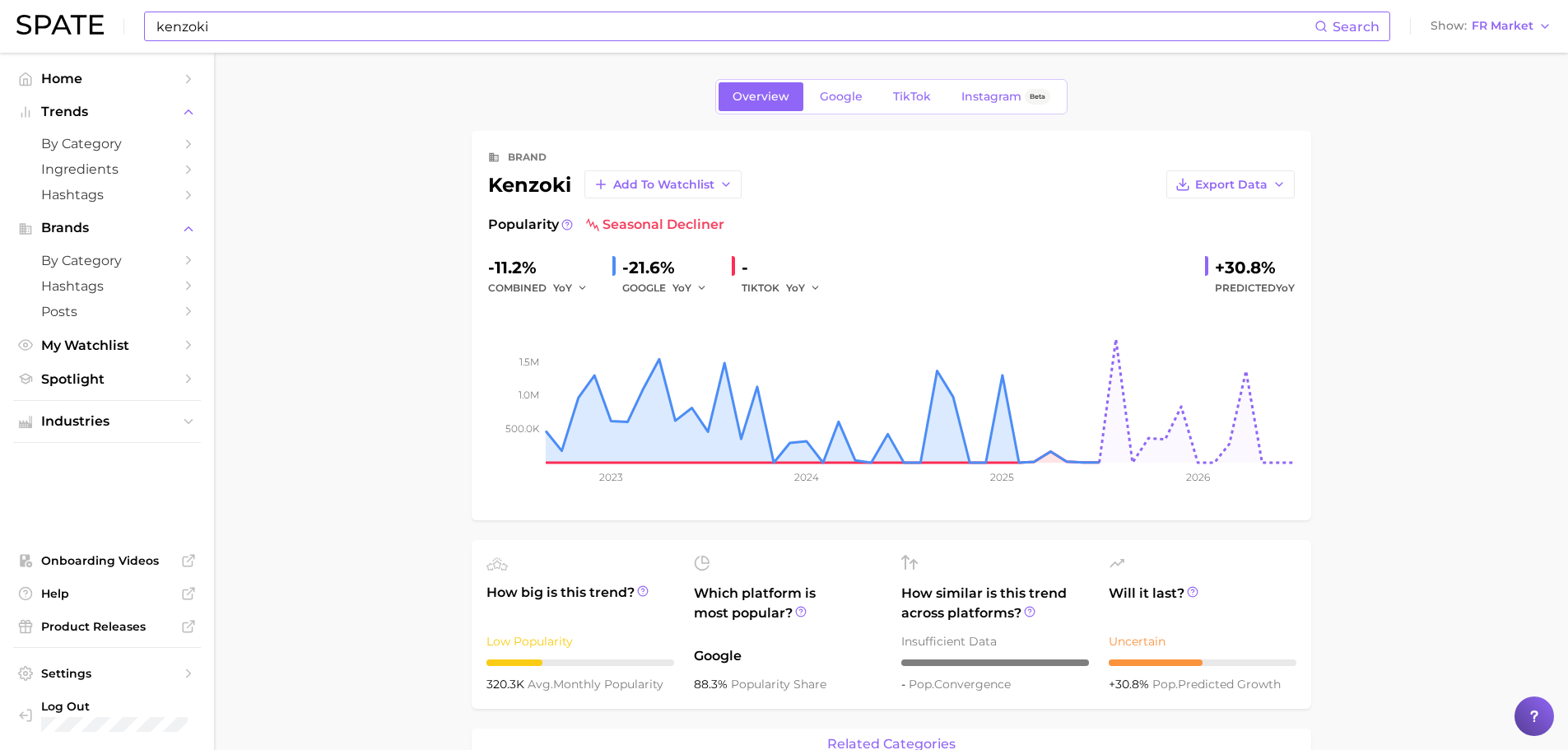
click at [276, 31] on input "kenzoki" at bounding box center [735, 27] width 1160 height 28
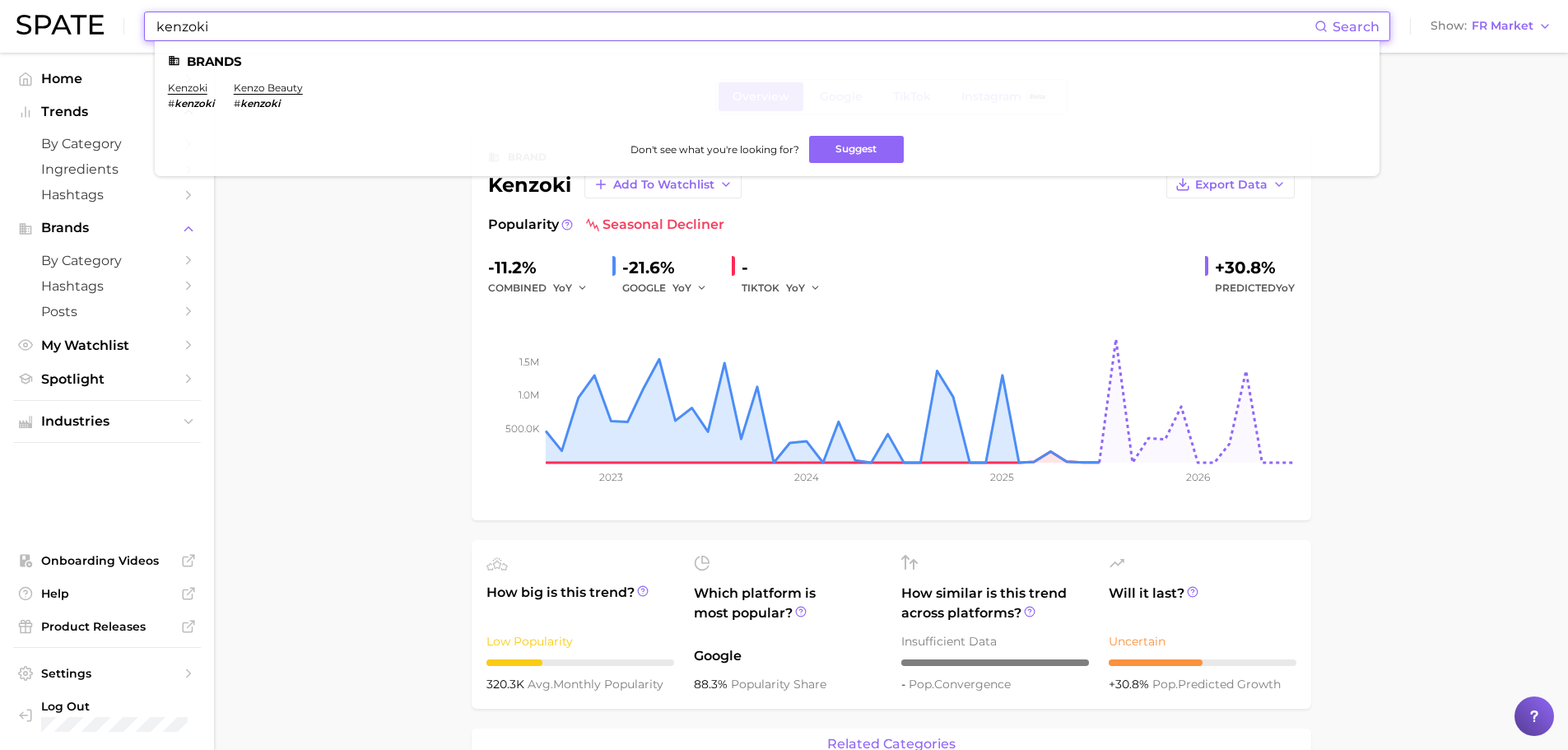
click at [276, 31] on input "kenzoki" at bounding box center [735, 27] width 1160 height 28
paste input "gelish"
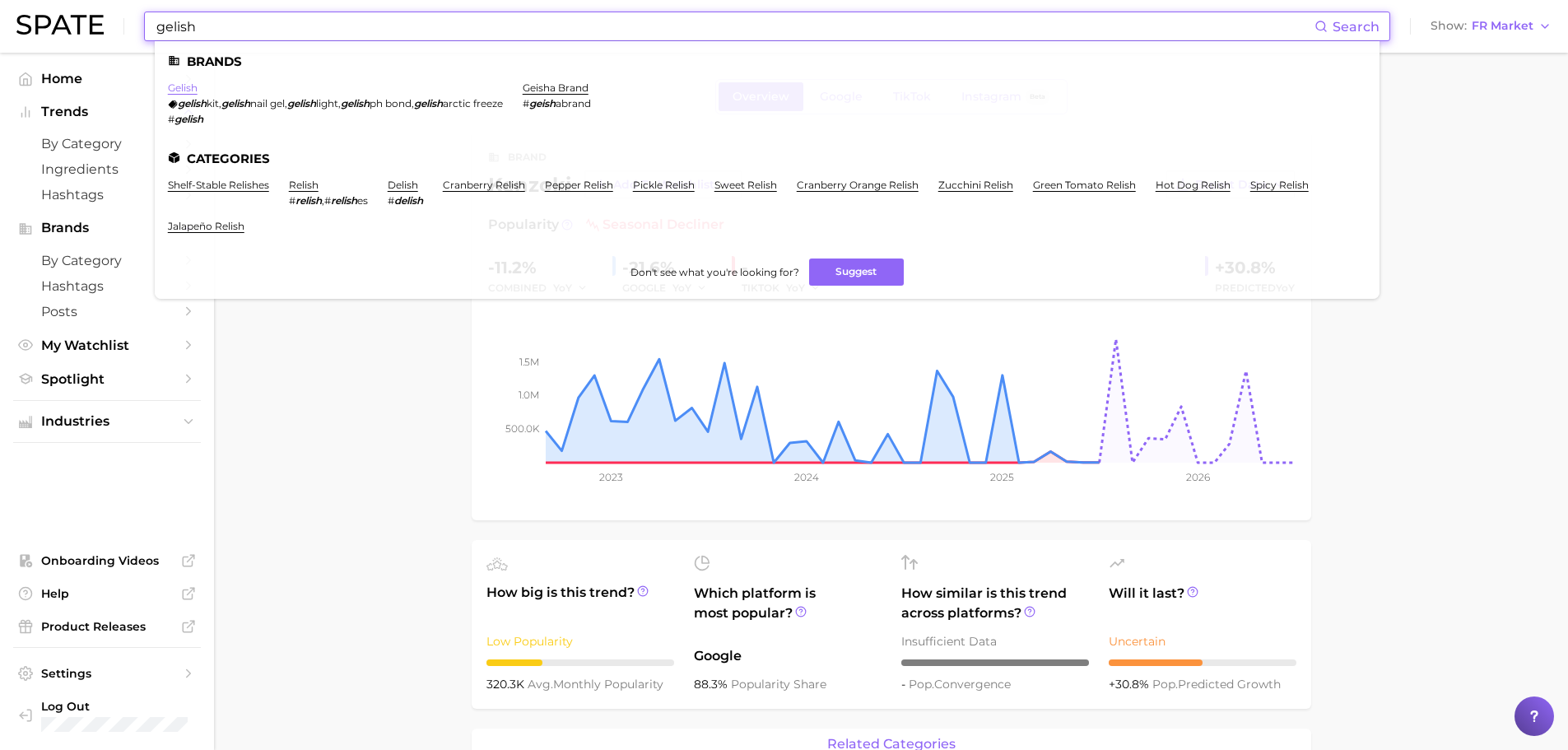
click at [192, 86] on link "gelish" at bounding box center [183, 87] width 30 height 12
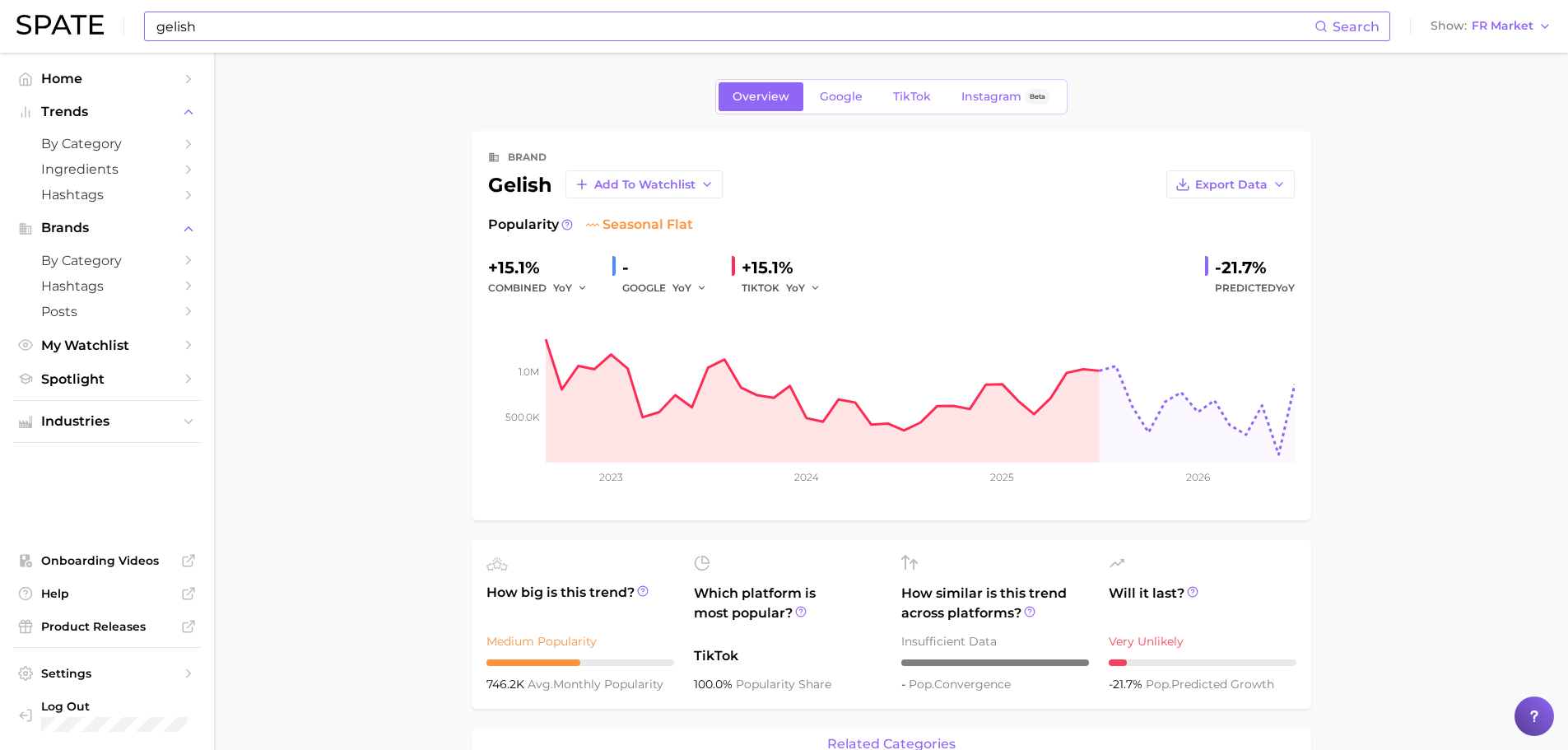
click at [271, 34] on input "gelish" at bounding box center [735, 27] width 1160 height 28
type input "g"
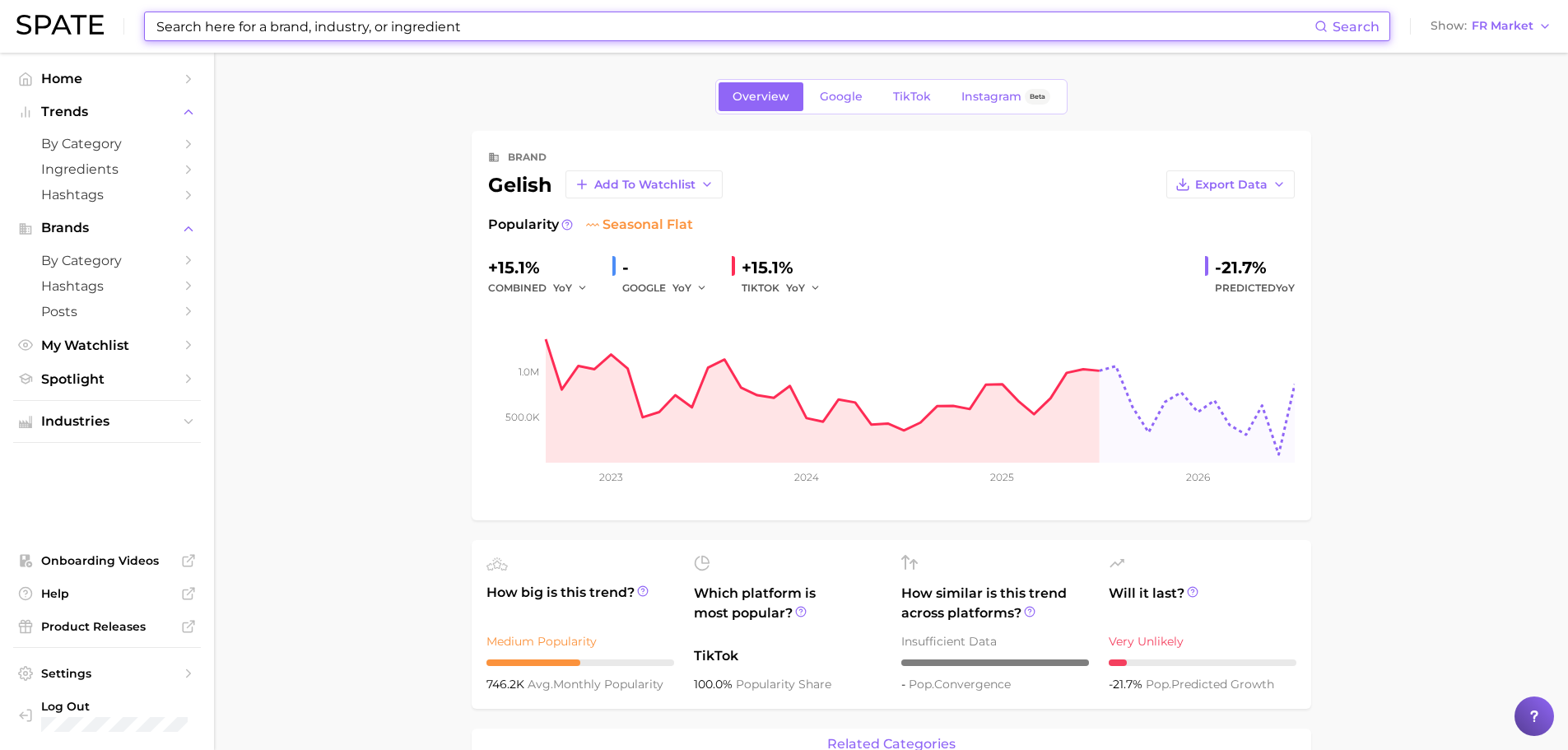
paste input "orveda"
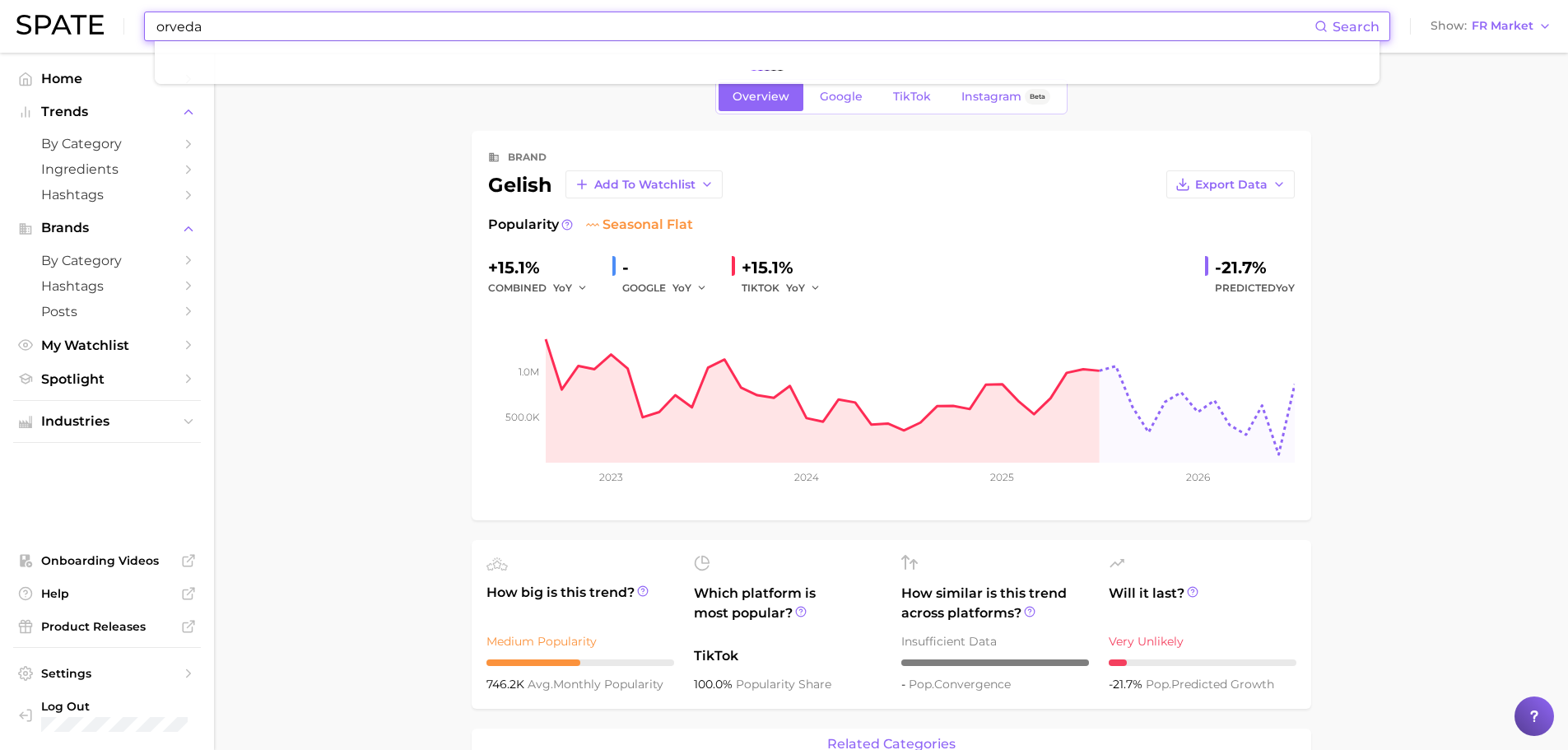
type input "orveda"
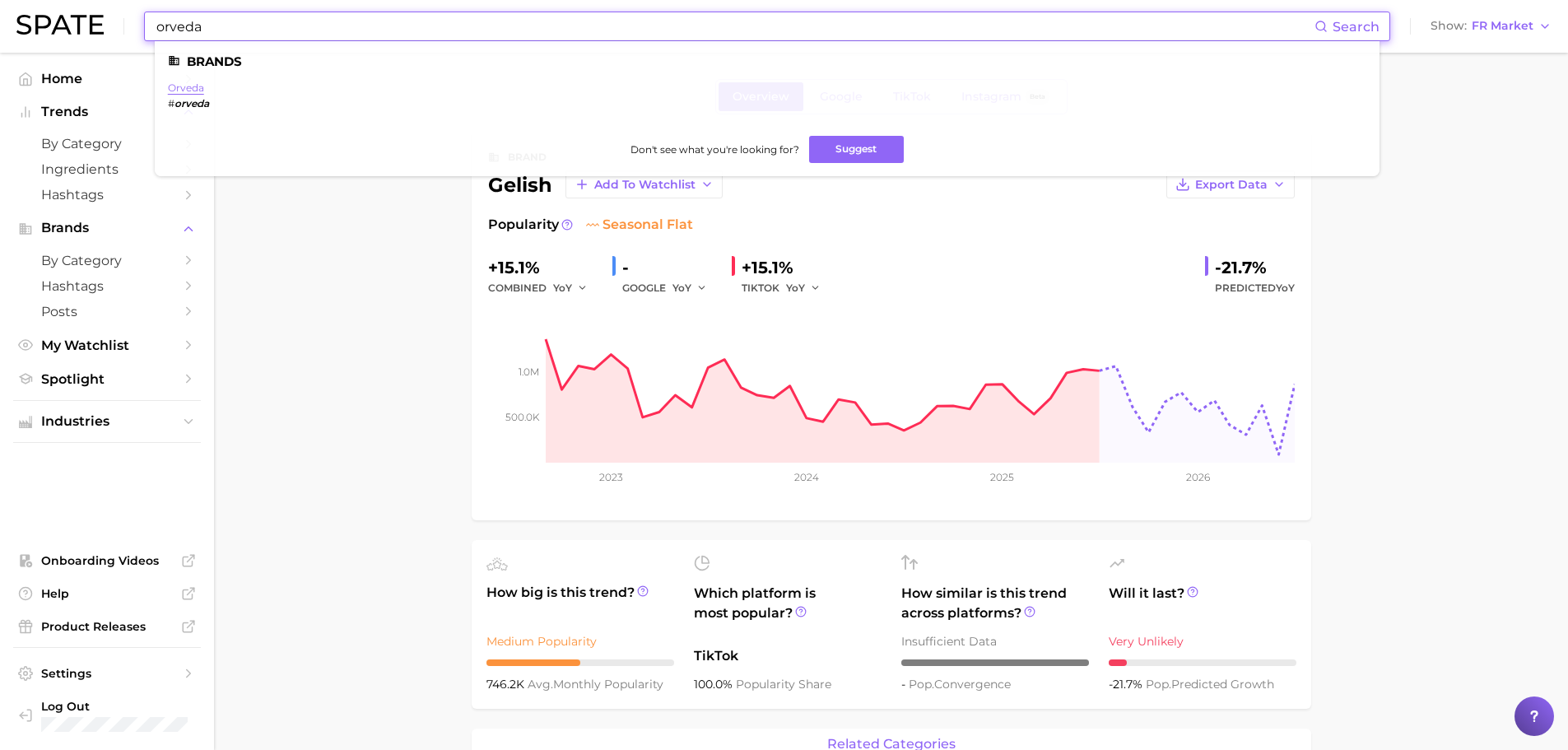
click at [191, 89] on link "orveda" at bounding box center [186, 87] width 36 height 12
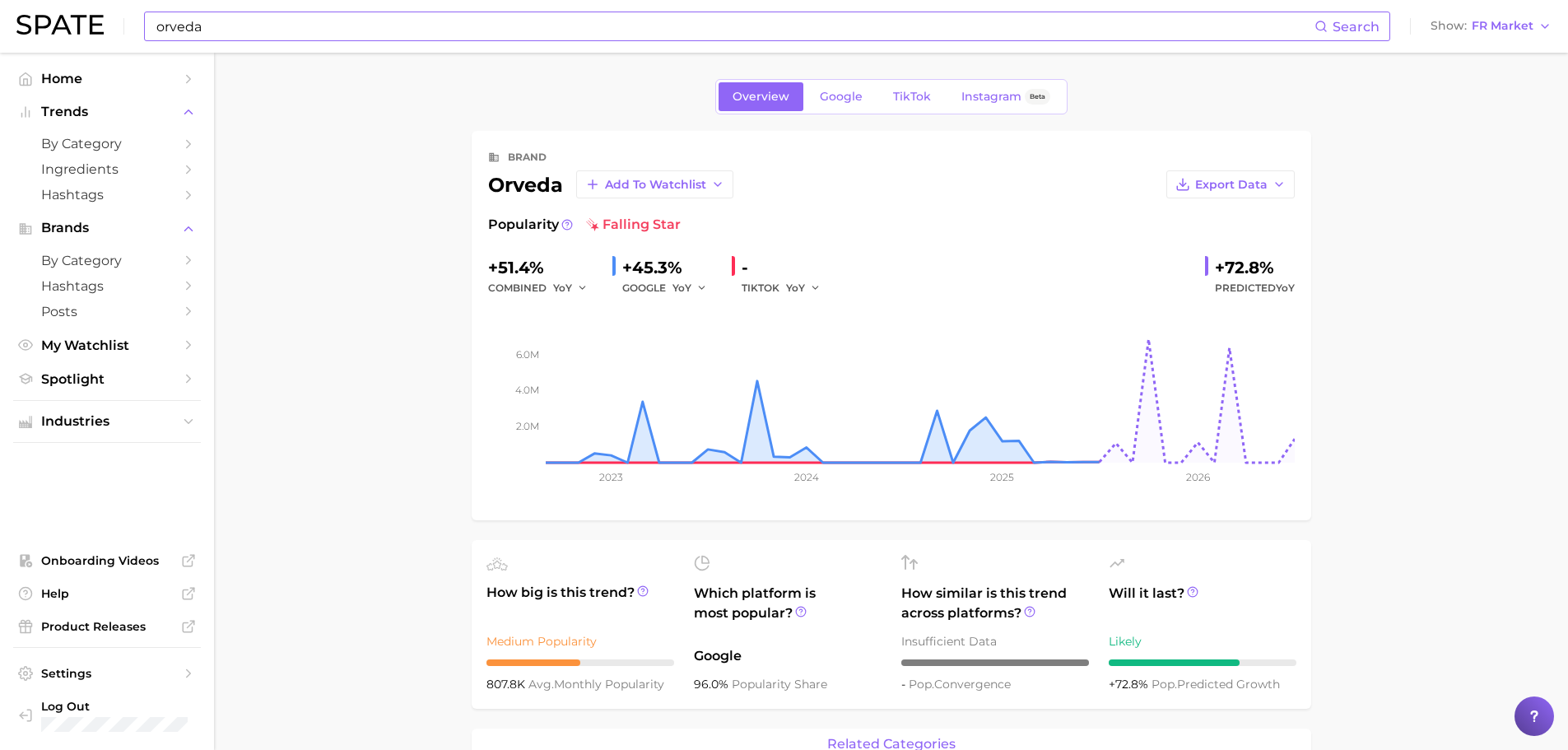
click at [404, 144] on main "Overview Google TikTok Instagram Beta brand orveda Add to Watchlist Export Data…" at bounding box center [891, 754] width 1354 height 1403
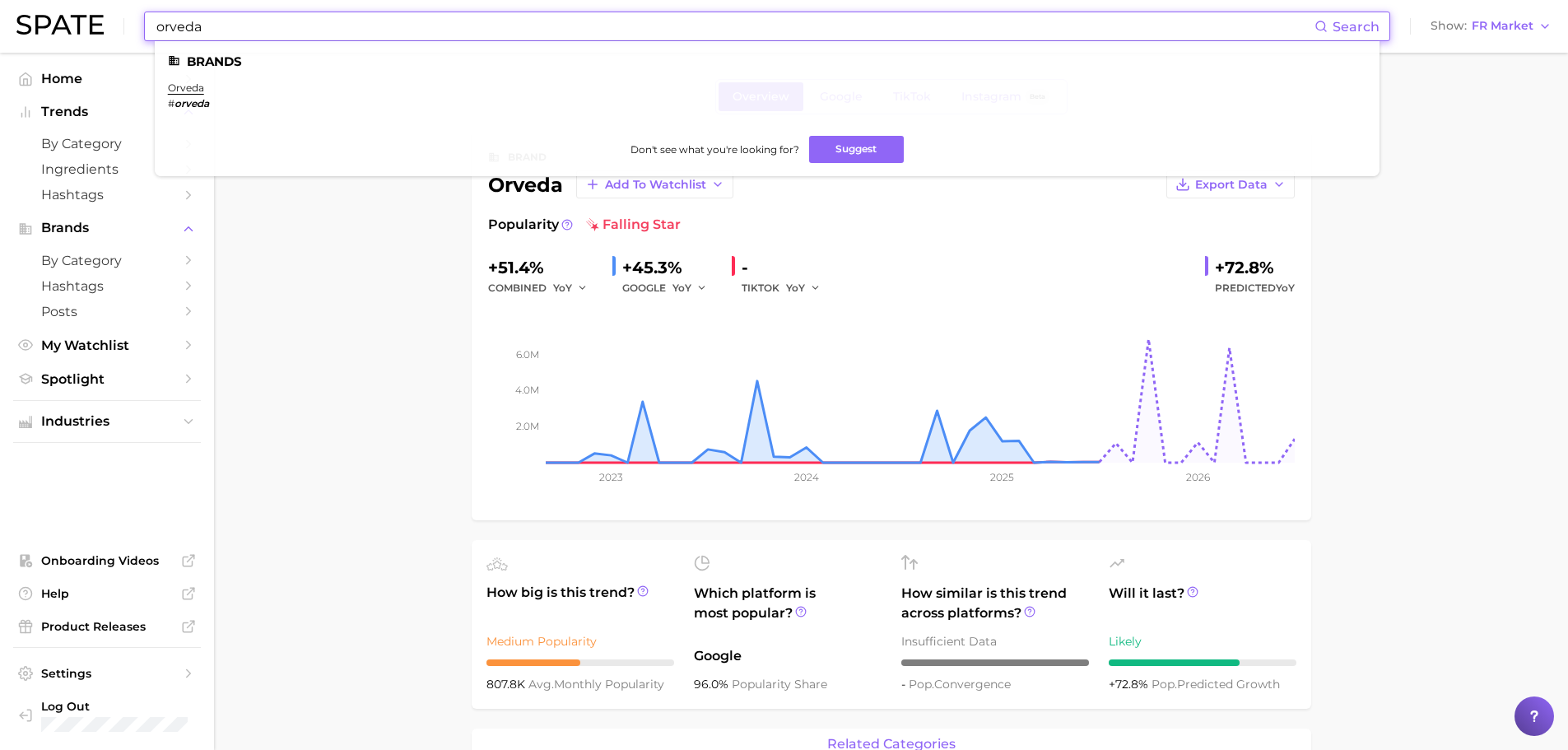
click at [182, 28] on input "orveda" at bounding box center [735, 27] width 1160 height 28
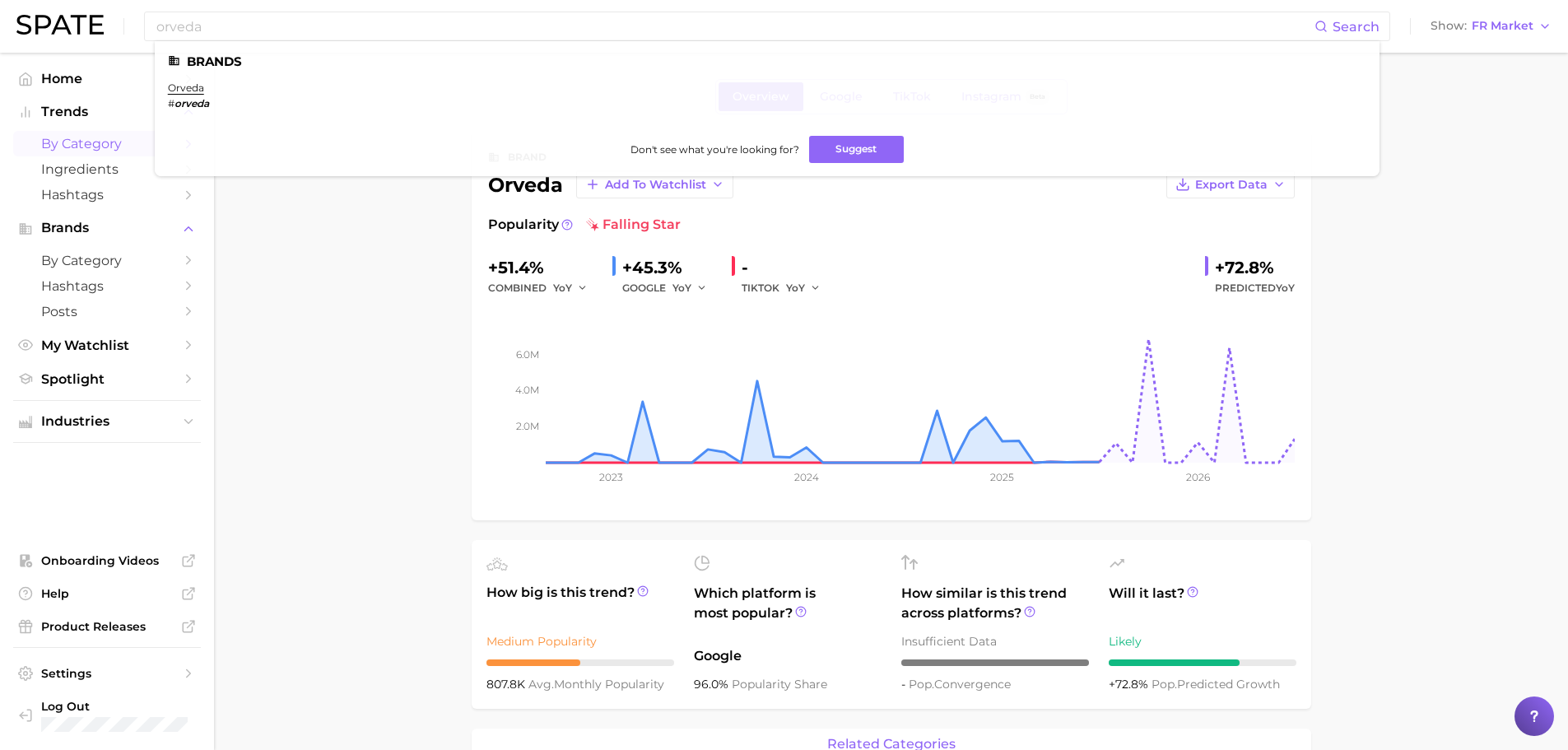
click at [82, 140] on span "by Category" at bounding box center [107, 143] width 132 height 16
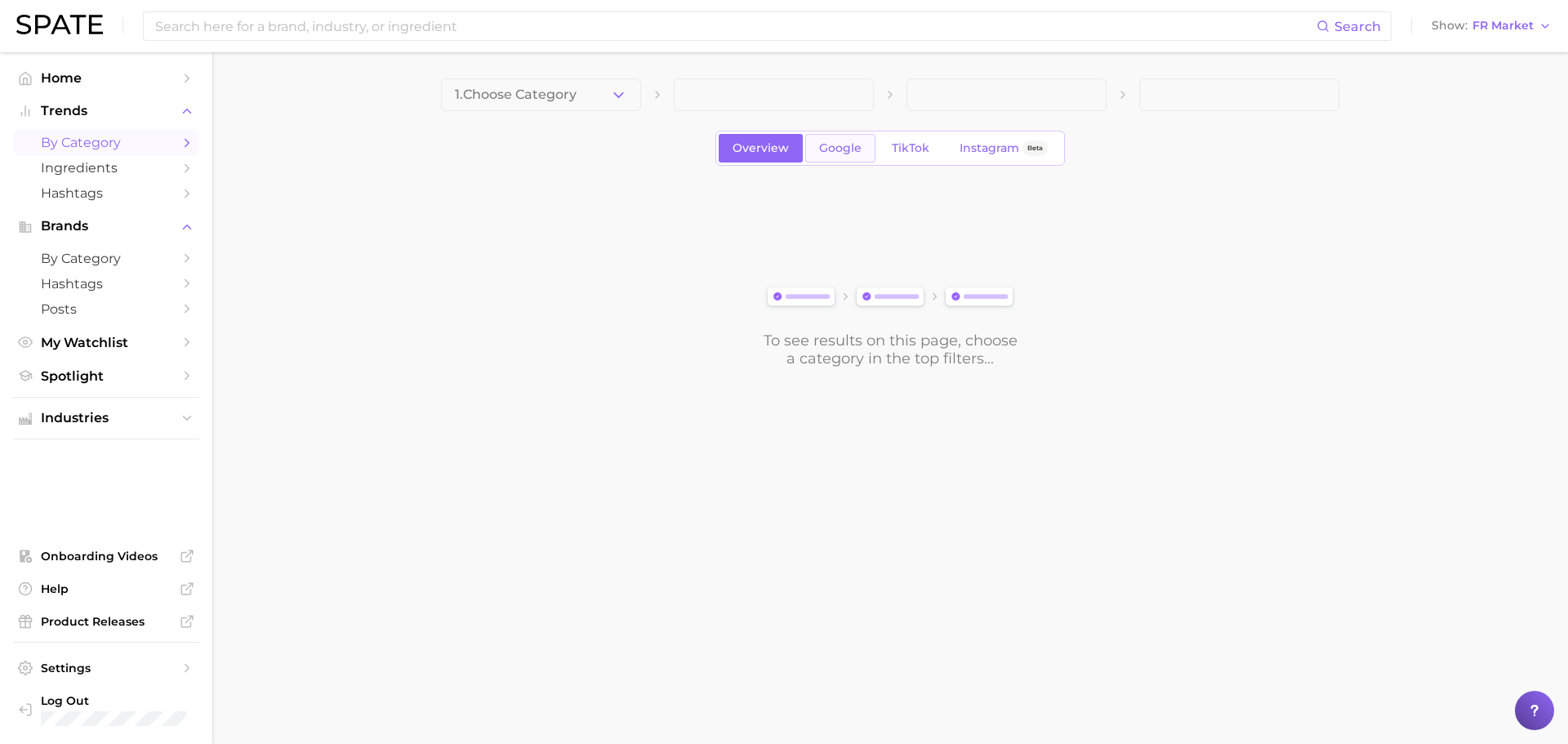
click at [843, 149] on span "Google" at bounding box center [840, 148] width 43 height 14
click at [613, 95] on icon "button" at bounding box center [618, 95] width 17 height 17
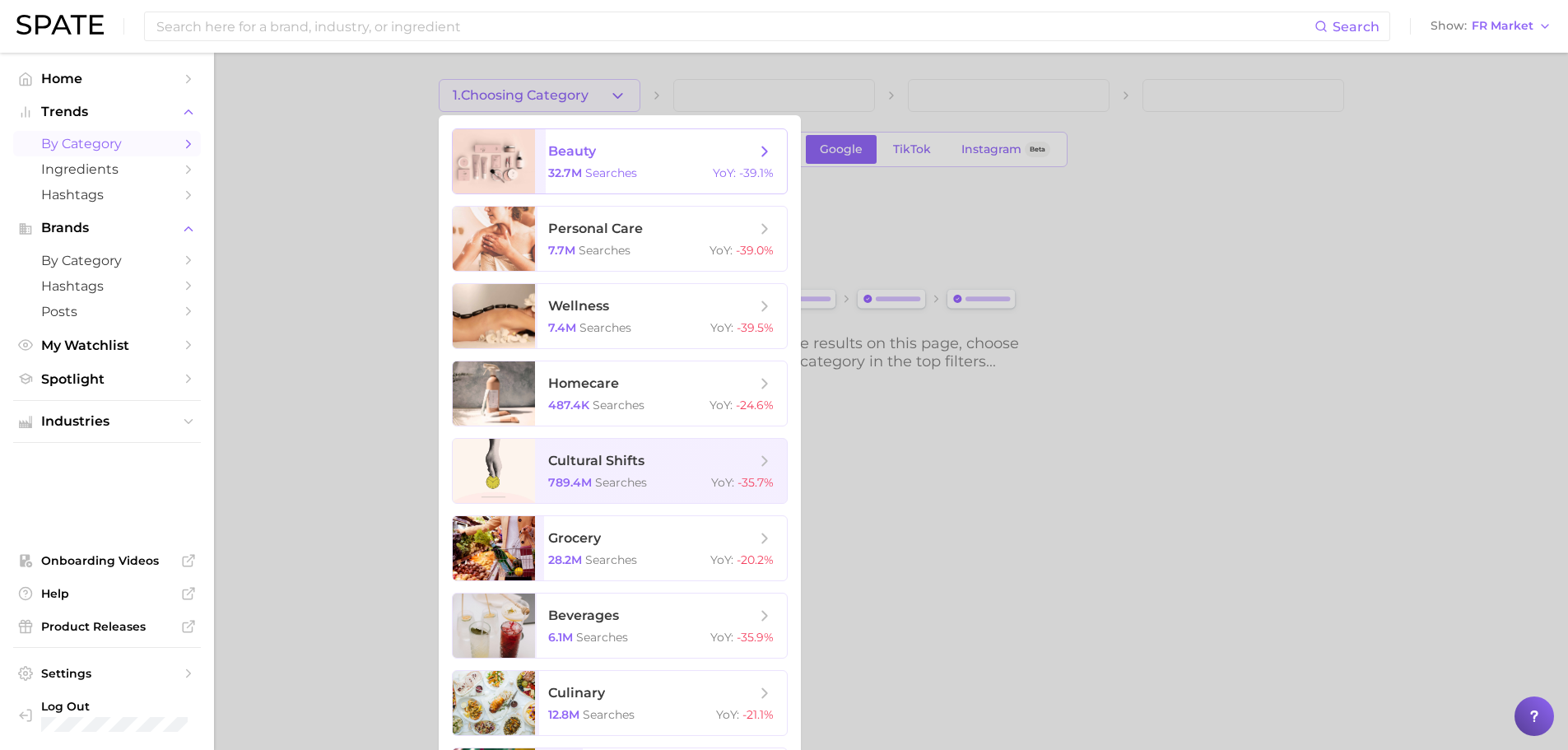
click at [587, 166] on span "searches" at bounding box center [611, 173] width 52 height 15
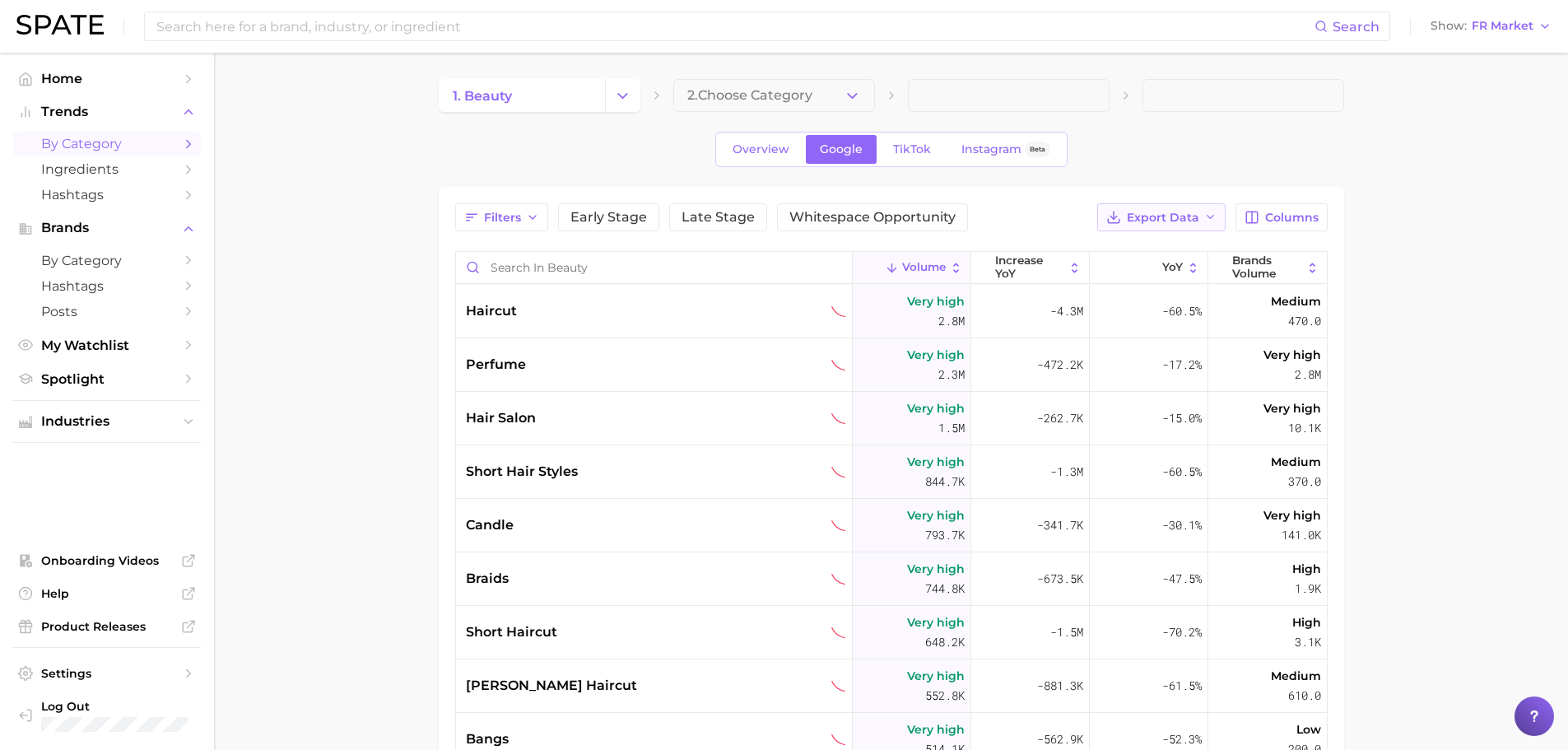
click at [1193, 214] on span "Export Data" at bounding box center [1163, 217] width 72 height 14
click at [1125, 249] on span "Card Data CSV" at bounding box center [1116, 248] width 86 height 14
